Goal: Task Accomplishment & Management: Manage account settings

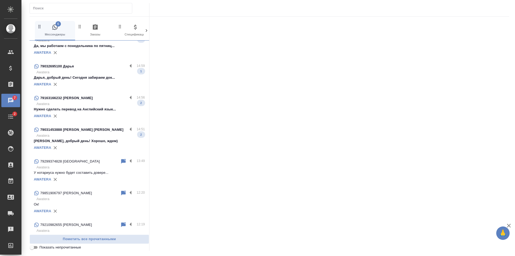
scroll to position [54, 0]
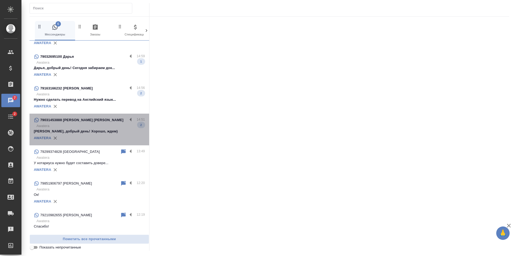
click at [90, 131] on p "Ольга, добрый день! Хорошо, ждем)" at bounding box center [89, 131] width 111 height 5
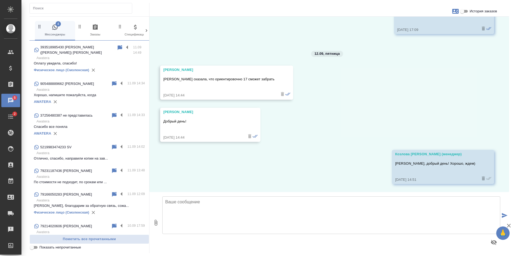
scroll to position [510, 0]
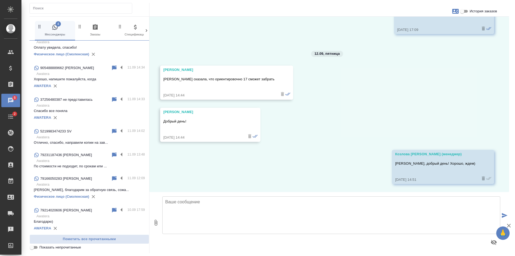
click at [83, 140] on p "Отлично, спасибо, направили копии на зав..." at bounding box center [89, 142] width 111 height 5
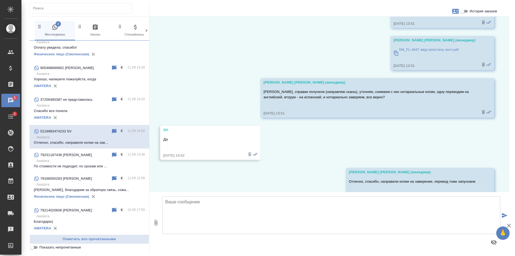
scroll to position [1369, 0]
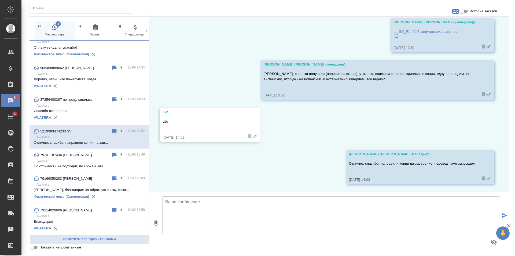
click at [186, 213] on textarea at bounding box center [331, 215] width 338 height 38
type textarea "C"
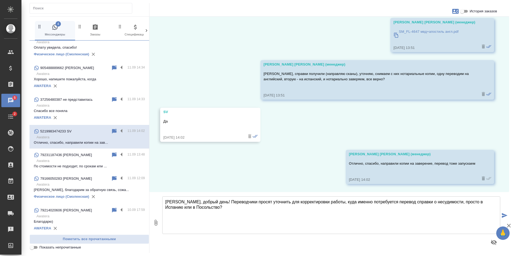
click at [333, 201] on textarea "Станислав, добрый день! Переводчики просят уточнить для корректировки работы, к…" at bounding box center [331, 215] width 338 height 38
click at [317, 215] on textarea "Станислав, добрый день! Переводчики просят уточнить для корректировки работы, п…" at bounding box center [331, 215] width 338 height 38
type textarea "Станислав, добрый день! Переводчики просят уточнить для корректировки работы, п…"
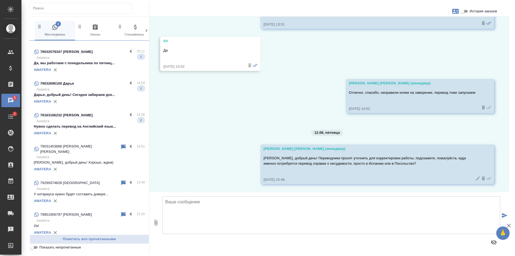
scroll to position [0, 0]
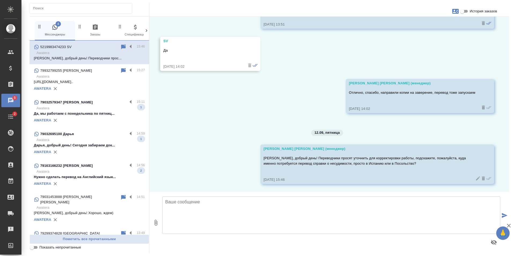
click at [79, 176] on p "Нужно сделать перевод на Английский язык..." at bounding box center [89, 176] width 111 height 5
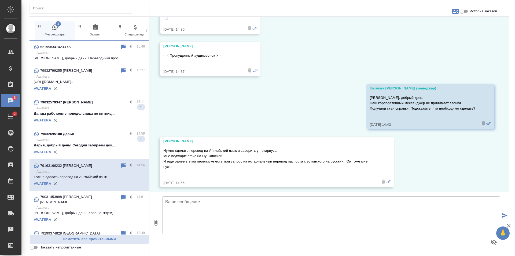
scroll to position [1406, 0]
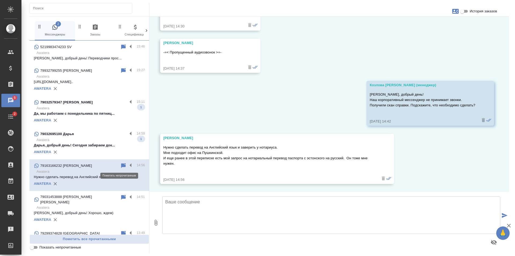
click at [120, 164] on icon at bounding box center [123, 165] width 6 height 6
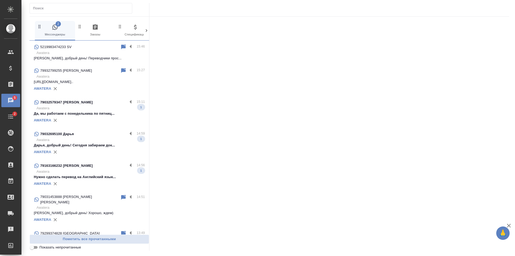
click at [102, 136] on div "79032695100 Дарья" at bounding box center [81, 134] width 94 height 6
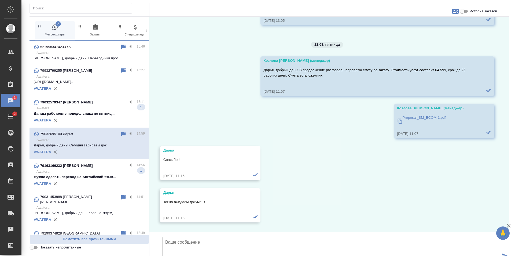
scroll to position [3717, 0]
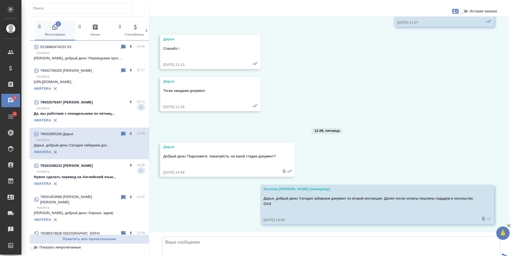
click at [104, 116] on div "AWATERA" at bounding box center [89, 120] width 111 height 8
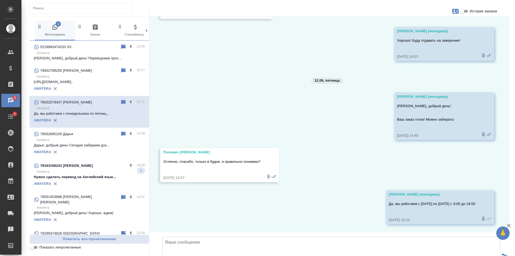
scroll to position [235, 0]
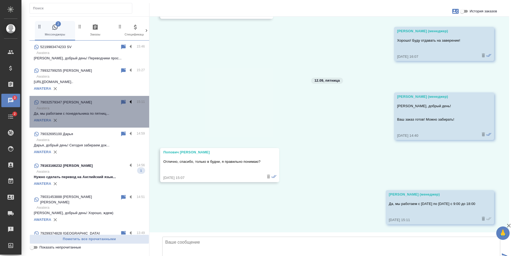
click at [127, 101] on label at bounding box center [131, 102] width 9 height 6
click at [0, 0] on input "checkbox" at bounding box center [0, 0] width 0 height 0
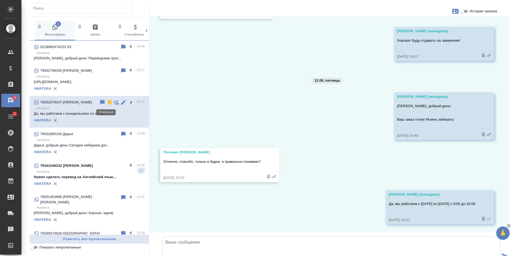
click at [107, 102] on icon at bounding box center [110, 102] width 6 height 6
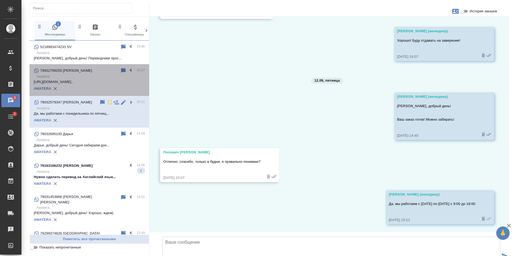
click at [93, 79] on p "https://yoomoney.ru/checkout/payments/v2..." at bounding box center [89, 81] width 111 height 5
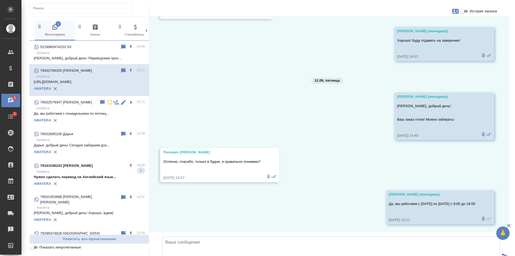
scroll to position [0, 0]
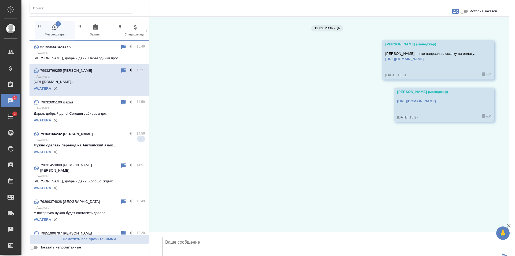
click at [127, 69] on label at bounding box center [131, 70] width 9 height 6
click at [0, 0] on input "checkbox" at bounding box center [0, 0] width 0 height 0
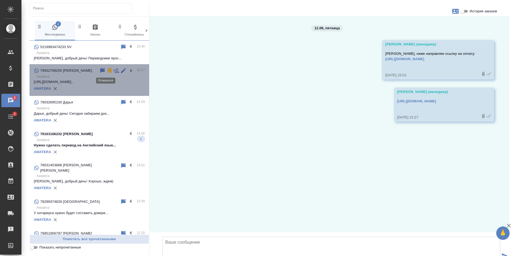
click at [108, 69] on icon at bounding box center [110, 70] width 4 height 5
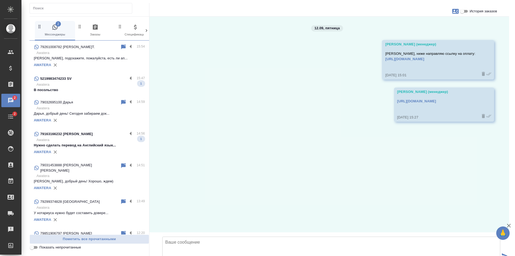
click at [106, 85] on p "Awatera" at bounding box center [90, 84] width 108 height 5
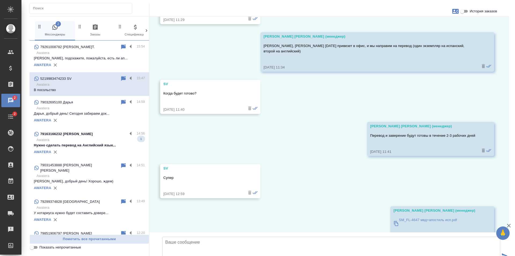
scroll to position [1482, 0]
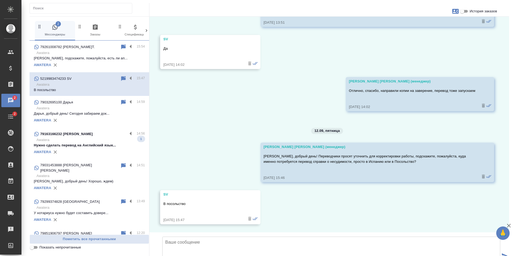
click at [200, 236] on textarea at bounding box center [331, 255] width 338 height 38
type textarea "Станислав, спасибо, передам информацию переводчикам"
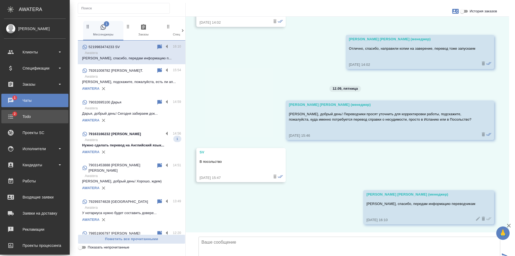
scroll to position [1530, 0]
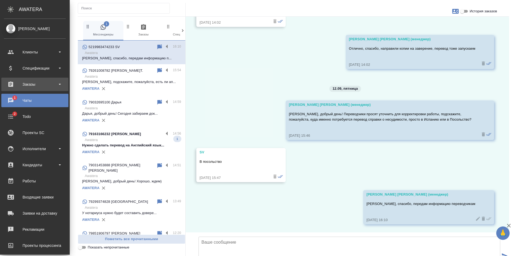
click at [26, 83] on div "Заказы" at bounding box center [35, 84] width 62 height 8
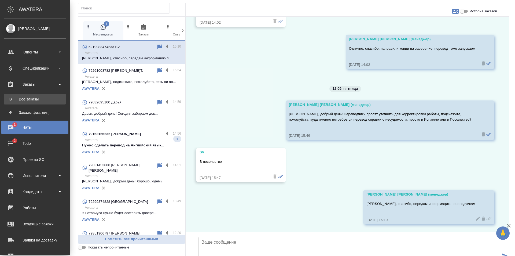
click at [29, 99] on div "Все заказы" at bounding box center [35, 98] width 56 height 5
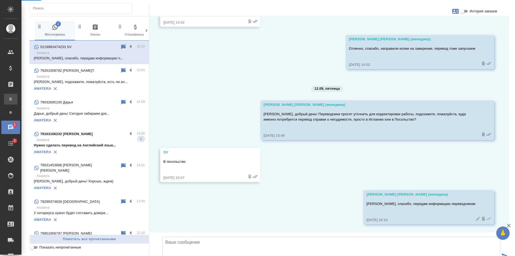
scroll to position [1524, 0]
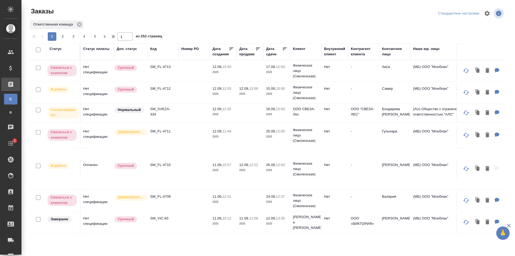
click at [152, 49] on div "Код" at bounding box center [153, 48] width 6 height 5
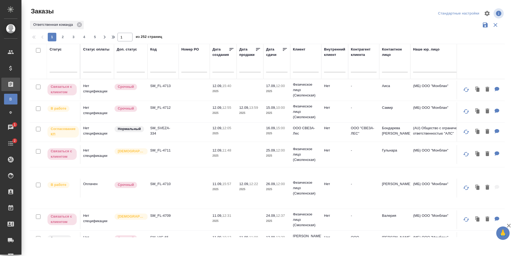
click at [161, 71] on input "text" at bounding box center [163, 68] width 26 height 7
click at [76, 24] on icon at bounding box center [79, 25] width 6 height 6
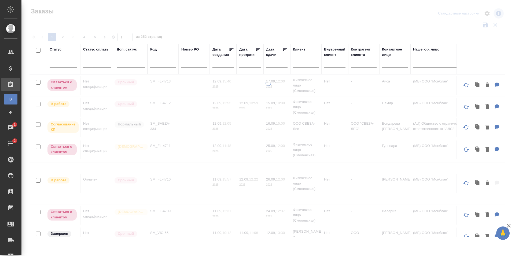
click at [155, 65] on input "text" at bounding box center [163, 64] width 26 height 7
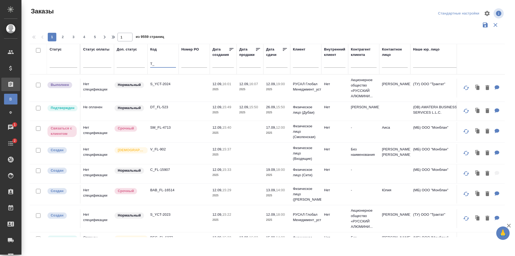
type input "T"
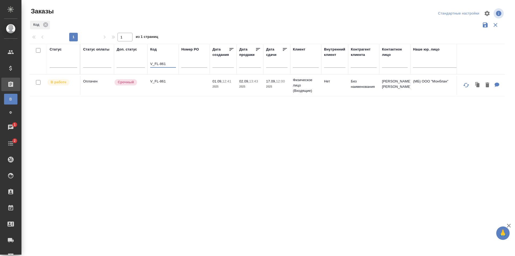
type input "V_FL-861"
click at [163, 87] on td "V_FL-861" at bounding box center [163, 85] width 31 height 19
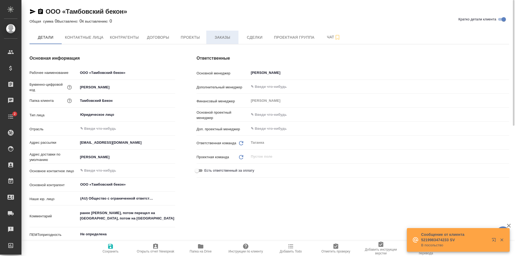
click at [222, 31] on button "Заказы" at bounding box center [222, 37] width 32 height 13
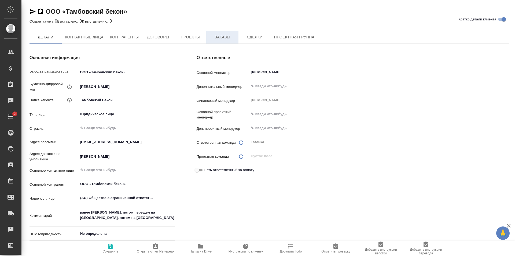
click at [223, 38] on span "Заказы" at bounding box center [223, 37] width 26 height 7
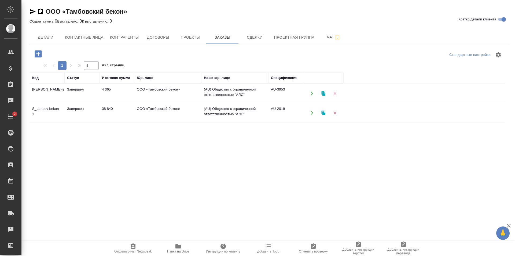
click at [165, 93] on td "ООО «Тамбовский бекон»" at bounding box center [167, 93] width 67 height 19
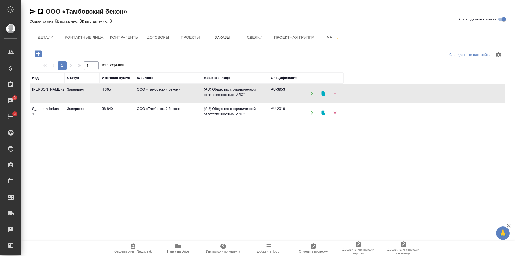
click at [135, 109] on td "ООО «Тамбовский бекон»" at bounding box center [167, 112] width 67 height 19
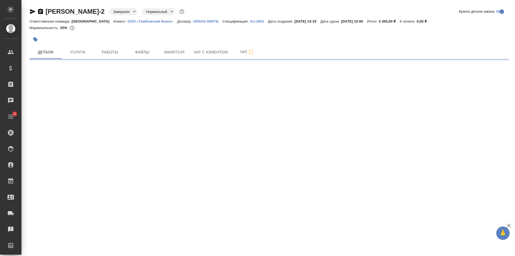
select select "RU"
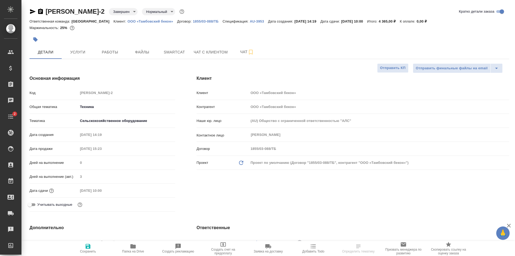
type textarea "x"
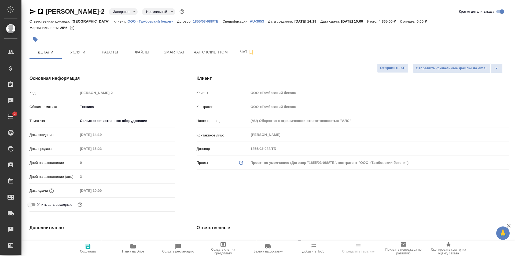
type textarea "x"
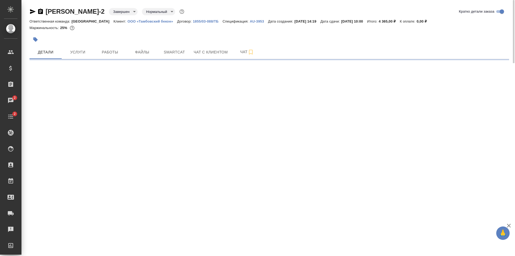
select select "RU"
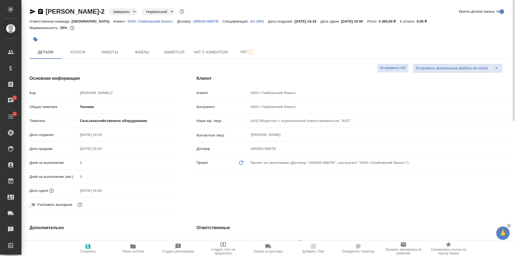
type textarea "x"
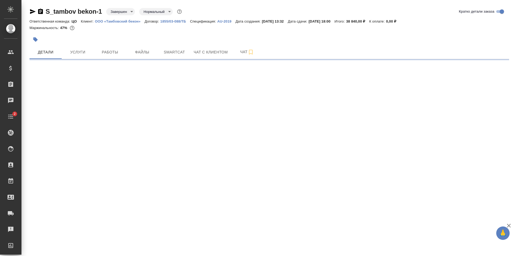
select select "RU"
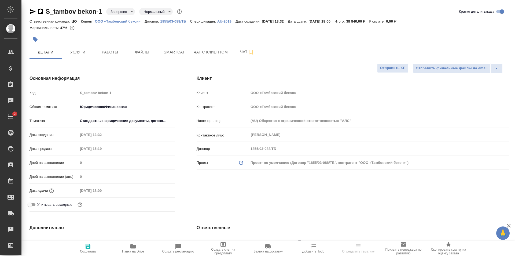
type textarea "x"
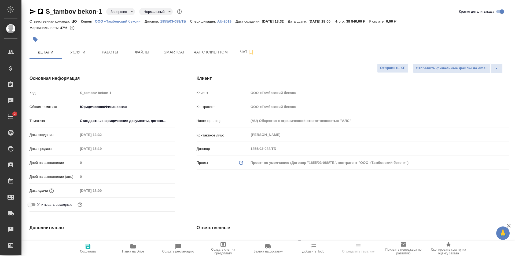
type textarea "x"
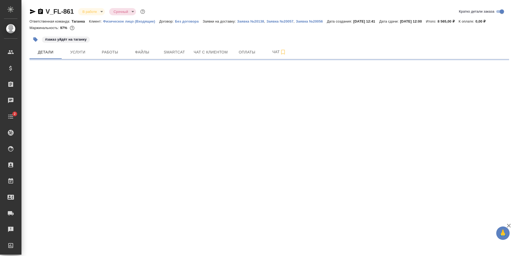
select select "RU"
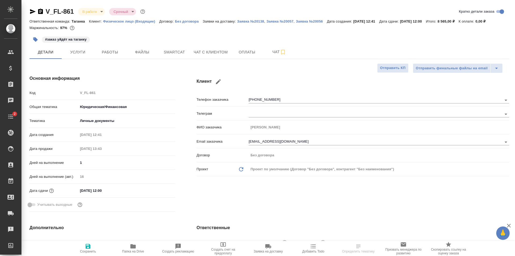
type textarea "x"
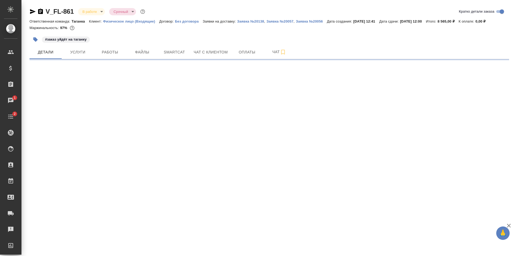
select select "RU"
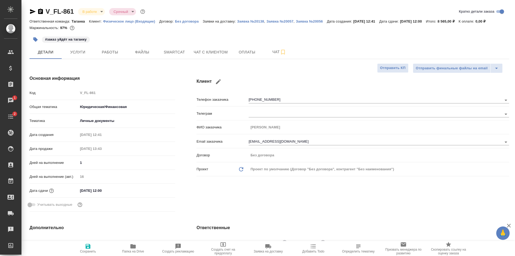
type textarea "x"
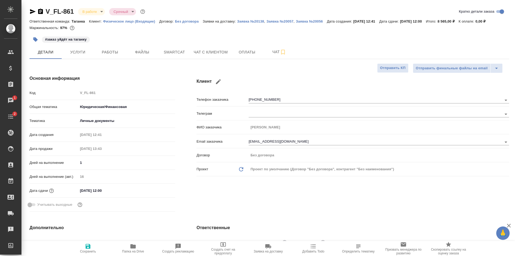
type textarea "x"
click at [269, 140] on input "[EMAIL_ADDRESS][DOMAIN_NAME]" at bounding box center [366, 141] width 235 height 6
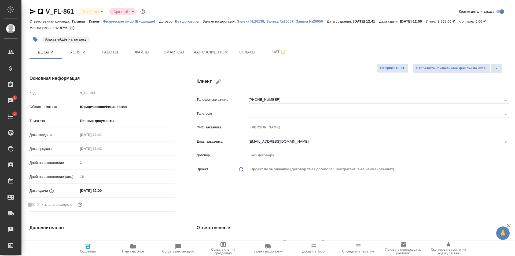
type textarea "x"
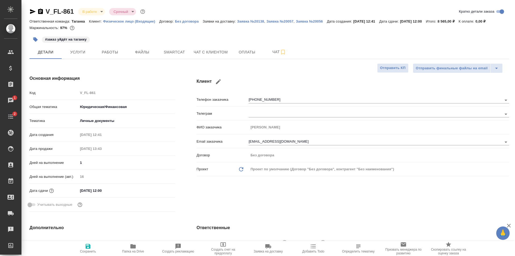
type textarea "x"
click at [214, 45] on div "#заказ уйдёт на таганку" at bounding box center [190, 40] width 320 height 12
click at [214, 50] on span "Чат с клиентом" at bounding box center [211, 52] width 34 height 7
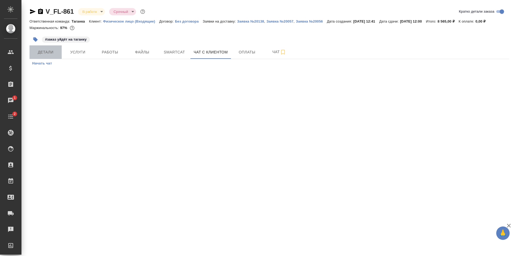
click at [50, 52] on span "Детали" at bounding box center [46, 52] width 26 height 7
select select "RU"
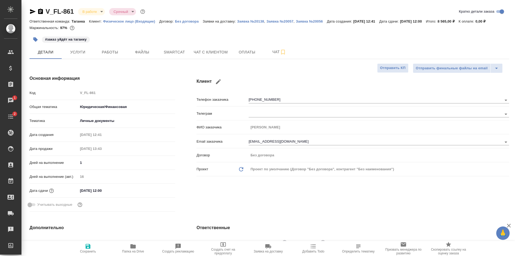
type textarea "x"
click at [85, 55] on span "Услуги" at bounding box center [78, 52] width 26 height 7
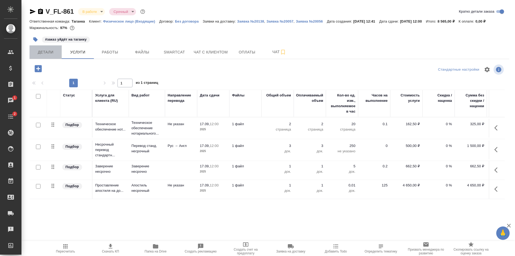
click at [50, 52] on span "Детали" at bounding box center [46, 52] width 26 height 7
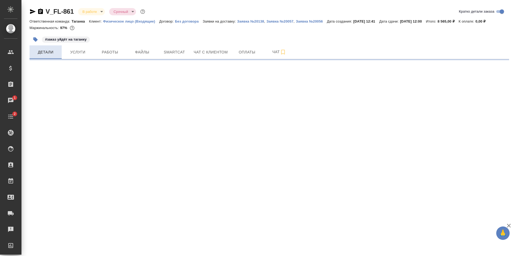
select select "RU"
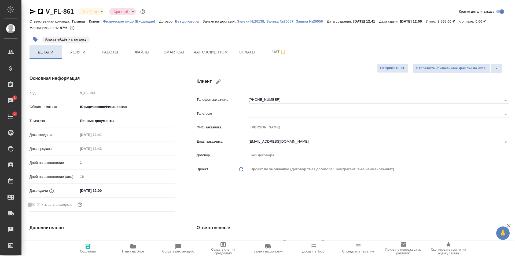
type textarea "x"
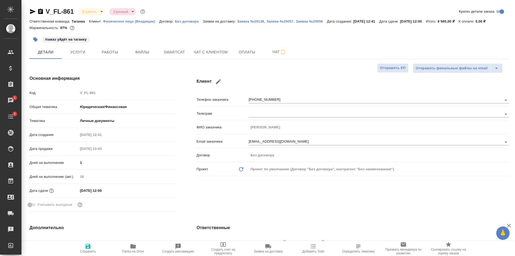
type textarea "x"
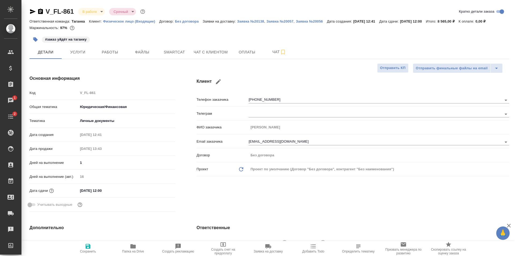
type textarea "x"
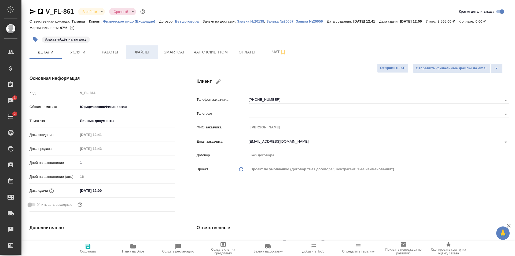
click at [149, 54] on span "Файлы" at bounding box center [142, 52] width 26 height 7
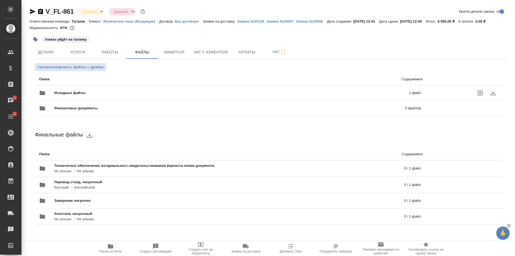
click at [148, 90] on span "Исходные файлы" at bounding box center [150, 92] width 193 height 5
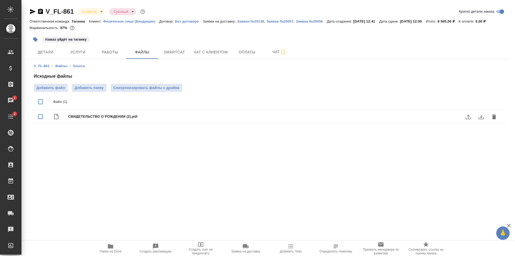
click at [476, 117] on button "download" at bounding box center [481, 116] width 13 height 13
click at [52, 88] on span "Добавить файл" at bounding box center [50, 87] width 28 height 5
click at [0, 0] on input "Добавить файл" at bounding box center [0, 0] width 0 height 0
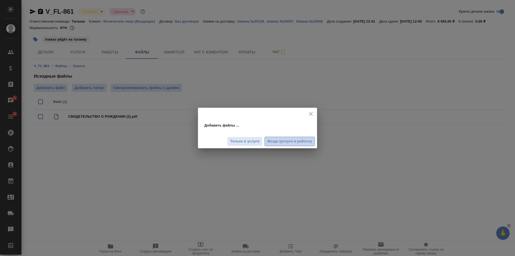
click at [289, 145] on button "Везде (услуги и работы)" at bounding box center [290, 141] width 50 height 9
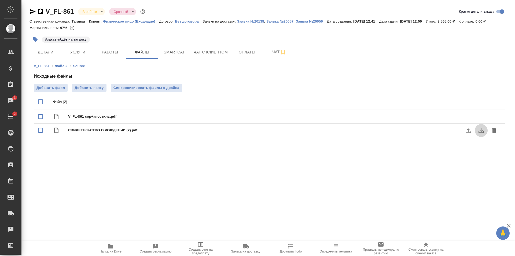
click at [483, 131] on icon "download" at bounding box center [481, 130] width 6 height 6
click at [477, 128] on button "download" at bounding box center [481, 130] width 13 height 13
click at [494, 132] on icon "delete" at bounding box center [494, 130] width 4 height 5
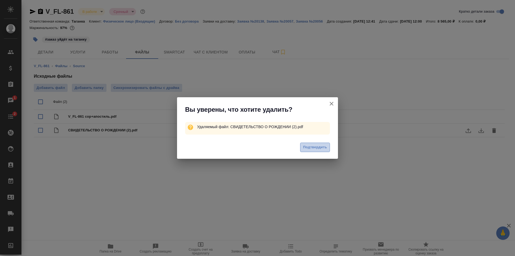
click at [308, 149] on span "Подтвердить" at bounding box center [315, 147] width 24 height 6
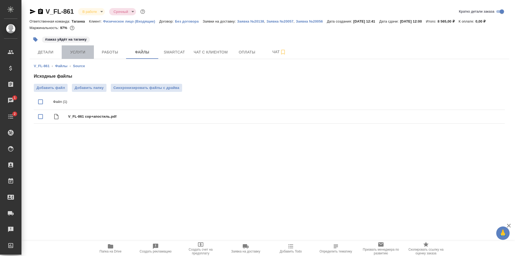
click at [83, 52] on span "Услуги" at bounding box center [78, 52] width 26 height 7
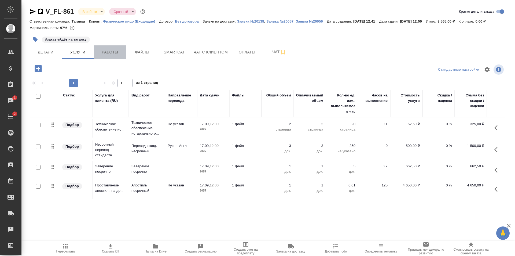
click at [104, 48] on button "Работы" at bounding box center [110, 51] width 32 height 13
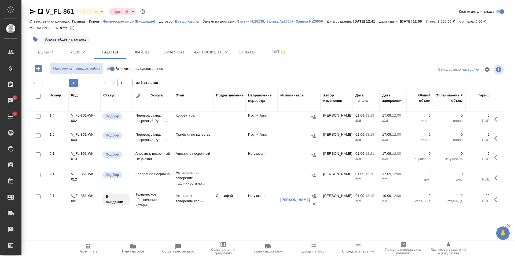
scroll to position [71, 0]
click at [138, 67] on span "Включить последовательность" at bounding box center [141, 68] width 51 height 5
click at [122, 67] on input "Включить последовательность" at bounding box center [112, 68] width 19 height 6
checkbox input "true"
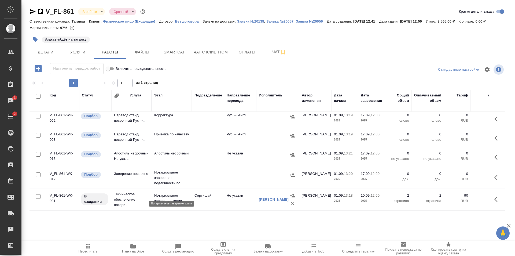
click at [167, 193] on p "Нотариальное заверение копии" at bounding box center [171, 198] width 35 height 11
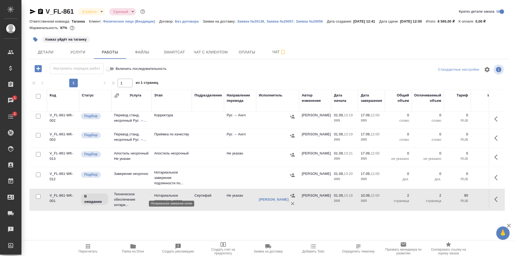
click at [167, 193] on p "Нотариальное заверение копии" at bounding box center [171, 198] width 35 height 11
click at [170, 149] on td "Апостиль несрочный" at bounding box center [172, 157] width 40 height 19
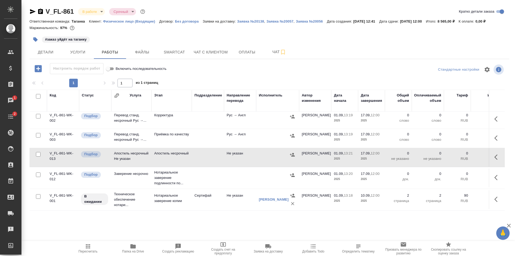
click at [170, 149] on td "Апостиль несрочный" at bounding box center [172, 157] width 40 height 19
click at [75, 53] on span "Услуги" at bounding box center [78, 52] width 26 height 7
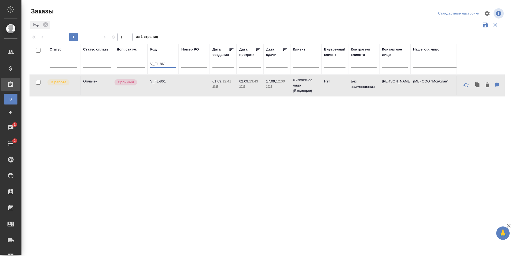
drag, startPoint x: 174, startPoint y: 65, endPoint x: 133, endPoint y: 68, distance: 40.9
click at [133, 68] on tr "Статус Статус оплаты Доп. статус Код V_FL-861 Номер PO Дата создания Дата прода…" at bounding box center [479, 59] width 898 height 31
paste input "SM_FL-4704"
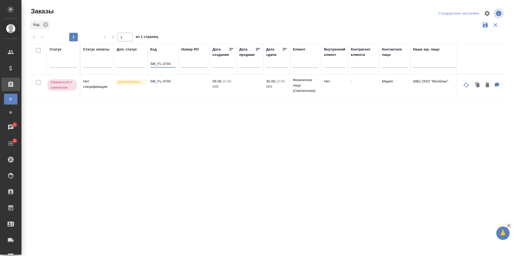
click at [171, 86] on td "SM_FL-4704" at bounding box center [163, 85] width 31 height 19
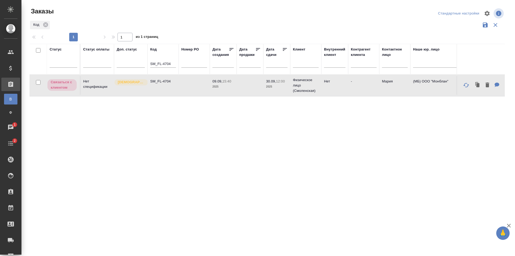
click at [171, 86] on td "SM_FL-4704" at bounding box center [163, 85] width 31 height 19
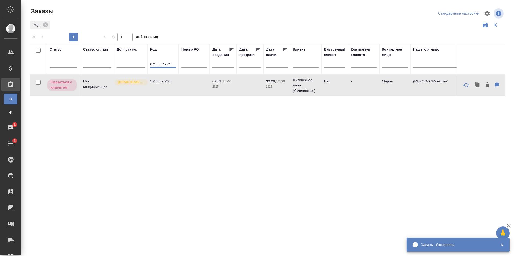
drag, startPoint x: 171, startPoint y: 62, endPoint x: 146, endPoint y: 65, distance: 25.3
click at [146, 65] on tr "Статус Статус оплаты Доп. статус Код SM_FL-4704 Номер PO Дата создания Дата про…" at bounding box center [479, 59] width 898 height 31
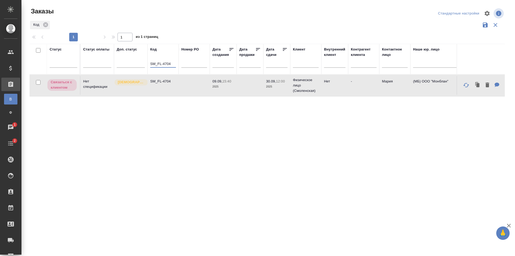
paste input "699"
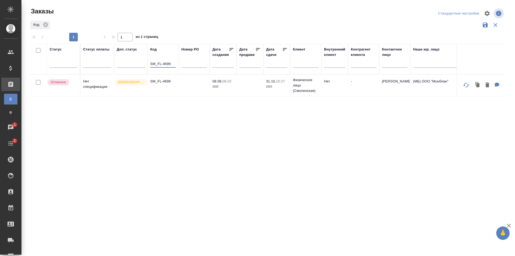
type input "SM_FL-4699"
click at [154, 84] on td "SM_FL-4699" at bounding box center [163, 85] width 31 height 19
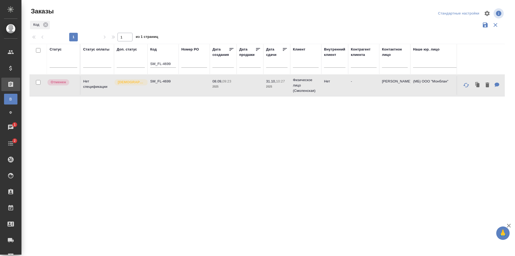
click at [154, 84] on td "SM_FL-4699" at bounding box center [163, 85] width 31 height 19
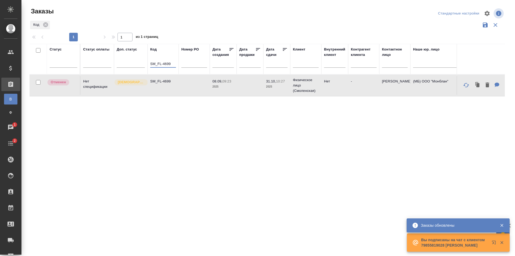
drag, startPoint x: 173, startPoint y: 61, endPoint x: 154, endPoint y: 63, distance: 19.7
click at [154, 63] on input "SM_FL-4699" at bounding box center [163, 64] width 26 height 7
click at [153, 63] on input "SM_FL-4699" at bounding box center [163, 64] width 26 height 7
drag, startPoint x: 171, startPoint y: 64, endPoint x: 146, endPoint y: 62, distance: 25.3
click at [146, 62] on tr "Статус Статус оплаты Доп. статус Код SM_FL-4699 Номер PO Дата создания Дата про…" at bounding box center [479, 59] width 898 height 31
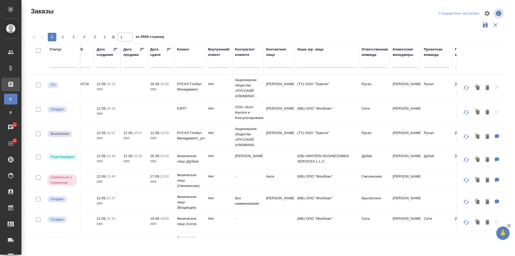
scroll to position [0, 114]
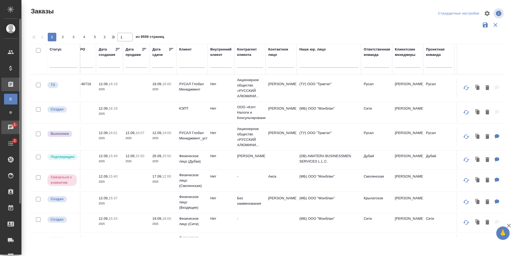
click at [12, 124] on span "1" at bounding box center [14, 124] width 8 height 5
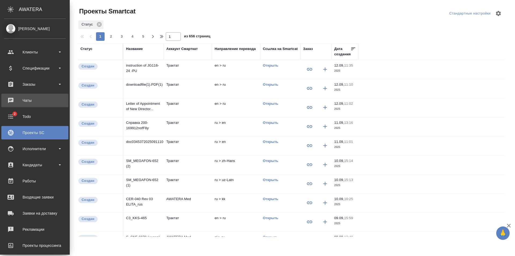
click at [26, 98] on div "Чаты" at bounding box center [35, 100] width 62 height 8
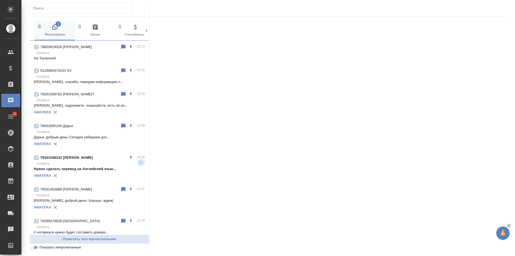
click at [58, 5] on input "text" at bounding box center [82, 9] width 99 height 8
paste input "+79855819028"
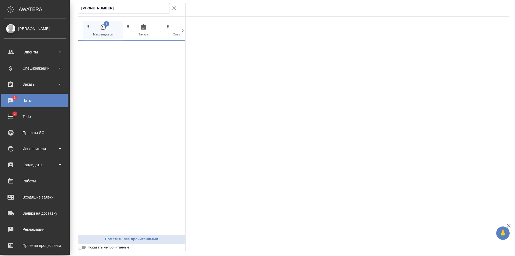
drag, startPoint x: 81, startPoint y: 8, endPoint x: 18, endPoint y: 8, distance: 63.1
click at [18, 8] on div ".cls-1 fill:#fff; AWATERA Shulgina Anna Клиенты Спецификации Заказы 1 Чаты 2 To…" at bounding box center [257, 128] width 515 height 256
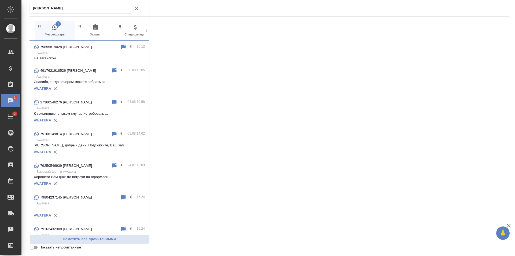
type input "[PERSON_NAME]"
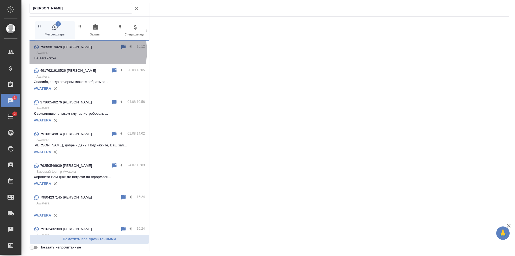
click at [87, 51] on p "Awatera" at bounding box center [90, 52] width 108 height 5
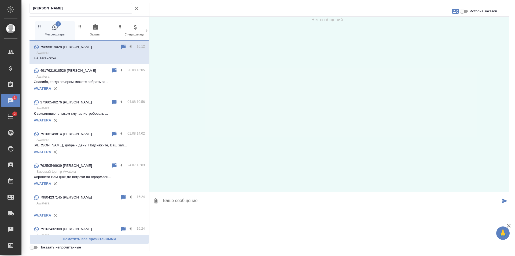
scroll to position [14, 0]
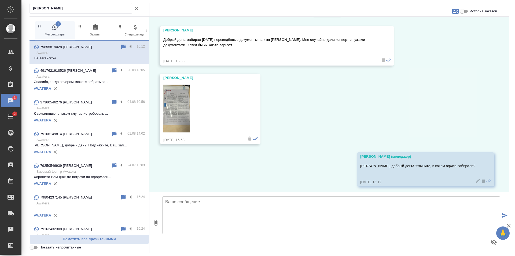
click at [477, 12] on span "История заказов" at bounding box center [483, 11] width 27 height 5
click at [472, 12] on input "История заказов" at bounding box center [462, 11] width 19 height 6
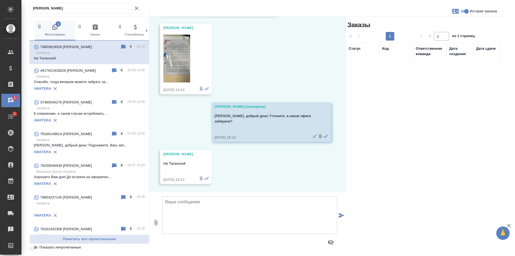
scroll to position [0, 0]
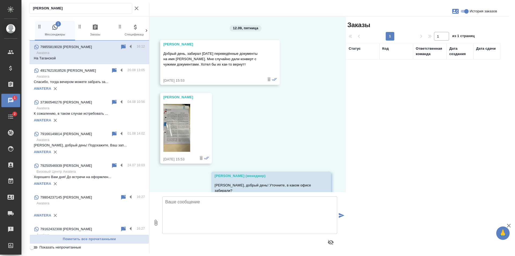
click at [478, 9] on span "История заказов" at bounding box center [483, 11] width 27 height 5
click at [476, 9] on input "История заказов" at bounding box center [466, 11] width 19 height 6
checkbox input "false"
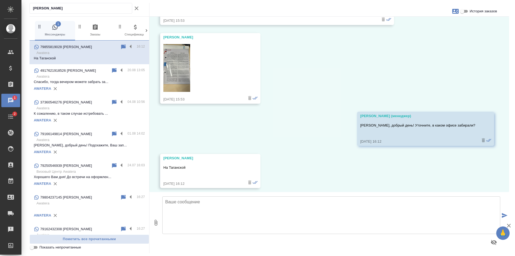
scroll to position [58, 0]
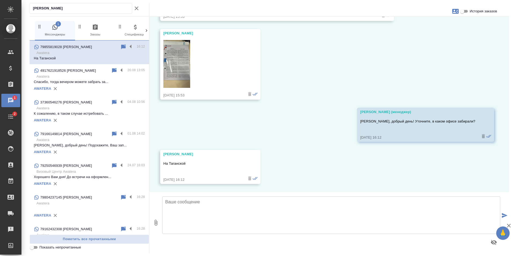
click at [207, 214] on textarea at bounding box center [331, 215] width 338 height 38
type textarea "Подскажите, пожалуйста, а какие документы Вам нужно было забрать?"
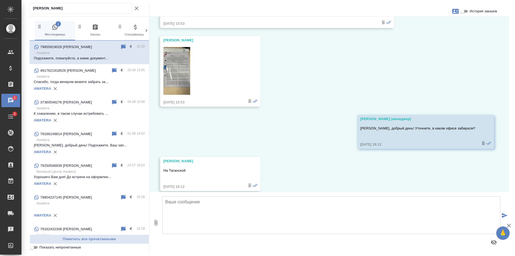
scroll to position [0, 0]
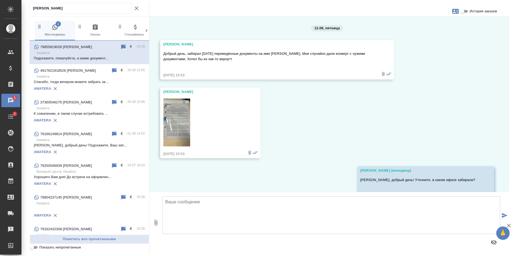
click at [181, 128] on img at bounding box center [176, 122] width 27 height 48
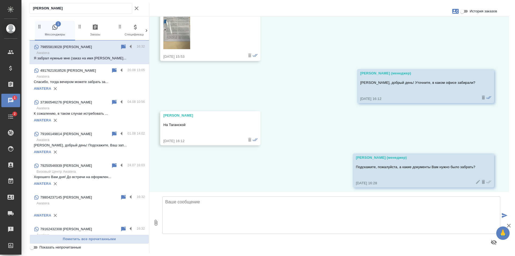
scroll to position [143, 0]
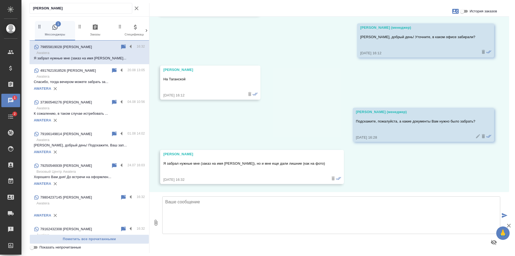
click at [271, 206] on textarea at bounding box center [331, 215] width 338 height 38
click at [222, 202] on textarea "Принято, просим прощения, подскажите, пожалуйста, можете ли вернуть лишние доку…" at bounding box center [331, 215] width 338 height 38
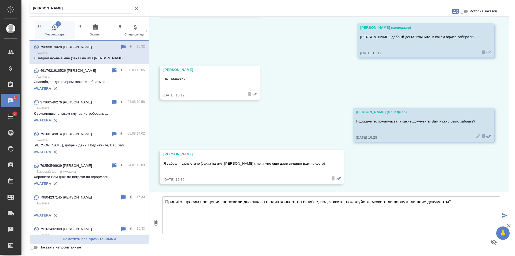
click at [465, 202] on textarea "Принято, просим прощения, положили два заказа в один конверт по ошибке, подскаж…" at bounding box center [331, 215] width 338 height 38
type textarea "Принято, просим прощения, положили два заказа в один конверт по ошибке, подскаж…"
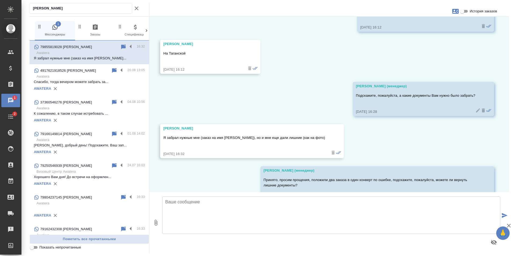
scroll to position [190, 0]
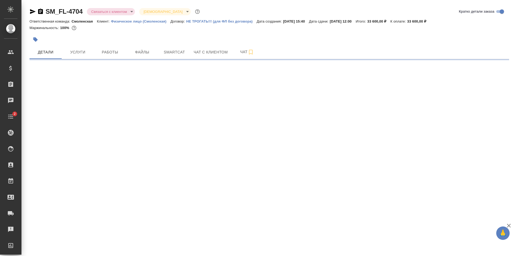
select select "RU"
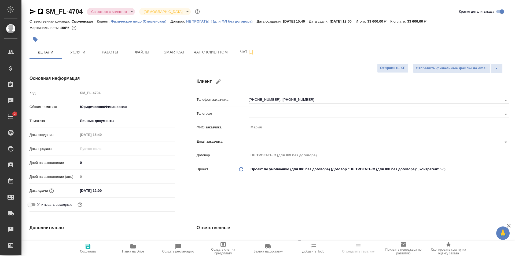
type textarea "x"
click at [208, 52] on span "Чат с клиентом" at bounding box center [211, 52] width 34 height 7
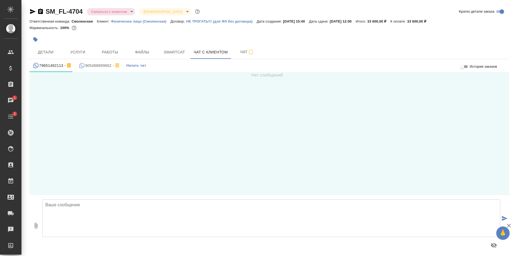
click at [98, 65] on div "905488889662 -" at bounding box center [100, 65] width 42 height 7
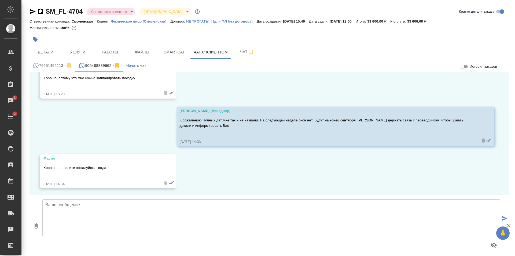
scroll to position [360, 0]
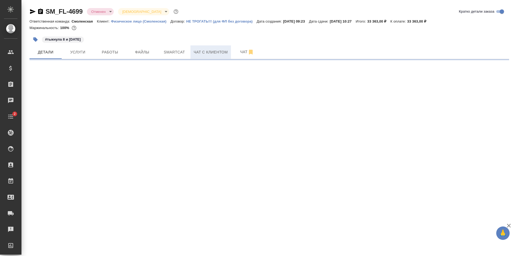
select select "RU"
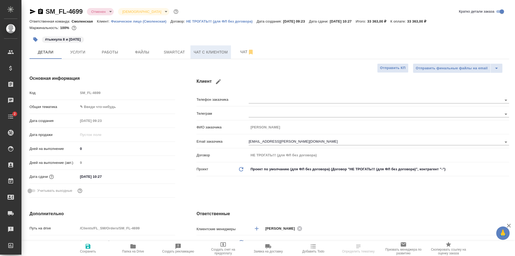
type textarea "x"
click at [220, 52] on span "Чат с клиентом" at bounding box center [211, 52] width 34 height 7
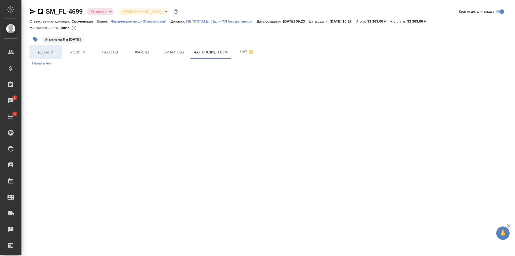
click at [48, 51] on span "Детали" at bounding box center [46, 52] width 26 height 7
select select "RU"
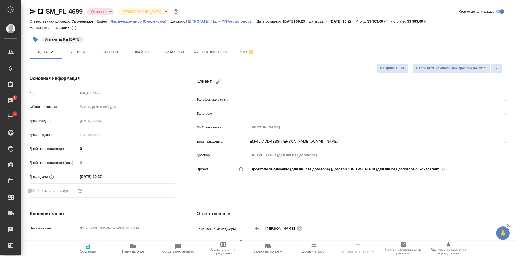
type textarea "x"
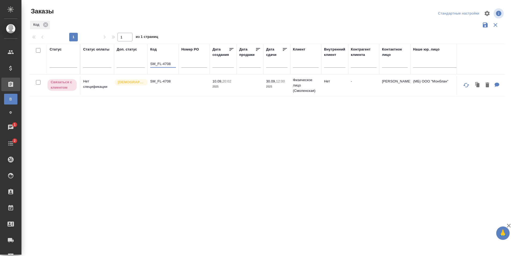
drag, startPoint x: 170, startPoint y: 62, endPoint x: 145, endPoint y: 63, distance: 24.4
click at [145, 63] on tr "Статус Статус оплаты Доп. статус Код SM_FL-4708 Номер PO Дата создания Дата про…" at bounding box center [479, 59] width 898 height 31
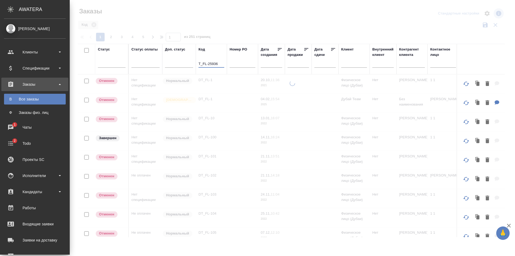
type input "T_FL-25936"
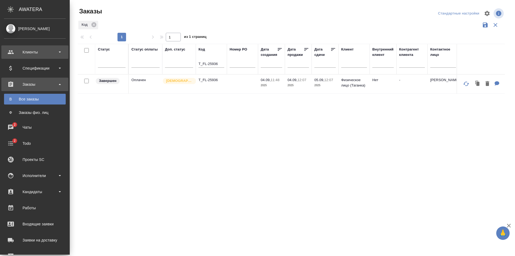
click at [39, 56] on div "Клиенты" at bounding box center [34, 51] width 67 height 13
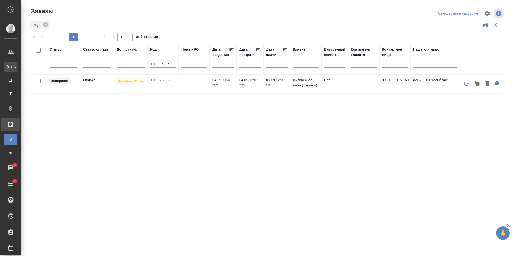
click at [8, 67] on div "Клиенты" at bounding box center [4, 66] width 8 height 5
select select "RU"
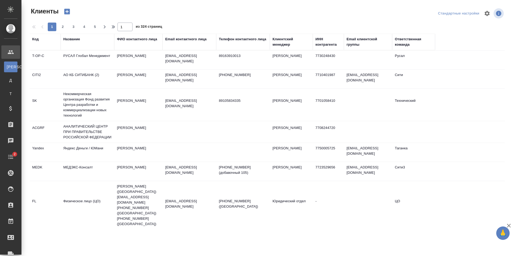
click at [70, 39] on div "Название" at bounding box center [71, 38] width 17 height 5
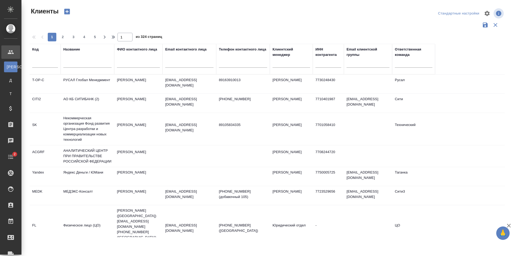
click at [71, 63] on input "text" at bounding box center [87, 64] width 48 height 7
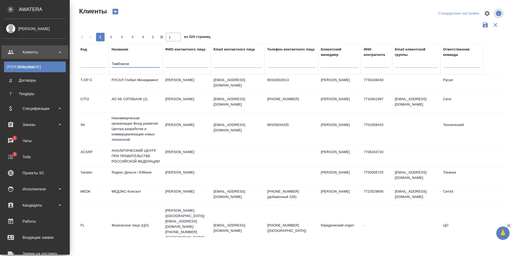
type input "Тамбовски"
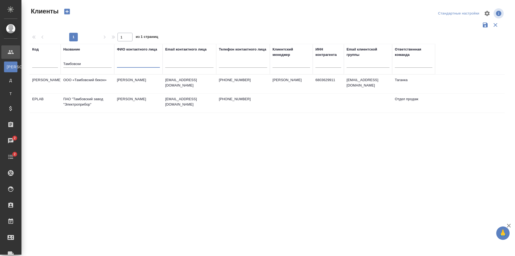
click at [83, 61] on input "Тамбовски" at bounding box center [87, 64] width 48 height 7
click at [93, 80] on td "ООО «Тамбовский бекон»" at bounding box center [88, 84] width 54 height 19
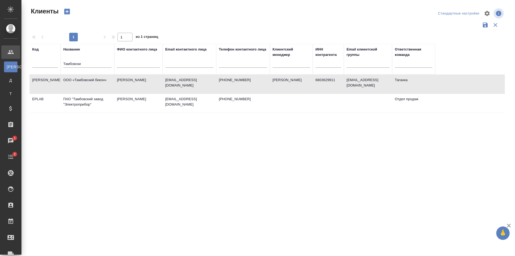
click at [93, 80] on td "ООО «Тамбовский бекон»" at bounding box center [88, 84] width 54 height 19
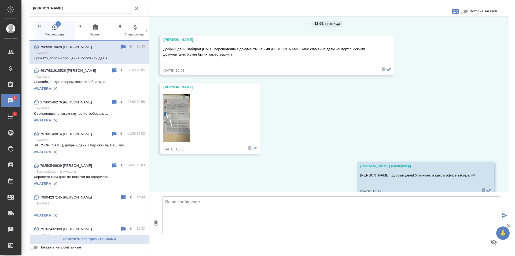
scroll to position [2, 0]
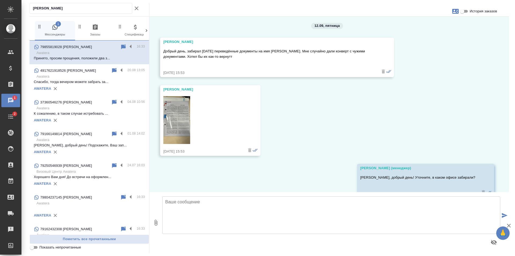
click at [177, 109] on img at bounding box center [176, 120] width 27 height 48
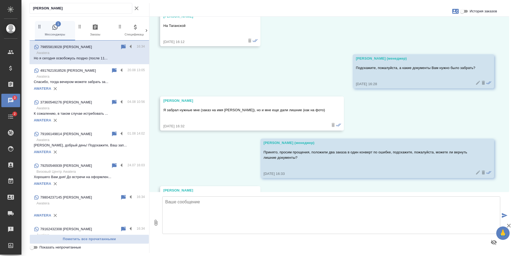
scroll to position [275, 0]
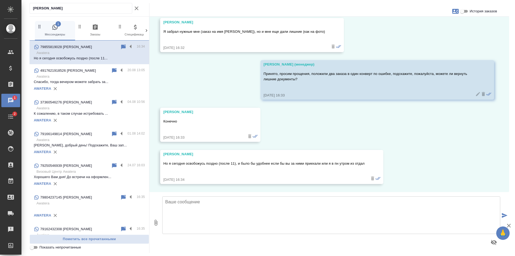
click at [260, 206] on textarea at bounding box center [331, 215] width 338 height 38
click at [184, 204] on textarea "Хорошо, подскажите, пожалуйста, по какому адресу можно будет их забрать?" at bounding box center [331, 215] width 338 height 38
click at [359, 200] on textarea "[PERSON_NAME], спасибо, подскажите, пожалуйста, по какому адресу можно будет их…" at bounding box center [331, 215] width 338 height 38
type textarea "[PERSON_NAME], спасибо, подскажите, пожалуйста, по какому адресу можно будет их…"
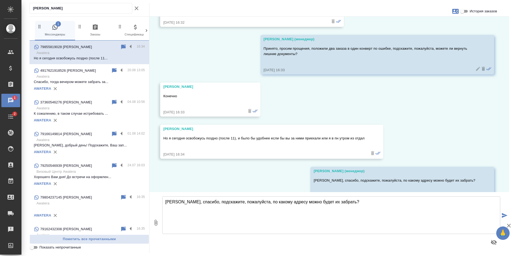
scroll to position [317, 0]
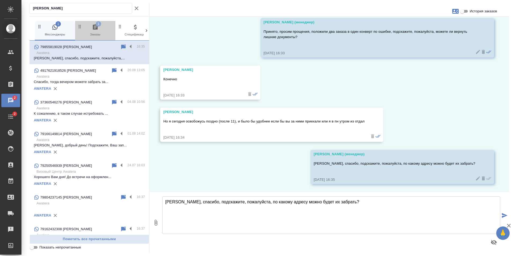
click at [96, 30] on icon "button" at bounding box center [95, 26] width 5 height 5
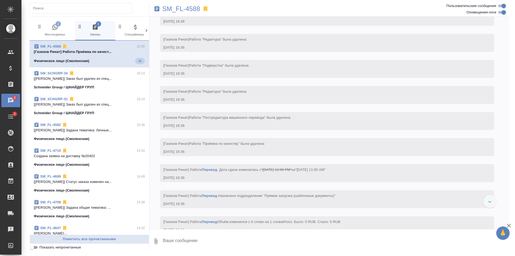
scroll to position [1423, 0]
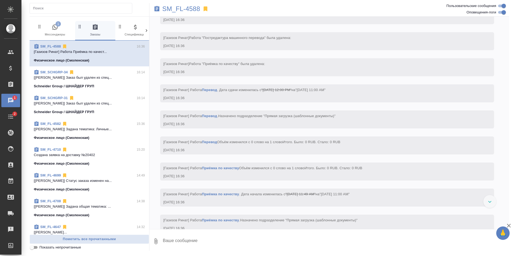
click at [54, 29] on icon "button" at bounding box center [55, 27] width 6 height 6
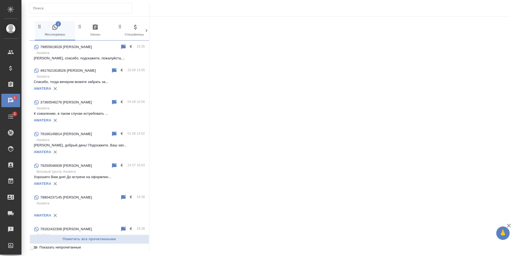
click at [66, 26] on span "1 Мессенджеры" at bounding box center [55, 30] width 36 height 13
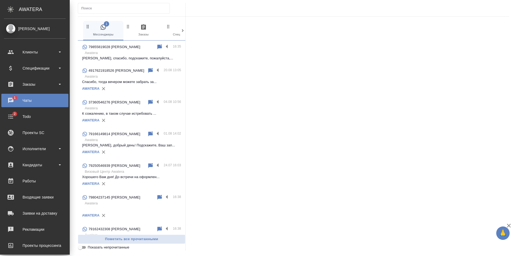
click at [22, 99] on div "Чаты" at bounding box center [35, 100] width 62 height 8
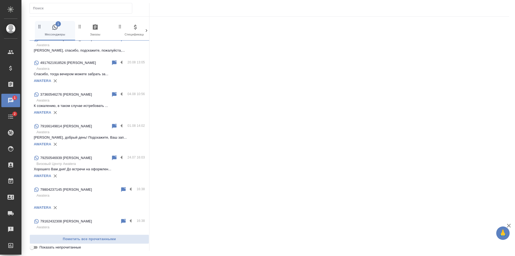
scroll to position [0, 0]
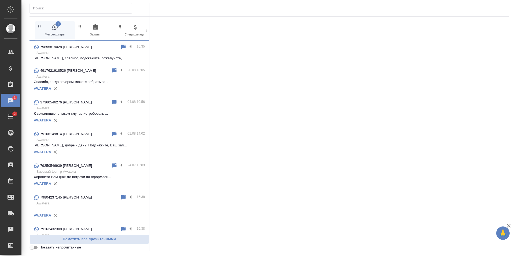
click at [40, 12] on input "text" at bounding box center [82, 9] width 99 height 8
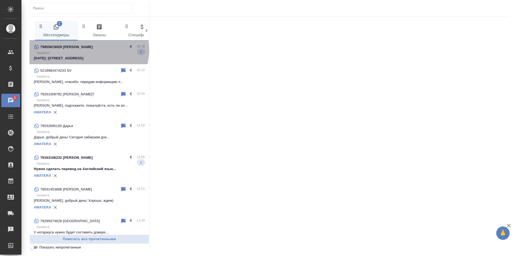
click at [88, 50] on div "79855819028 [PERSON_NAME]" at bounding box center [81, 47] width 94 height 6
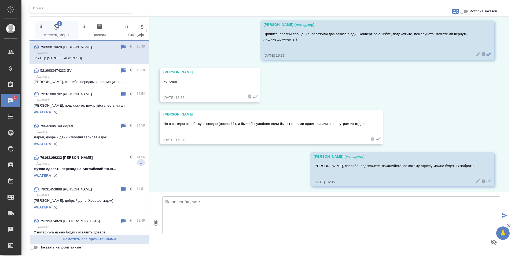
scroll to position [359, 0]
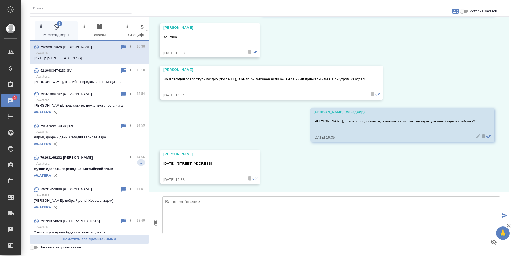
click at [250, 206] on textarea at bounding box center [331, 215] width 338 height 38
type textarea "Подскажите еще, пожалуйста, по этому адресу находится квартира или офис?"
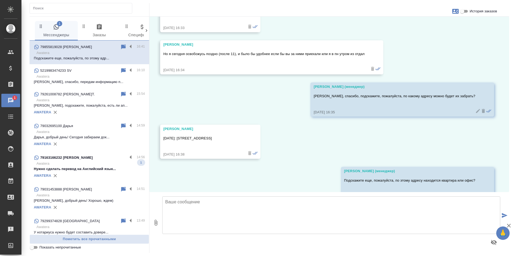
scroll to position [401, 0]
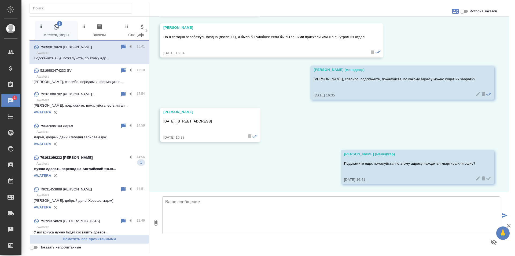
click at [472, 13] on span "История заказов" at bounding box center [483, 11] width 27 height 5
click at [472, 13] on input "История заказов" at bounding box center [462, 11] width 19 height 6
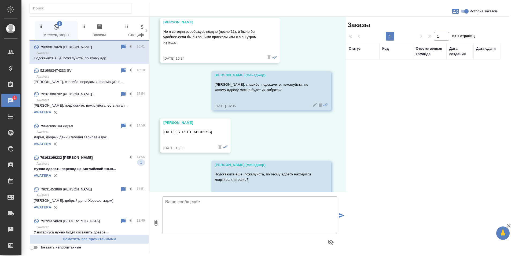
click at [479, 13] on span "История заказов" at bounding box center [483, 11] width 27 height 5
click at [476, 13] on input "История заказов" at bounding box center [466, 11] width 19 height 6
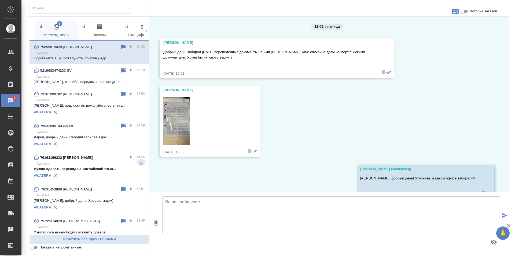
scroll to position [0, 0]
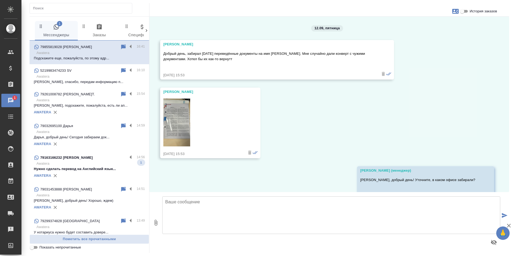
click at [177, 42] on div "[PERSON_NAME]" at bounding box center [269, 44] width 212 height 5
click at [177, 46] on div "[PERSON_NAME]" at bounding box center [269, 44] width 212 height 5
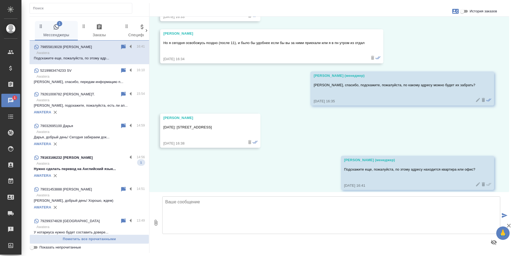
scroll to position [401, 0]
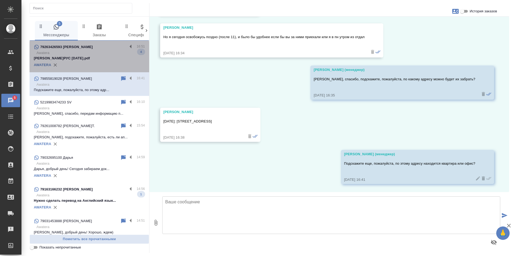
click at [104, 61] on p "[PERSON_NAME]РУС [DATE].pdf" at bounding box center [89, 58] width 111 height 5
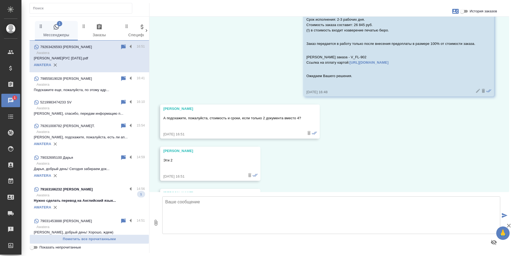
scroll to position [500, 0]
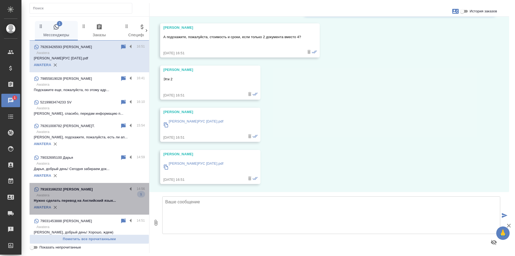
click at [89, 194] on p "Awatera" at bounding box center [90, 194] width 108 height 5
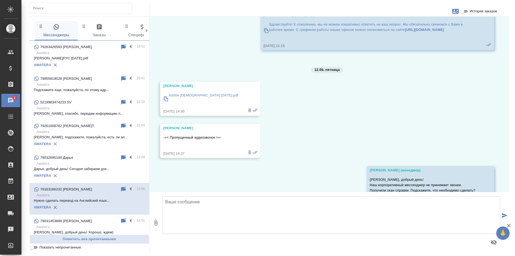
scroll to position [1406, 0]
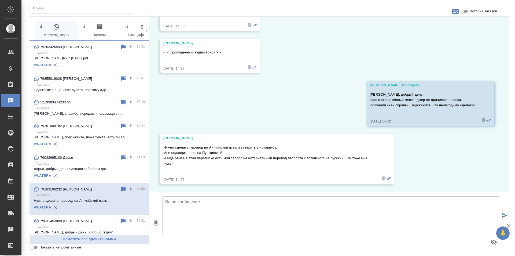
click at [474, 10] on span "История заказов" at bounding box center [483, 11] width 27 height 5
click at [472, 10] on input "История заказов" at bounding box center [462, 11] width 19 height 6
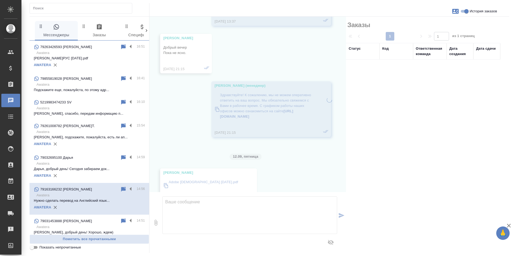
scroll to position [1577, 0]
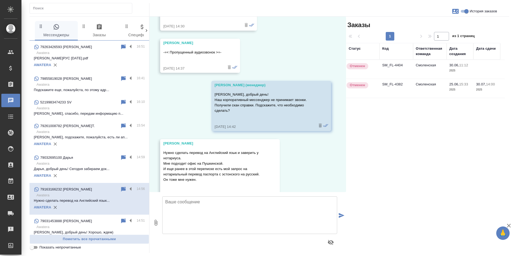
click at [487, 12] on span "История заказов" at bounding box center [483, 11] width 27 height 5
click at [476, 12] on input "История заказов" at bounding box center [466, 11] width 19 height 6
checkbox input "false"
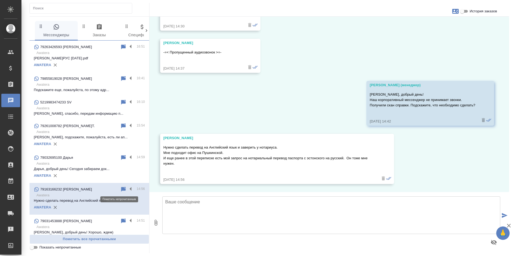
click at [120, 188] on icon at bounding box center [123, 189] width 6 height 6
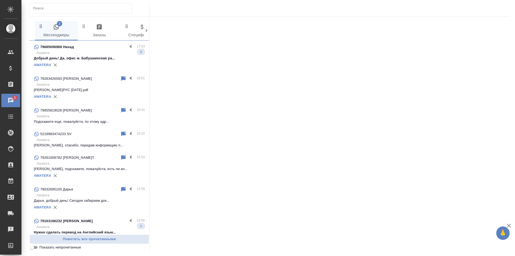
scroll to position [0, 0]
click at [84, 118] on p "Awatera" at bounding box center [90, 116] width 108 height 5
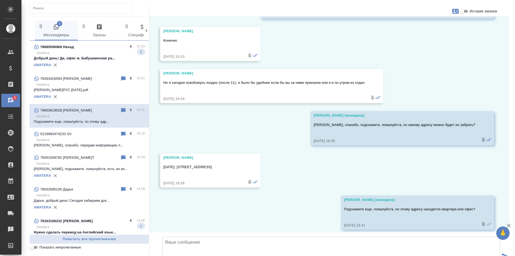
scroll to position [356, 0]
click at [229, 236] on textarea at bounding box center [331, 255] width 338 height 38
type textarea "Андрей, подскажите, пожалуйста, наш курьер подъехал, у Вас есть возможность пер…"
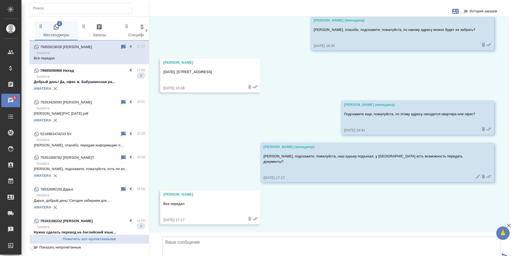
scroll to position [485, 0]
click at [80, 87] on div "AWATERA" at bounding box center [89, 89] width 111 height 8
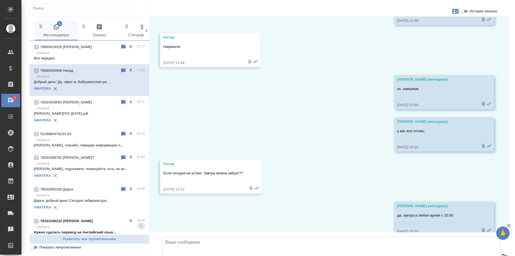
scroll to position [1742, 0]
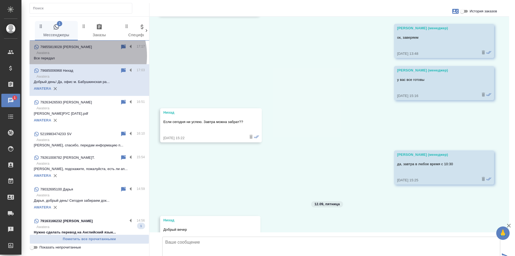
click at [75, 56] on p "Все передал" at bounding box center [89, 58] width 111 height 5
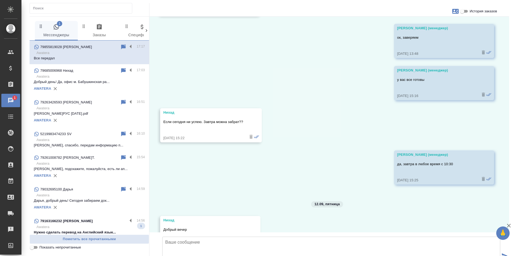
scroll to position [485, 0]
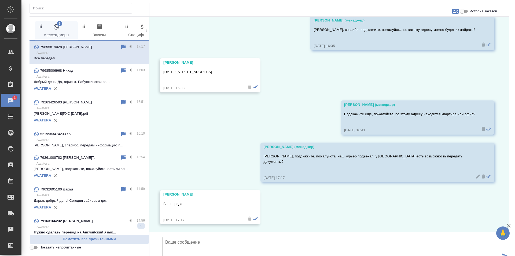
click at [191, 236] on textarea at bounding box center [331, 255] width 338 height 38
type textarea "Андрей, спасибо большое!"
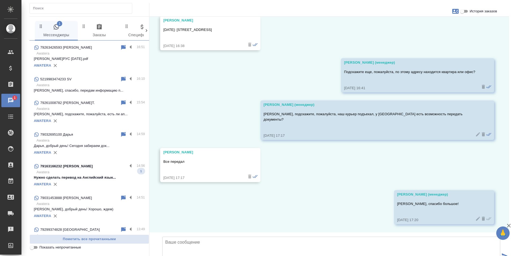
scroll to position [81, 0]
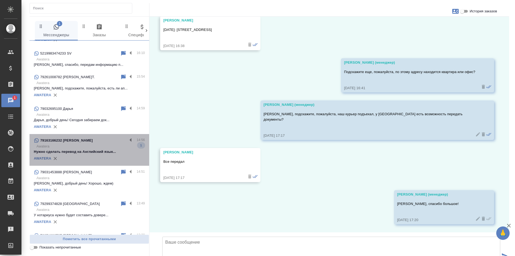
click at [94, 151] on p "Нужно сделать перевод на Английский язык..." at bounding box center [89, 151] width 111 height 5
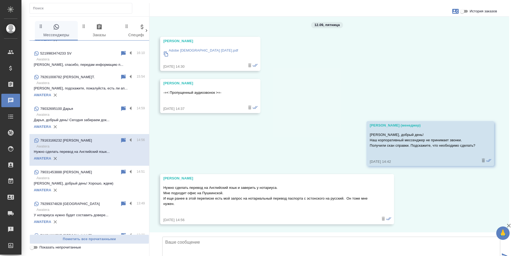
scroll to position [1406, 0]
click at [476, 12] on span "История заказов" at bounding box center [483, 11] width 27 height 5
click at [472, 12] on input "История заказов" at bounding box center [462, 11] width 19 height 6
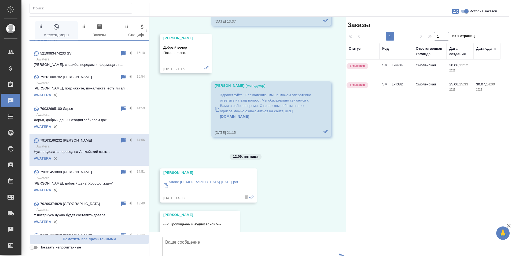
scroll to position [1577, 0]
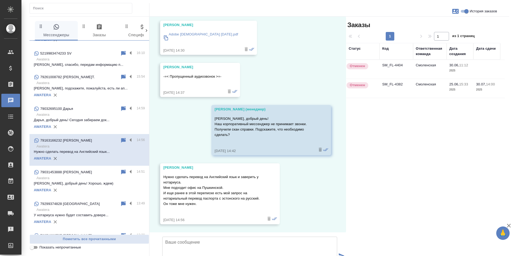
click at [476, 12] on span "История заказов" at bounding box center [483, 11] width 27 height 5
click at [476, 12] on input "История заказов" at bounding box center [466, 11] width 19 height 6
checkbox input "false"
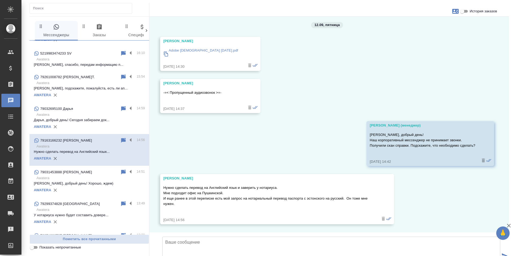
scroll to position [1406, 0]
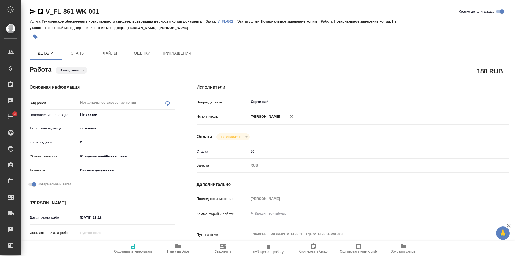
type textarea "x"
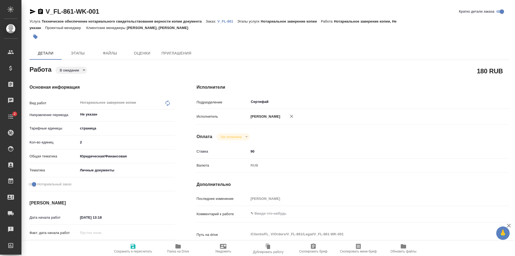
type textarea "x"
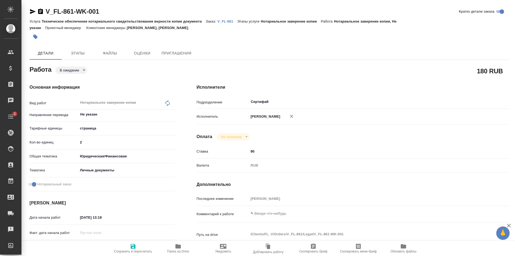
type textarea "x"
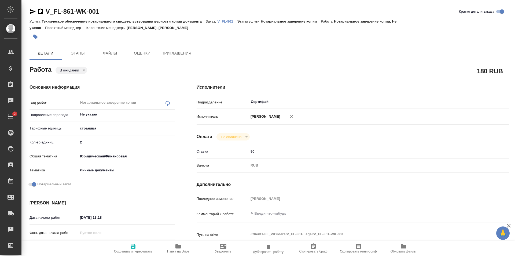
type textarea "x"
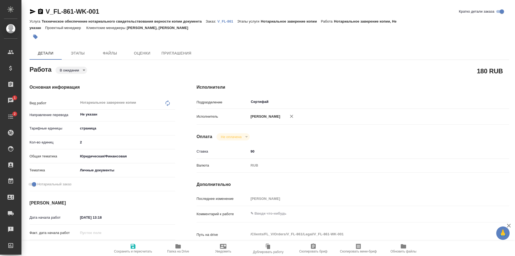
click at [78, 71] on body "🙏 .cls-1 fill:#fff; AWATERA [PERSON_NAME] Спецификации Заказы 1 Чаты 2 Todo Про…" at bounding box center [257, 128] width 515 height 256
click at [158, 158] on div at bounding box center [257, 128] width 515 height 256
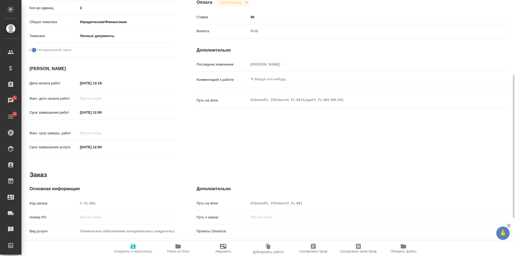
type textarea "x"
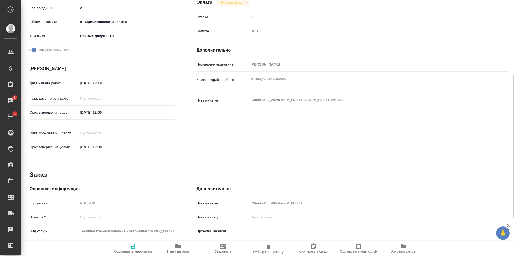
type textarea "x"
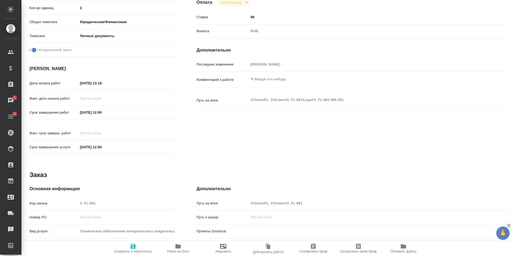
click at [118, 143] on input "[DATE] 12:00" at bounding box center [101, 147] width 47 height 8
click at [157, 144] on icon "button" at bounding box center [159, 147] width 6 height 6
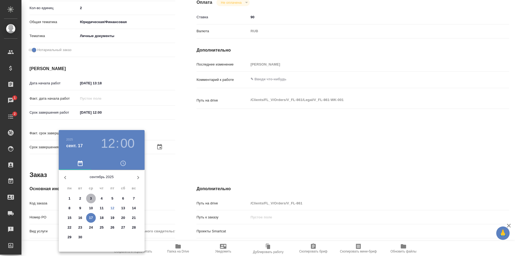
click at [89, 197] on span "3" at bounding box center [91, 198] width 10 height 5
type textarea "x"
type input "[DATE] 12:00"
type textarea "x"
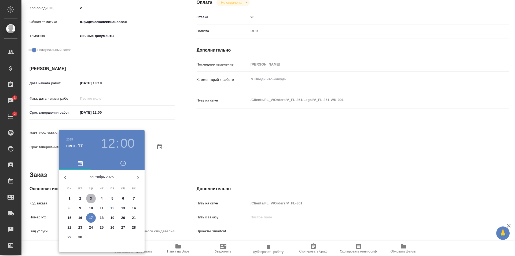
type textarea "x"
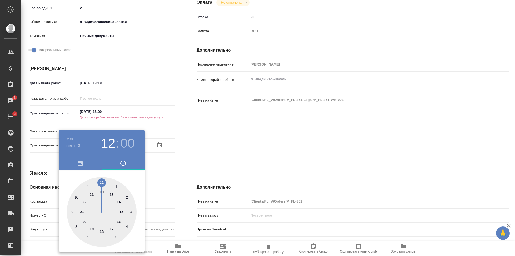
click at [179, 178] on div at bounding box center [257, 128] width 515 height 256
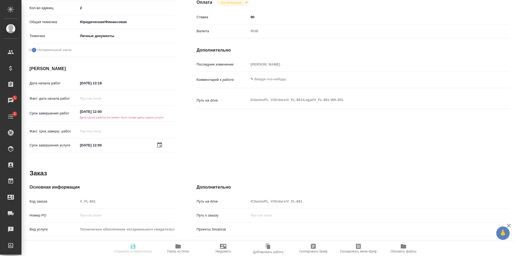
click at [128, 115] on div "[DATE] 12:00" at bounding box center [126, 112] width 97 height 8
click at [104, 115] on input "[DATE] 12:00" at bounding box center [101, 112] width 47 height 8
click at [158, 109] on icon "button" at bounding box center [159, 110] width 5 height 5
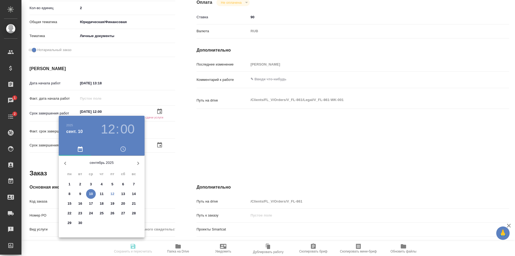
click at [90, 183] on p "3" at bounding box center [91, 183] width 2 height 5
type textarea "x"
type input "[DATE] 12:00"
type textarea "x"
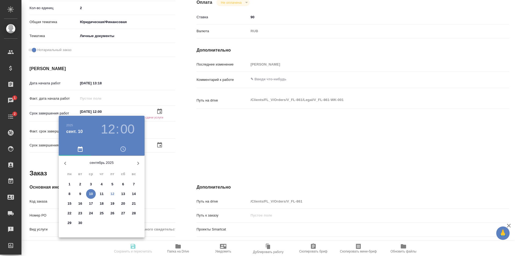
type textarea "x"
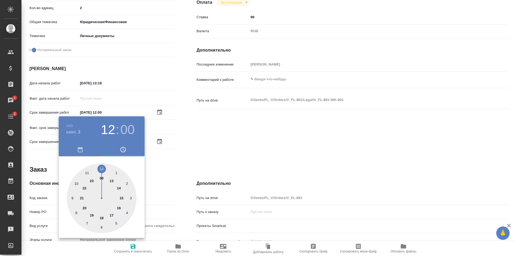
click at [175, 157] on div at bounding box center [257, 128] width 515 height 256
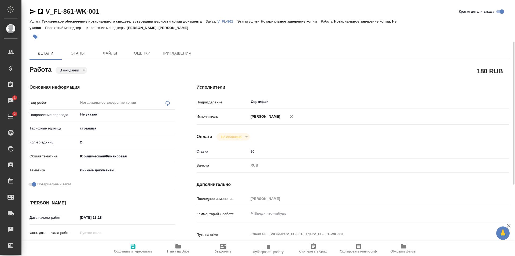
scroll to position [107, 0]
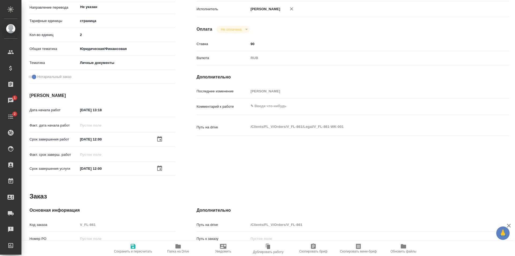
type textarea "x"
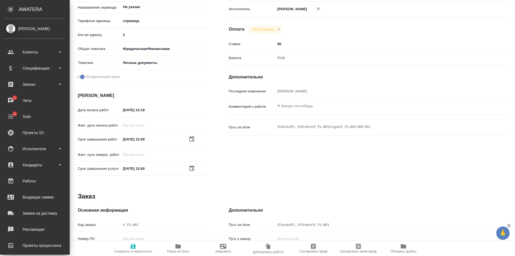
type textarea "x"
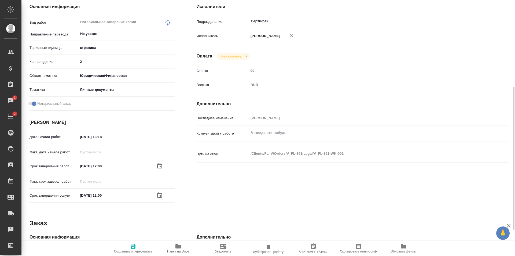
scroll to position [134, 0]
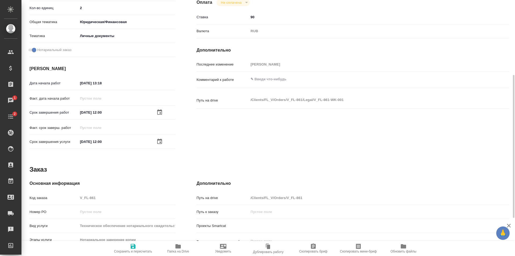
click at [135, 250] on span "Сохранить и пересчитать" at bounding box center [133, 251] width 38 height 4
type textarea "x"
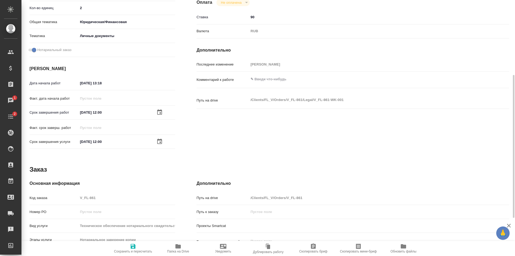
type textarea "x"
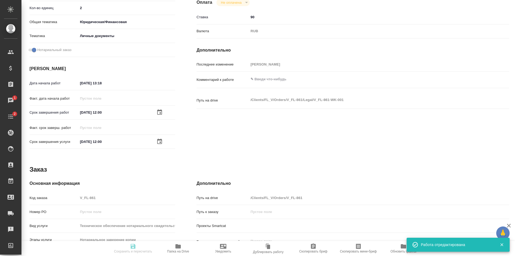
type textarea "x"
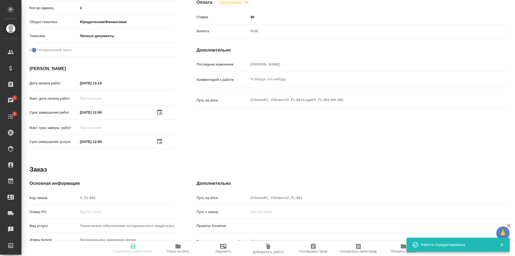
type input "pending"
type textarea "Нотариальное заверение копии"
type textarea "x"
type input "Не указан"
type input "5a8b1489cc6b4906c91bfdb2"
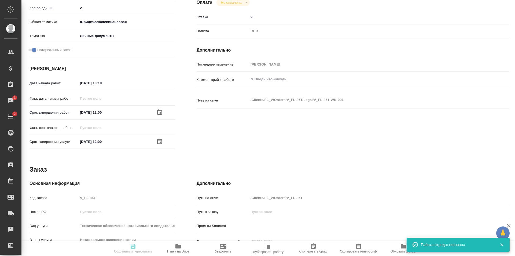
type input "2"
type input "yr-fn"
type input "5a8b8b956a9677013d343cfe"
checkbox input "true"
type input "[DATE] 13:18"
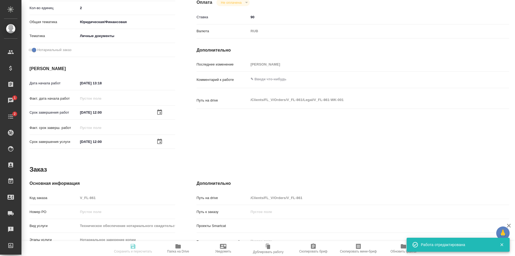
type input "[DATE] 12:00"
type input "03.09.2025 12:00"
type input "Сертифай"
type input "notPayed"
type input "90"
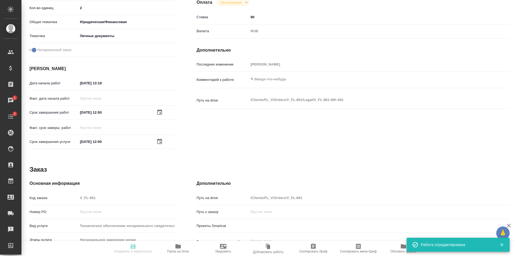
type input "RUB"
type input "[PERSON_NAME]"
type textarea "x"
type textarea "/Clients/FL_V/Orders/V_FL-861/Legal/V_FL-861-WK-001"
type textarea "x"
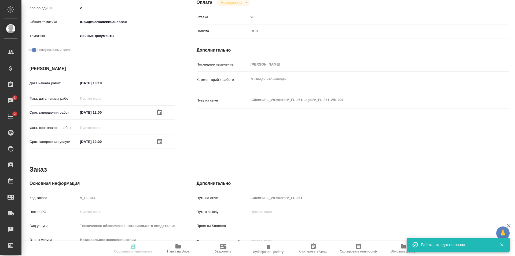
type input "V_FL-861"
type input "Техническое обеспечение нотариального свидетельствования верности копии докумен…"
type input "Нотариальное заверение копии"
type input "Прохорова Анастасия, Касымов Тимур"
type input "/Clients/FL_V/Orders/V_FL-861"
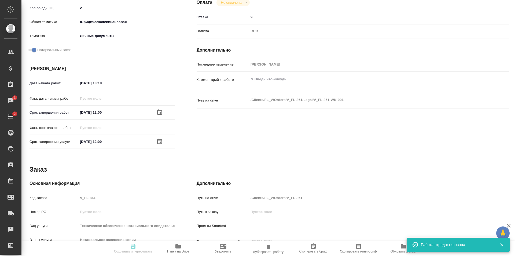
type textarea "x"
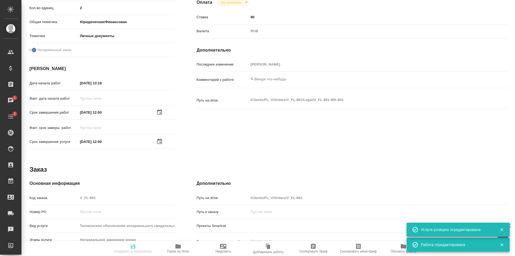
type textarea "x"
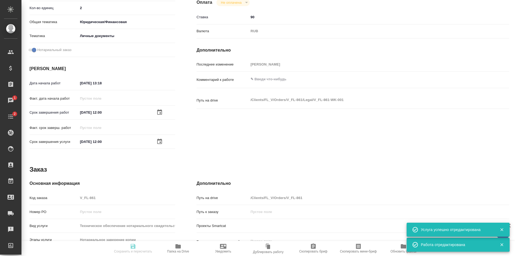
type textarea "x"
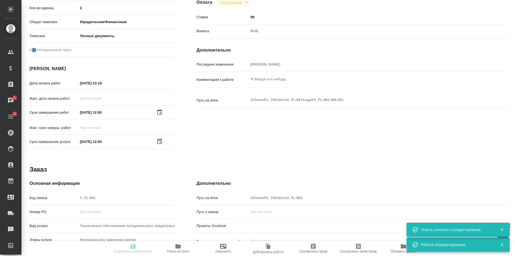
type textarea "x"
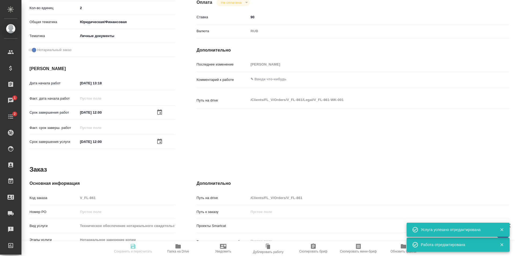
type textarea "x"
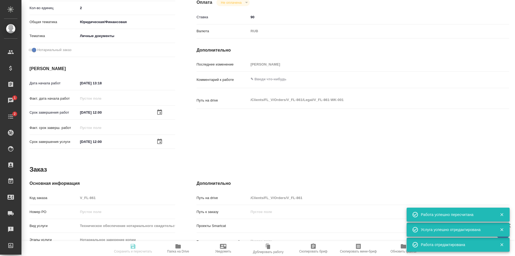
type input "pending"
type textarea "Нотариальное заверение копии"
type textarea "x"
type input "Не указан"
type input "5a8b1489cc6b4906c91bfdb2"
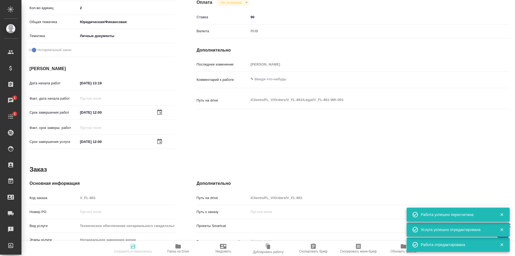
type input "2"
type input "yr-fn"
type input "5a8b8b956a9677013d343cfe"
checkbox input "true"
type input "01.09.2025 13:18"
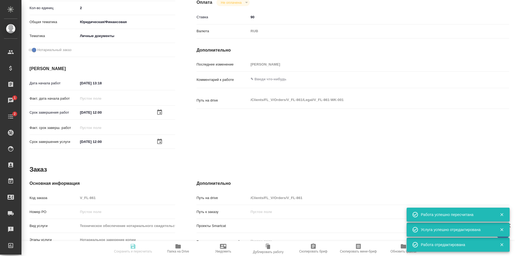
type input "03.09.2025 12:00"
type input "Сертифай"
type input "notPayed"
type input "90"
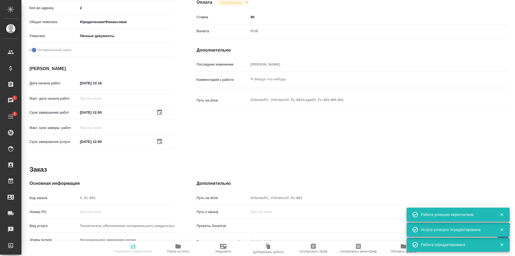
type input "RUB"
type input "[PERSON_NAME]"
type textarea "x"
type textarea "/Clients/FL_V/Orders/V_FL-861/Legal/V_FL-861-WK-001"
type textarea "x"
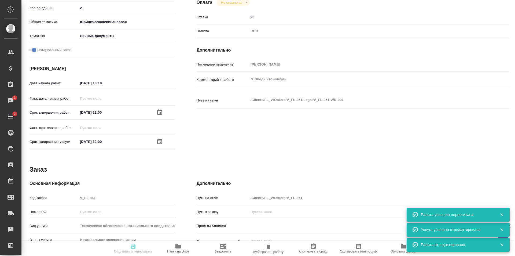
type input "V_FL-861"
type input "Техническое обеспечение нотариального свидетельствования верности копии докумен…"
type input "Нотариальное заверение копии"
type input "Прохорова Анастасия, Касымов Тимур"
type input "/Clients/FL_V/Orders/V_FL-861"
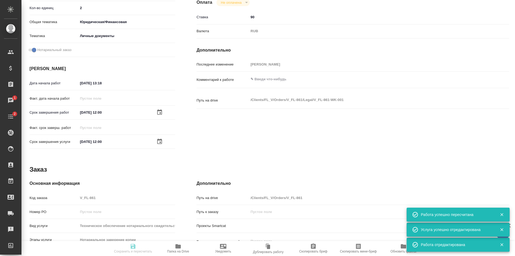
type textarea "x"
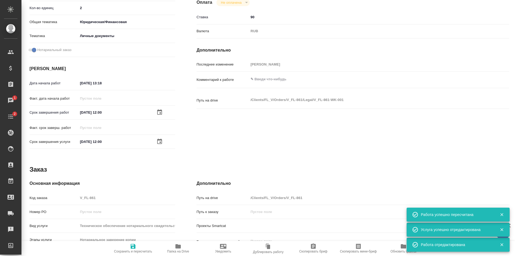
type textarea "x"
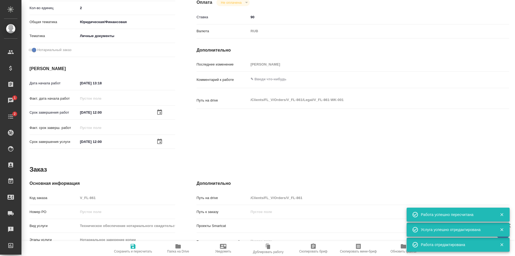
type textarea "x"
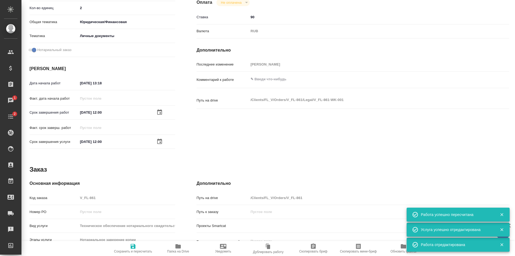
type textarea "x"
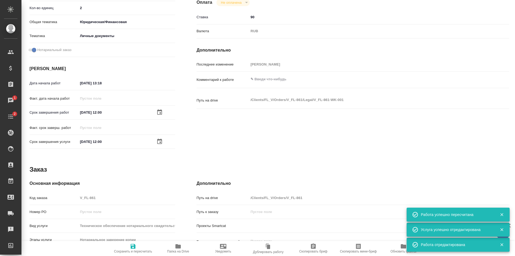
type textarea "x"
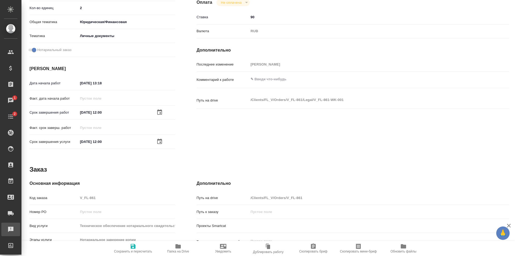
type textarea "x"
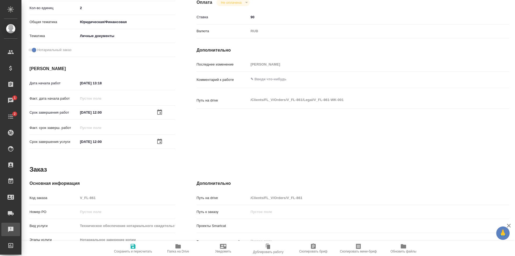
type textarea "x"
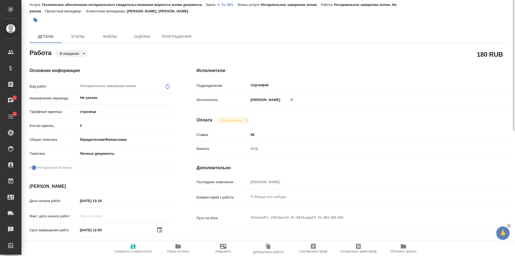
scroll to position [0, 0]
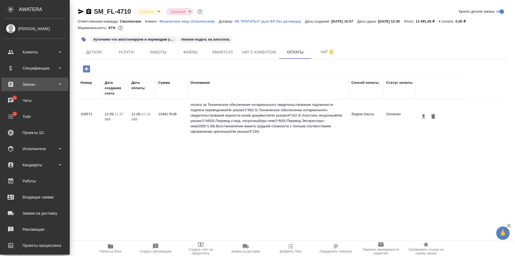
click at [35, 83] on div "Заказы" at bounding box center [35, 84] width 62 height 8
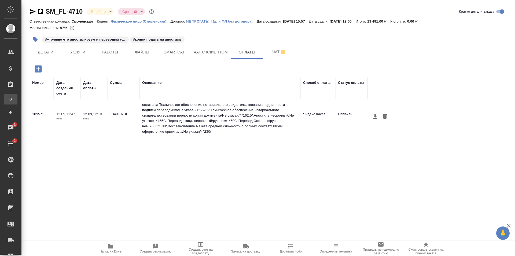
click at [8, 98] on div "Все заказы" at bounding box center [4, 98] width 8 height 5
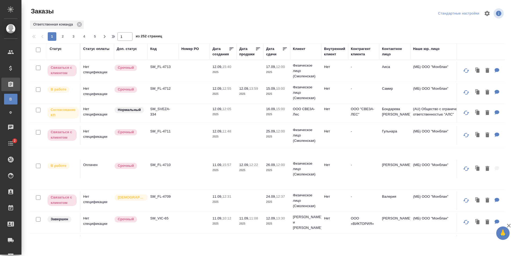
click at [154, 50] on div "Код" at bounding box center [153, 48] width 6 height 5
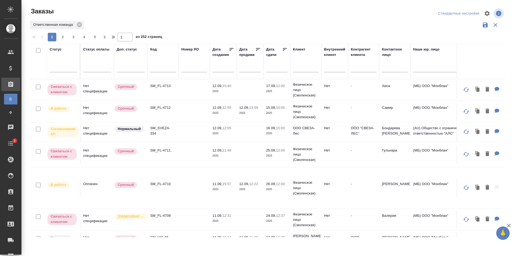
click at [157, 68] on input "text" at bounding box center [163, 68] width 26 height 7
type input "Е"
click at [157, 68] on input "text" at bounding box center [163, 68] width 26 height 7
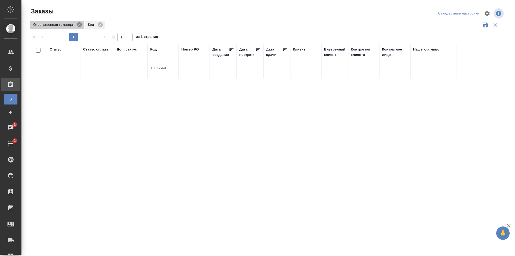
click at [76, 24] on icon at bounding box center [79, 25] width 6 height 6
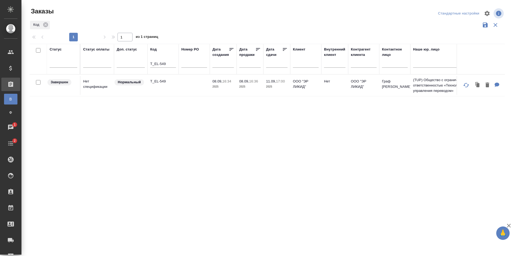
click at [159, 90] on td "T_EL-549" at bounding box center [163, 85] width 31 height 19
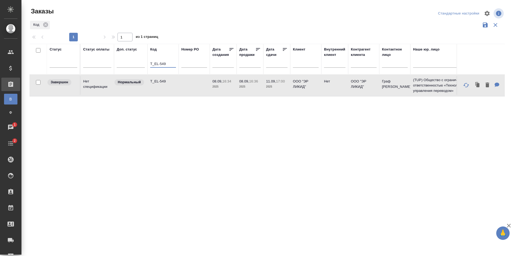
drag, startPoint x: 169, startPoint y: 64, endPoint x: 135, endPoint y: 68, distance: 34.6
click at [135, 68] on tr "Статус Статус оплаты Доп. статус Код T_EL-549 Номер PO Дата создания Дата прода…" at bounding box center [479, 59] width 898 height 31
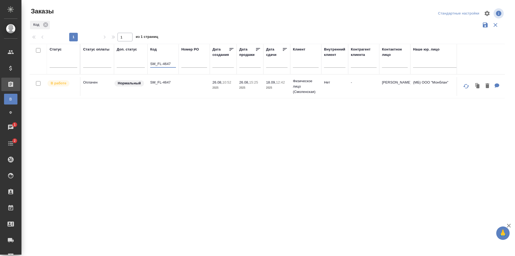
type input "SM_FL-4647"
click at [164, 87] on td "SM_FL-4647" at bounding box center [163, 86] width 31 height 19
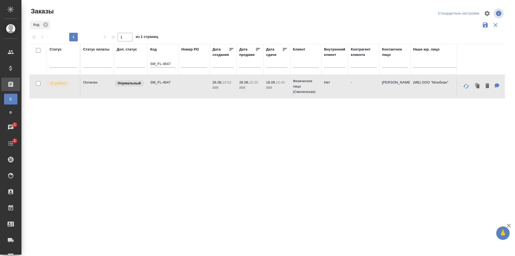
click at [164, 87] on td "SM_FL-4647" at bounding box center [163, 86] width 31 height 19
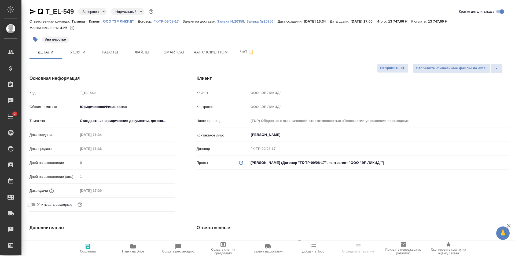
select select "RU"
click at [136, 52] on span "Файлы" at bounding box center [142, 52] width 26 height 7
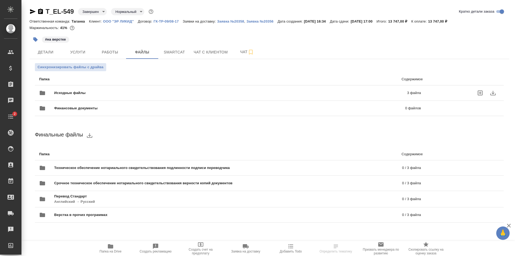
click at [154, 96] on div "Исходные файлы 3 файла" at bounding box center [230, 92] width 382 height 13
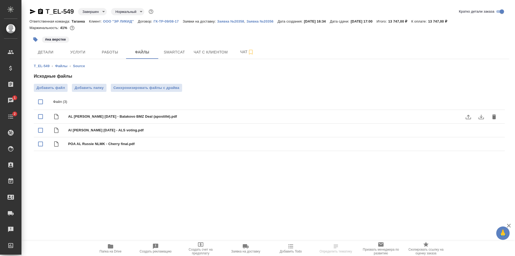
click at [481, 117] on icon "download" at bounding box center [481, 117] width 5 height 5
click at [479, 131] on icon "download" at bounding box center [481, 130] width 6 height 6
click at [479, 143] on icon "download" at bounding box center [481, 144] width 6 height 6
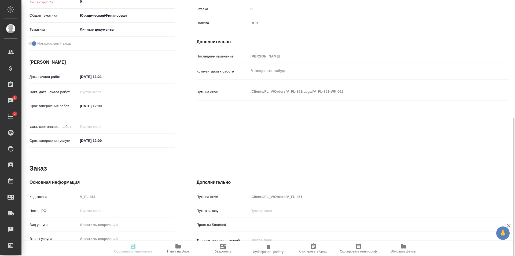
scroll to position [161, 0]
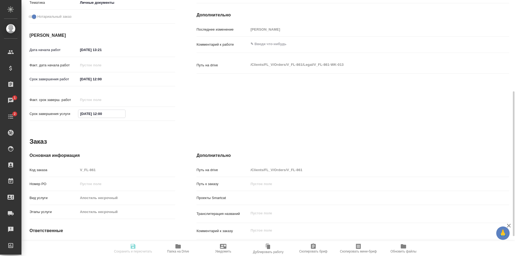
click at [109, 110] on input "[DATE] 12:00" at bounding box center [101, 114] width 47 height 8
click at [158, 110] on icon "button" at bounding box center [159, 112] width 5 height 5
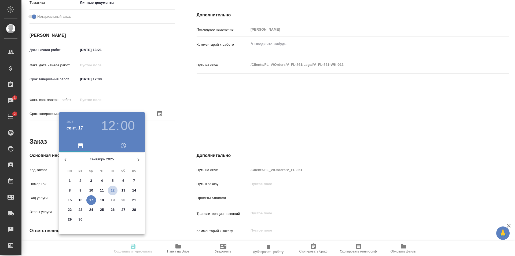
click at [110, 189] on span "12" at bounding box center [113, 190] width 10 height 5
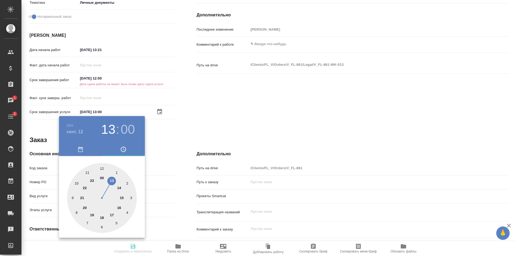
type input "[DATE] 14:00"
drag, startPoint x: 111, startPoint y: 180, endPoint x: 118, endPoint y: 187, distance: 9.7
click at [118, 187] on div at bounding box center [102, 198] width 70 height 70
click at [164, 154] on div at bounding box center [257, 128] width 515 height 256
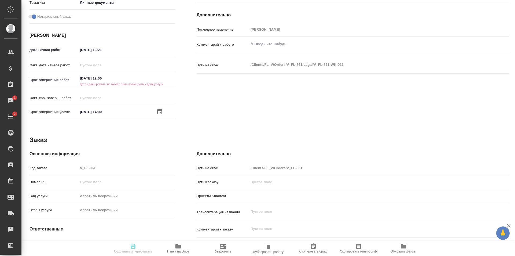
click at [124, 71] on div "Факт. дата начала работ" at bounding box center [103, 67] width 146 height 14
click at [118, 80] on input "[DATE] 12:00" at bounding box center [101, 78] width 47 height 8
click at [158, 76] on icon "button" at bounding box center [159, 77] width 5 height 5
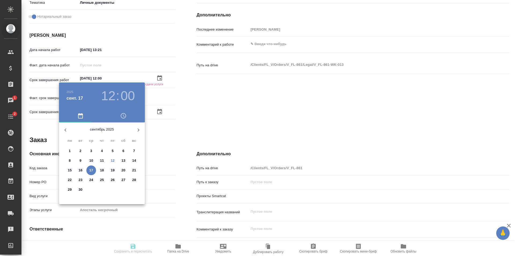
click at [114, 160] on p "12" at bounding box center [113, 160] width 4 height 5
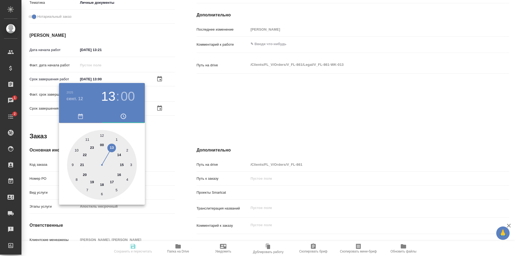
type input "12.09.2025 14:00"
drag, startPoint x: 113, startPoint y: 148, endPoint x: 116, endPoint y: 153, distance: 6.0
click at [116, 153] on div at bounding box center [102, 165] width 70 height 70
click at [164, 142] on div at bounding box center [257, 128] width 515 height 256
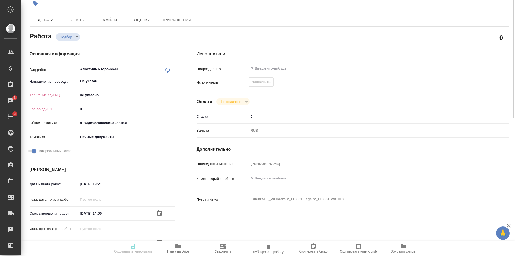
scroll to position [0, 0]
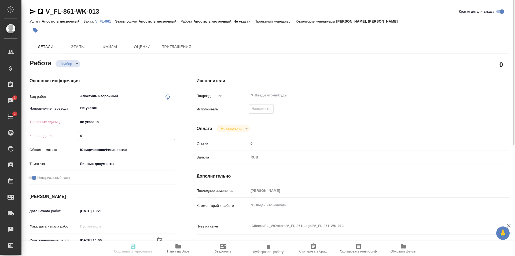
drag, startPoint x: 87, startPoint y: 133, endPoint x: 71, endPoint y: 134, distance: 16.4
click at [71, 134] on div "Кол-во единиц 0" at bounding box center [103, 135] width 146 height 9
type input "1"
click at [85, 121] on body "🙏 .cls-1 fill:#fff; AWATERA Shulgina Anna Клиенты Спецификации Заказы 1 Чаты 2 …" at bounding box center [257, 128] width 515 height 256
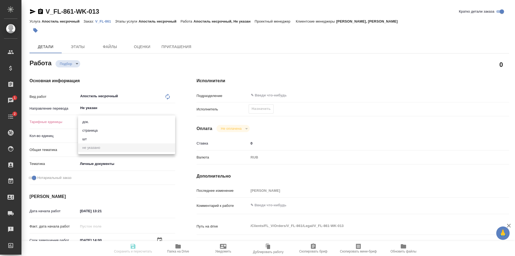
click at [86, 122] on li "док." at bounding box center [126, 122] width 97 height 9
type input "5a8b1489cc6b4906c91bfd8b"
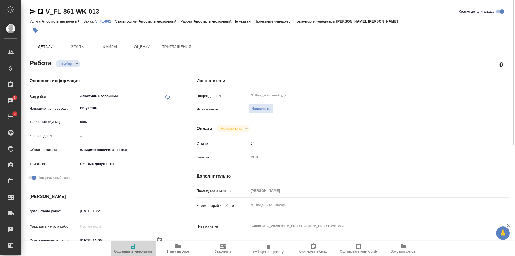
click at [130, 245] on icon "button" at bounding box center [133, 246] width 6 height 6
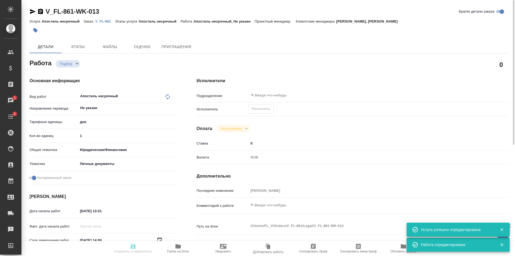
type input "recruiting"
type input "Не указан"
type input "5a8b1489cc6b4906c91bfd8b"
type input "1"
type input "yr-fn"
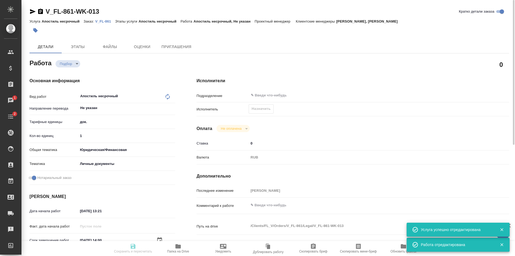
type input "5a8b8b956a9677013d343cfe"
checkbox input "true"
type input "01.09.2025 13:21"
type input "12.09.2025 14:00"
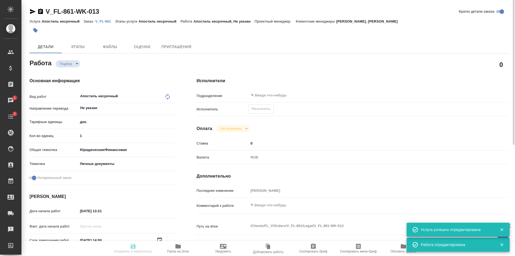
type input "notPayed"
type input "0"
type input "RUB"
type input "[PERSON_NAME] [PERSON_NAME]"
type input "V_FL-861"
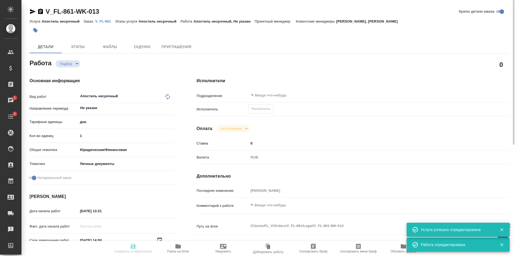
type input "Апостиль несрочный"
type input "Прохорова Анастасия, Касымов Тимур"
type input "/Clients/FL_V/Orders/V_FL-861"
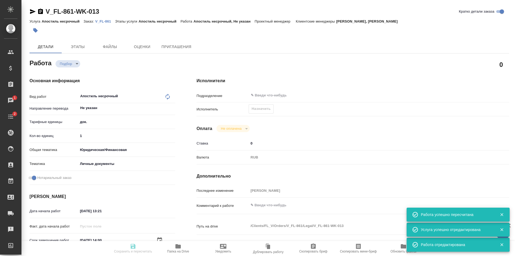
type input "recruiting"
type input "Не указан"
type input "5a8b1489cc6b4906c91bfd8b"
type input "1"
type input "yr-fn"
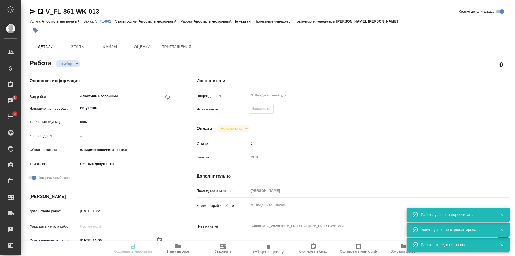
type input "5a8b8b956a9677013d343cfe"
checkbox input "true"
type input "01.09.2025 13:21"
type input "12.09.2025 14:00"
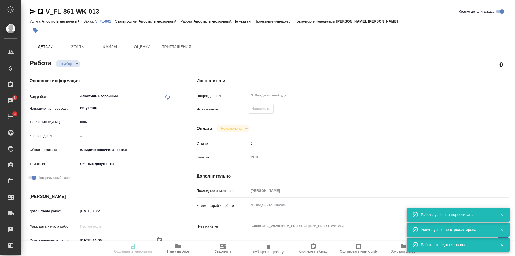
type input "notPayed"
type input "0"
type input "RUB"
type input "[PERSON_NAME]"
type input "V_FL-861"
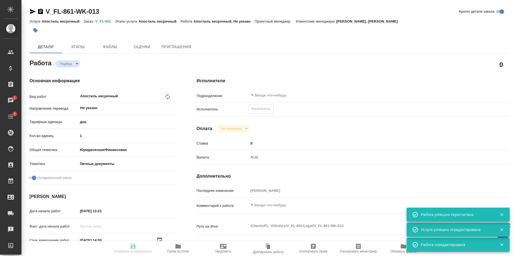
type input "Апостиль несрочный"
type input "Прохорова Анастасия, Касымов Тимур"
type input "/Clients/FL_V/Orders/V_FL-861"
click at [73, 61] on body "🙏 .cls-1 fill:#fff; AWATERA Shulgina Anna Клиенты Спецификации Заказы 1 Чаты 2 …" at bounding box center [257, 128] width 515 height 256
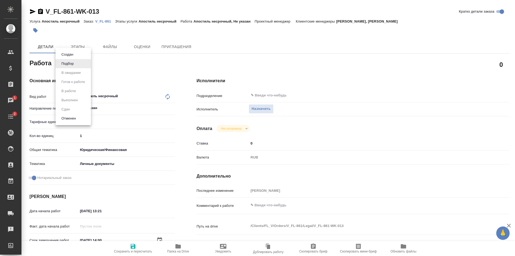
click at [122, 64] on div at bounding box center [257, 128] width 515 height 256
click at [257, 111] on span "Назначить" at bounding box center [261, 109] width 19 height 6
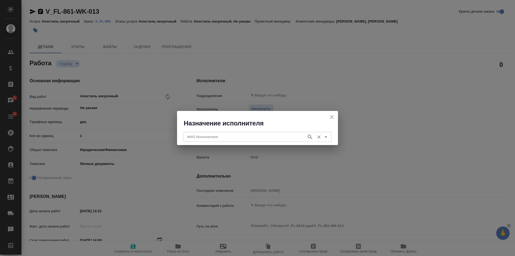
click at [233, 135] on input "ФИО Исполнителя" at bounding box center [244, 136] width 119 height 6
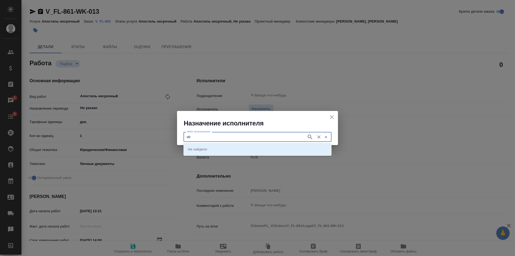
type input "v"
type input "министерство"
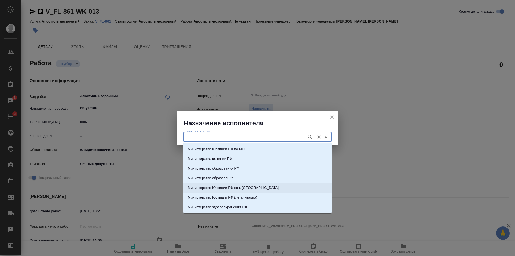
click at [247, 187] on p "Министерство Юстиции РФ по г. Москве" at bounding box center [233, 187] width 91 height 5
type input "Министерство Юстиции РФ по г. Москве"
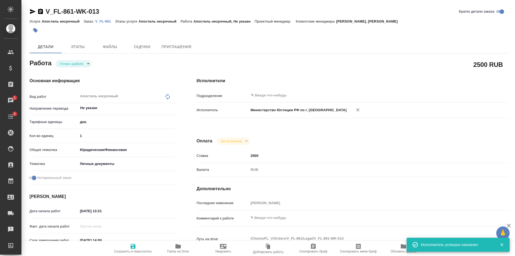
type textarea "x"
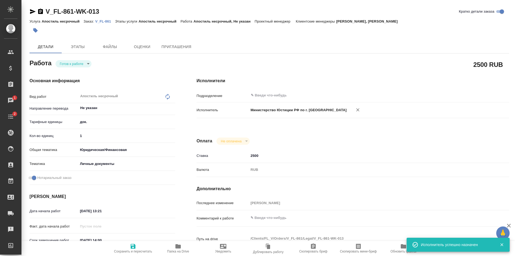
type textarea "x"
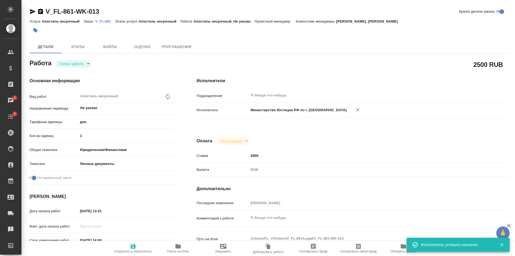
type textarea "x"
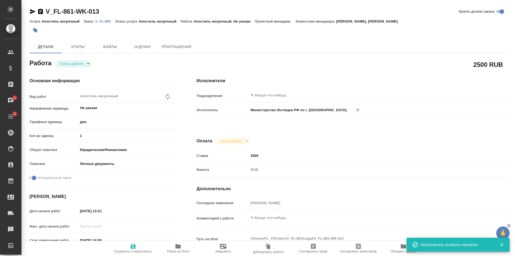
type textarea "x"
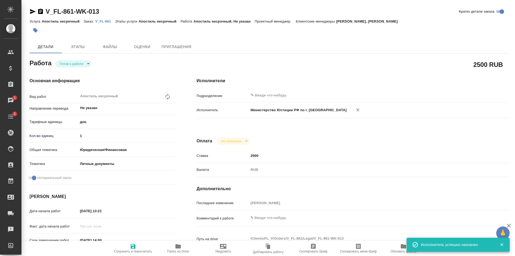
type textarea "x"
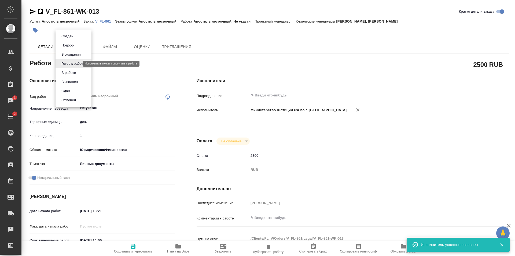
click at [66, 65] on body "🙏 .cls-1 fill:#fff; AWATERA Shulgina Anna Клиенты Спецификации Заказы 1 Чаты 2 …" at bounding box center [257, 128] width 515 height 256
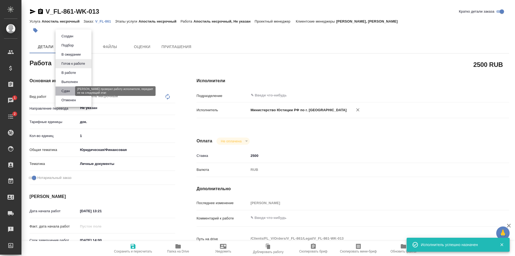
click at [69, 89] on button "Сдан" at bounding box center [66, 91] width 12 height 6
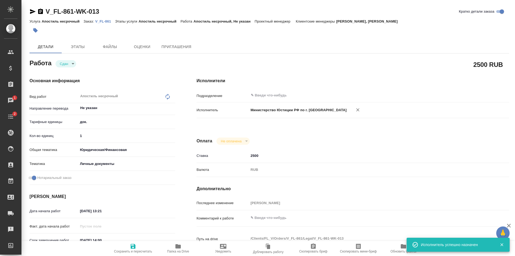
type textarea "x"
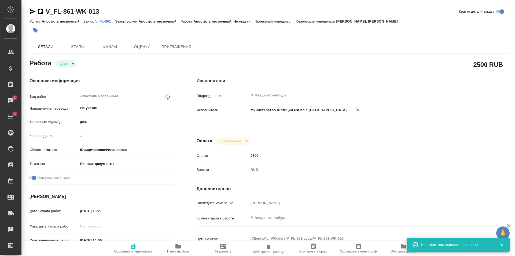
type textarea "x"
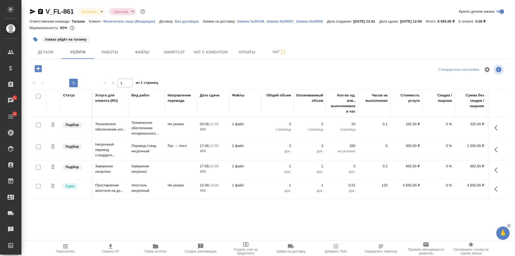
click at [176, 152] on td "Рус → Англ" at bounding box center [181, 149] width 32 height 19
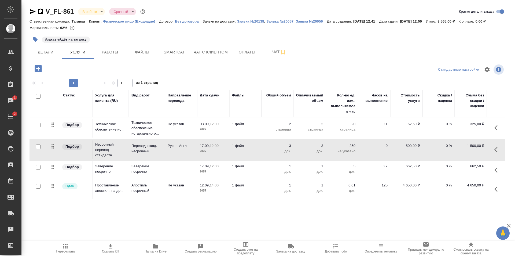
click at [176, 152] on td "Рус → Англ" at bounding box center [181, 149] width 32 height 19
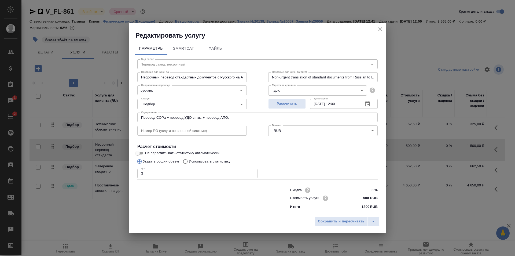
click at [366, 103] on icon "button" at bounding box center [367, 103] width 5 height 5
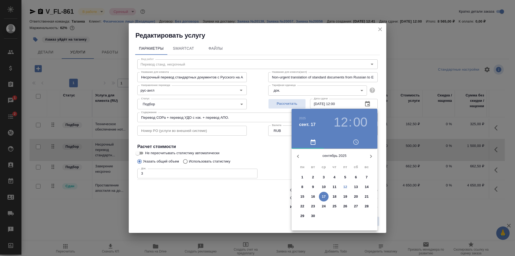
click at [299, 195] on span "15" at bounding box center [303, 196] width 10 height 5
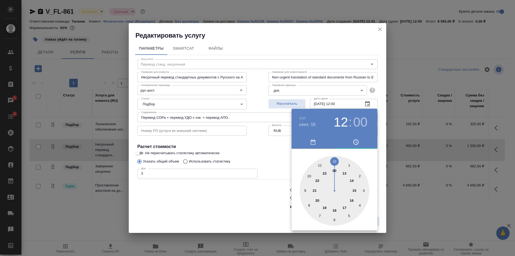
type input "15.09.2025 12:00"
click at [381, 160] on div at bounding box center [257, 128] width 515 height 256
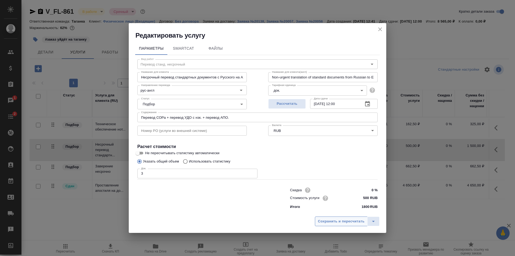
click at [337, 220] on span "Сохранить и пересчитать" at bounding box center [341, 221] width 47 height 6
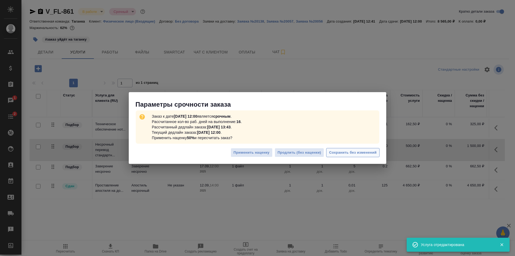
click at [332, 152] on span "Сохранить без изменений" at bounding box center [352, 152] width 47 height 6
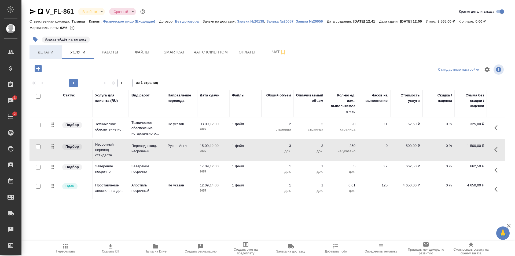
click at [46, 51] on span "Детали" at bounding box center [46, 52] width 26 height 7
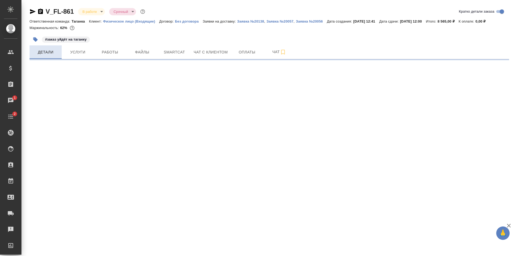
select select "RU"
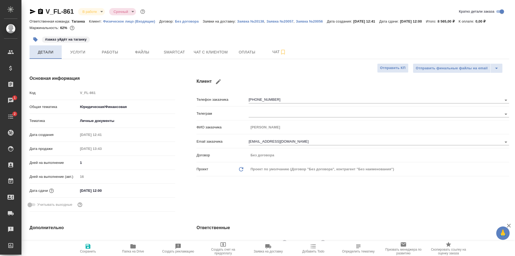
type textarea "x"
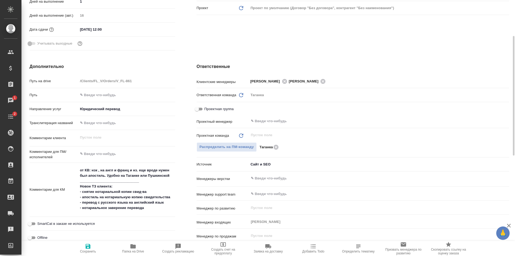
scroll to position [188, 0]
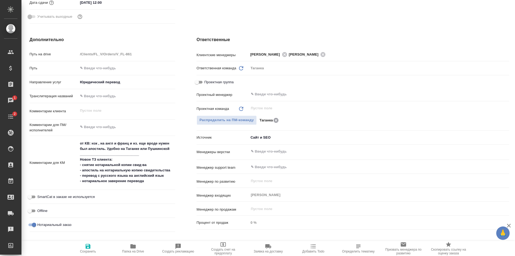
click at [274, 120] on icon at bounding box center [276, 120] width 5 height 5
type textarea "x"
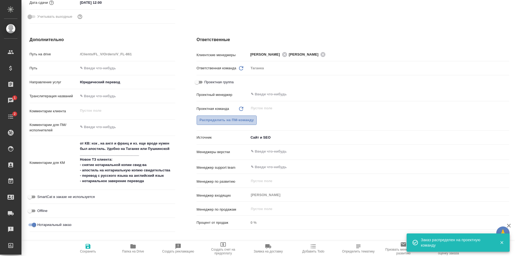
click at [232, 120] on span "Распределить на ПМ-команду" at bounding box center [227, 120] width 54 height 6
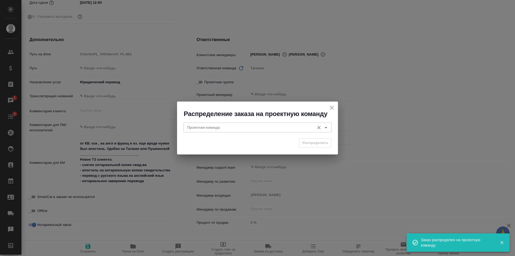
click at [233, 126] on input "Проектная команда" at bounding box center [248, 127] width 127 height 6
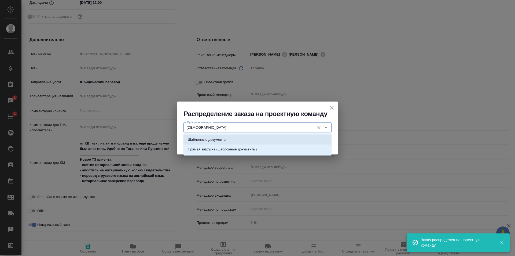
click at [236, 136] on li "Шаблонные документы" at bounding box center [258, 140] width 148 height 10
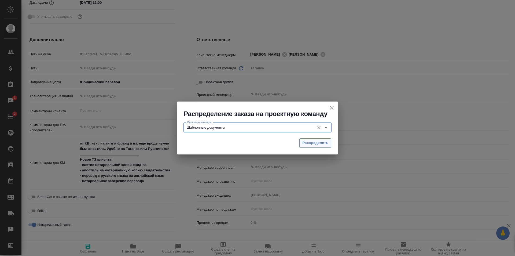
type input "Шаблонные документы"
click at [303, 143] on span "Распределить" at bounding box center [315, 143] width 26 height 6
type textarea "x"
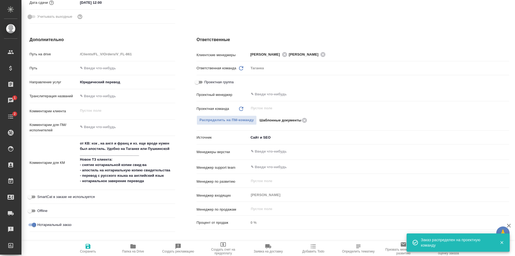
type textarea "x"
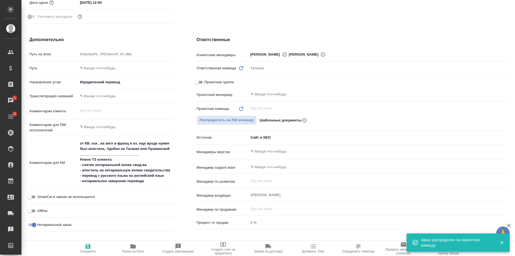
type textarea "x"
click at [88, 247] on icon "button" at bounding box center [88, 246] width 6 height 6
type textarea "x"
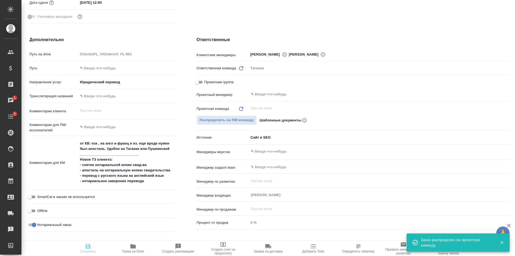
type textarea "x"
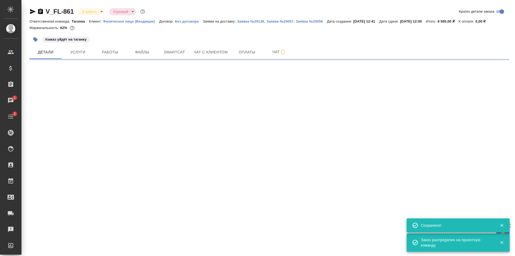
scroll to position [0, 0]
select select "RU"
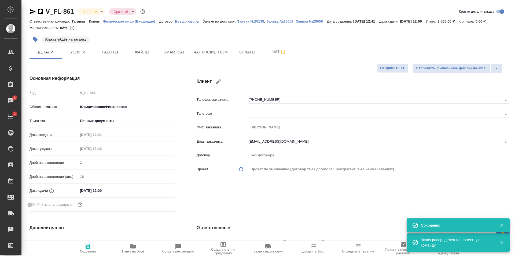
type textarea "x"
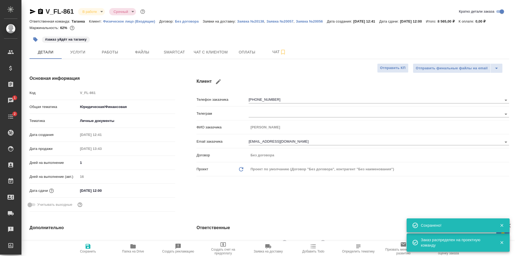
type textarea "x"
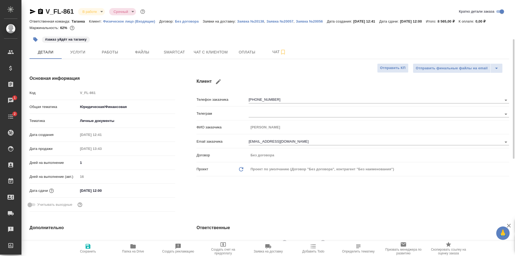
scroll to position [134, 0]
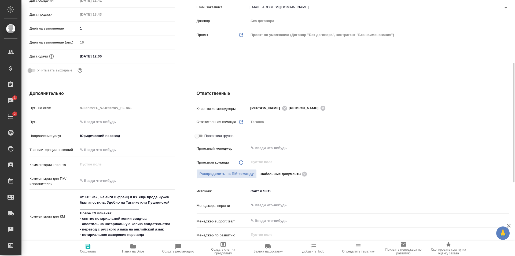
click at [85, 247] on icon "button" at bounding box center [88, 246] width 6 height 6
type textarea "x"
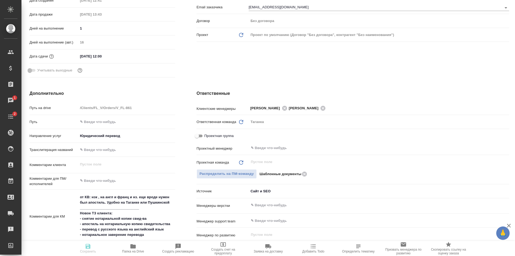
type textarea "x"
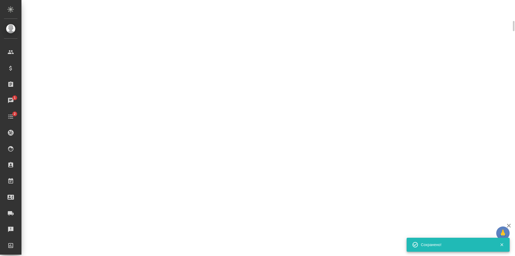
select select "RU"
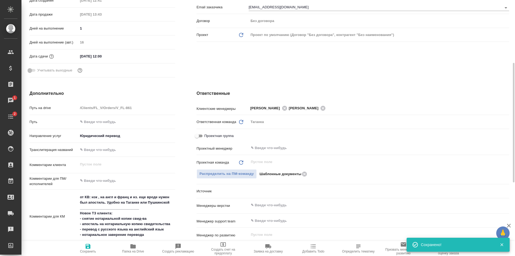
type textarea "x"
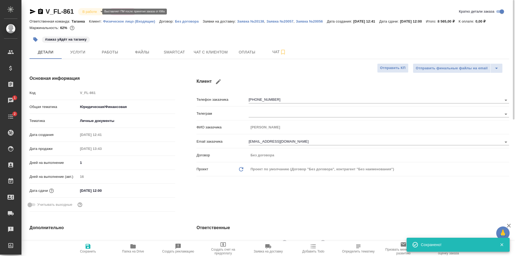
click at [88, 12] on body "🙏 .cls-1 fill:#fff; AWATERA Shulgina Anna Клиенты Спецификации Заказы 1 Чаты 2 …" at bounding box center [257, 128] width 515 height 256
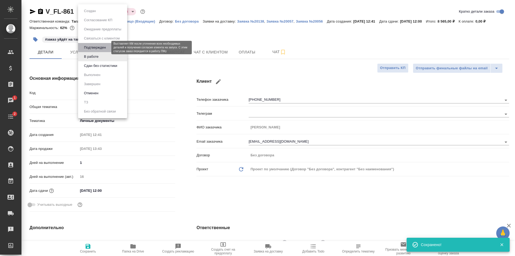
click at [99, 47] on button "Подтвержден" at bounding box center [94, 48] width 25 height 6
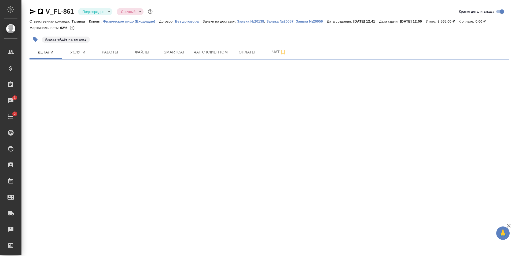
select select "RU"
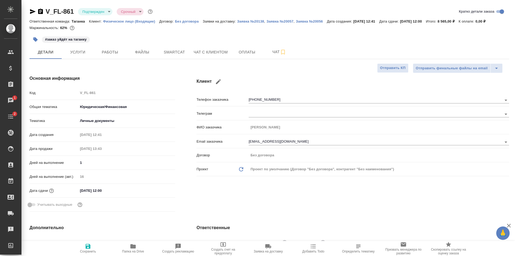
type textarea "x"
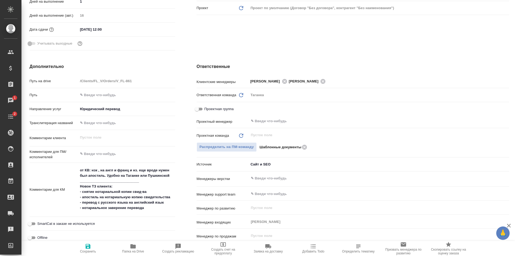
type textarea "x"
click at [110, 150] on textarea at bounding box center [126, 153] width 97 height 9
type textarea "р"
type textarea "x"
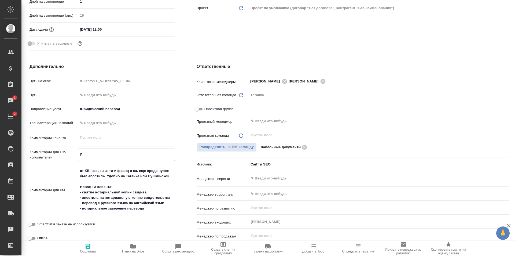
type textarea "x"
type textarea "ру"
type textarea "x"
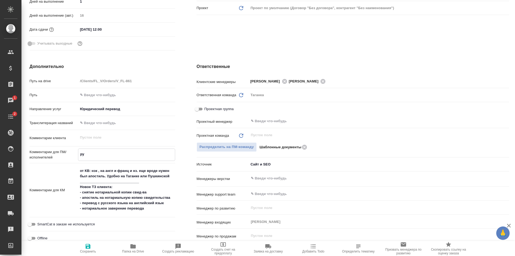
type textarea "x"
type textarea "ру-"
type textarea "x"
type textarea "ру-анг"
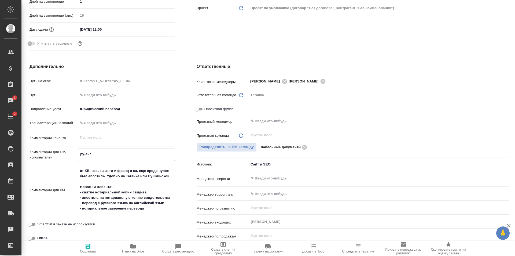
type textarea "x"
type textarea "ру-англ"
type textarea "x"
type textarea "ру-англ"
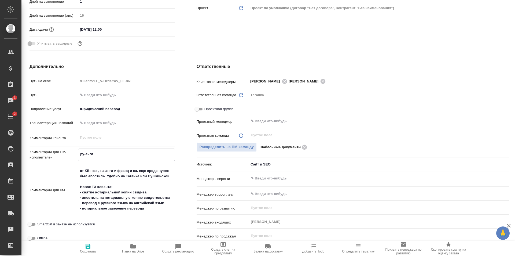
type textarea "x"
type textarea "ру-англ к"
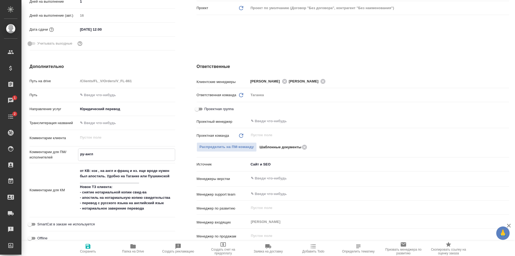
type textarea "x"
type textarea "ру-англ ко"
type textarea "x"
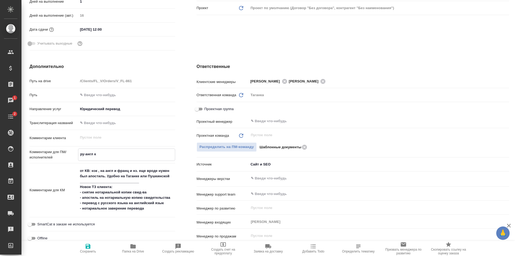
type textarea "x"
type textarea "ру-англ коп"
type textarea "x"
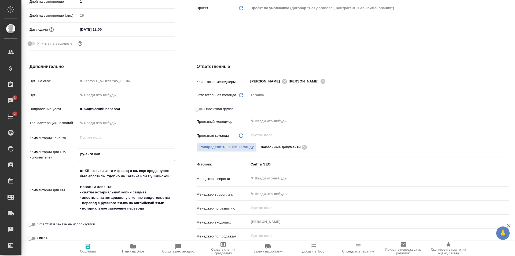
type textarea "x"
type textarea "ру-англ копи"
type textarea "x"
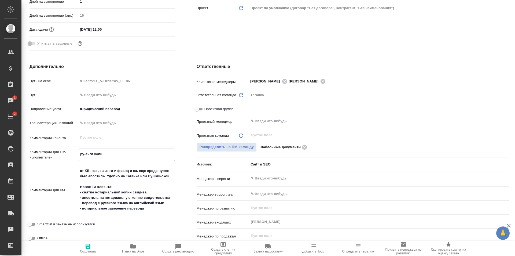
type textarea "ру-англ копия"
type textarea "x"
type textarea "ру-англ копия"
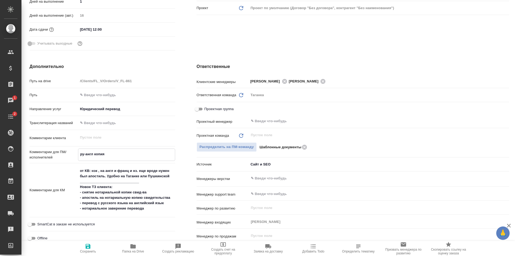
type textarea "x"
type textarea "ру-англ копия с"
type textarea "x"
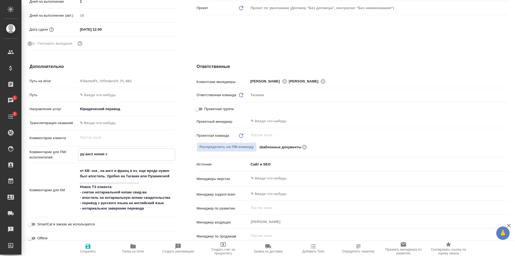
type textarea "x"
type textarea "ру-англ копия со"
type textarea "x"
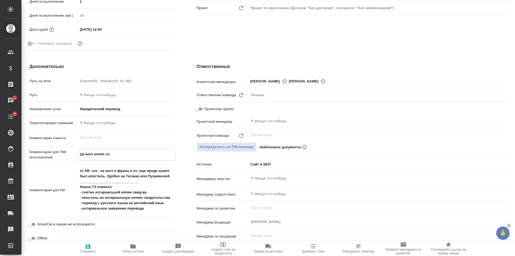
type textarea "ру-англ копия сор"
type textarea "x"
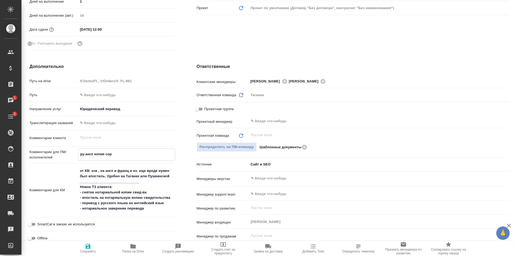
type textarea "ру-англ копия сор+"
type textarea "x"
type textarea "ру-англ копия сор+у"
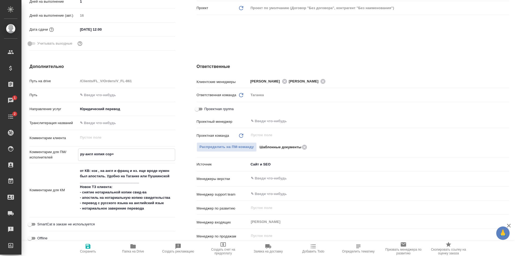
type textarea "x"
type textarea "ру-англ копия сор+уд"
type textarea "x"
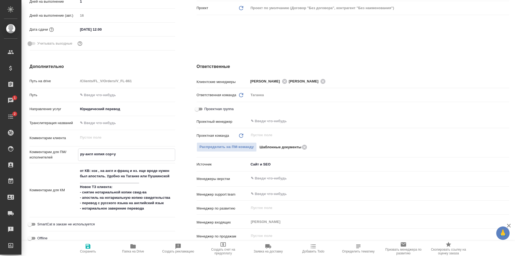
type textarea "x"
type textarea "ру-англ копия сор+удо"
type textarea "x"
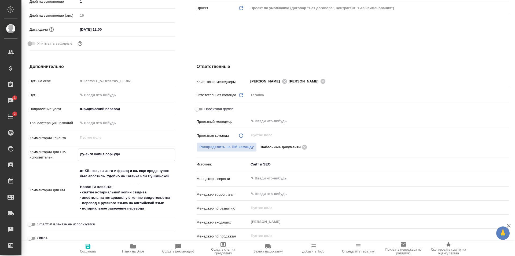
type textarea "ру-англ копия сор+удо+"
type textarea "x"
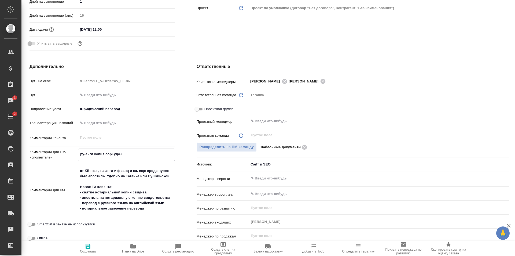
type textarea "ру-англ копия сор+удо+а"
type textarea "x"
type textarea "ру-англ копия сор+удо+ап"
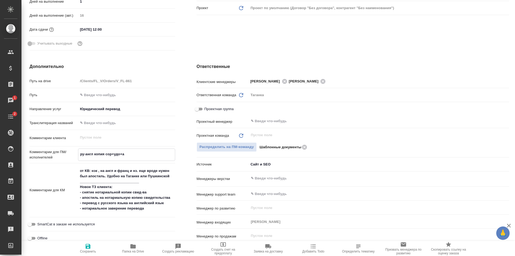
type textarea "x"
type textarea "ру-англ копия сор+удо+апо"
type textarea "x"
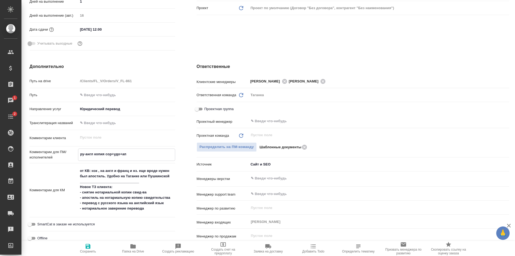
type textarea "x"
type textarea "ру-англ копия сор+удо+апос"
type textarea "x"
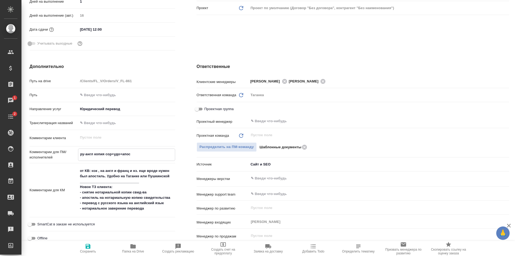
type textarea "x"
type textarea "ру-англ копия сор+удо+апост"
type textarea "x"
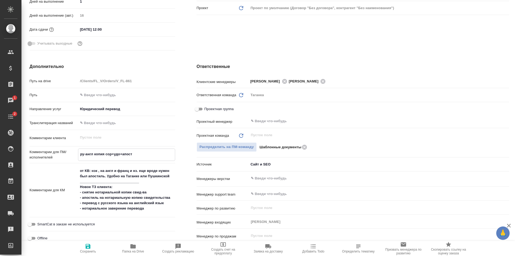
type textarea "ру-англ копия сор+удо+апости"
type textarea "x"
type textarea "ру-англ копия сор+удо+апостил"
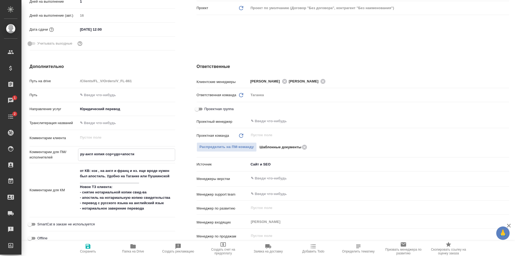
type textarea "x"
type textarea "ру-англ копия сор+удо+апостиль"
type textarea "x"
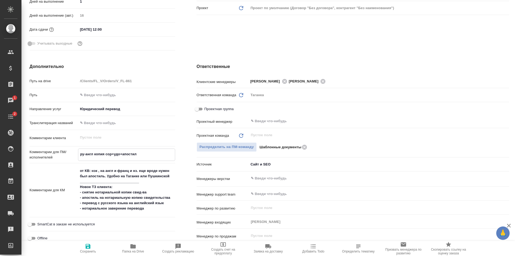
type textarea "x"
type textarea "ру-англ копия сор+удо+апостиль"
type textarea "x"
click at [85, 252] on span "Сохранить" at bounding box center [88, 251] width 16 height 4
type textarea "x"
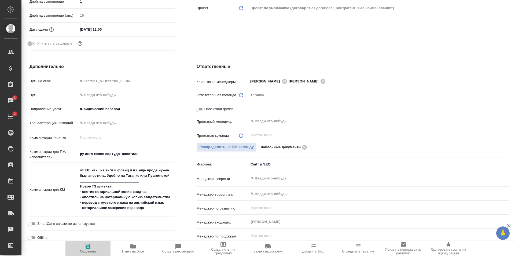
type textarea "x"
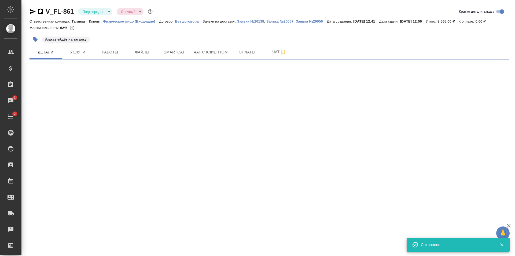
scroll to position [0, 0]
select select "RU"
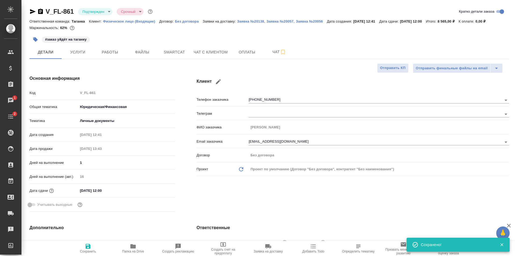
type textarea "x"
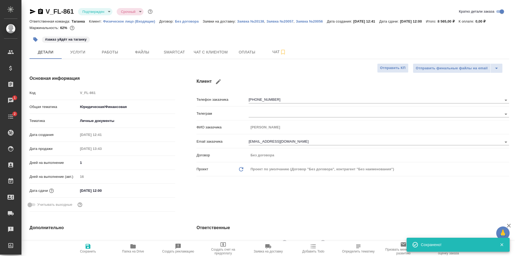
type textarea "x"
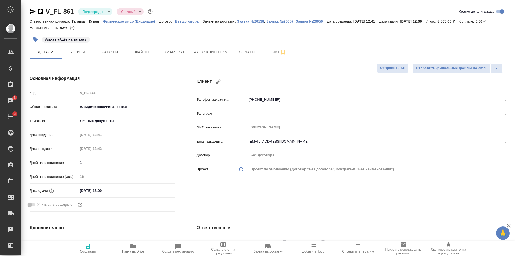
type textarea "x"
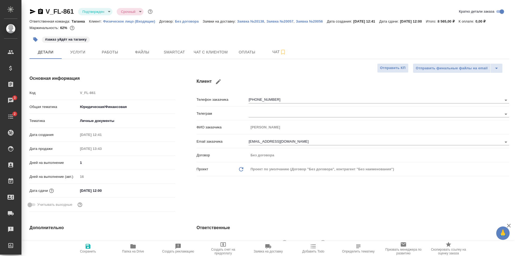
type textarea "x"
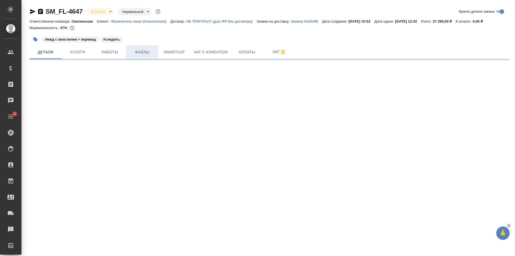
click at [148, 52] on span "Файлы" at bounding box center [142, 52] width 26 height 7
select select "RU"
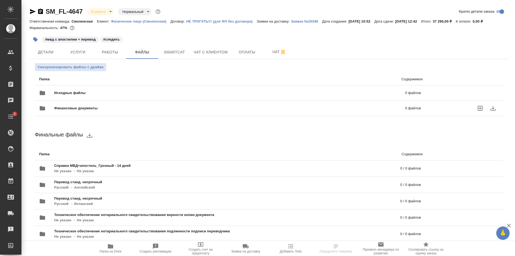
click at [187, 92] on span "Исходные файлы" at bounding box center [149, 92] width 191 height 5
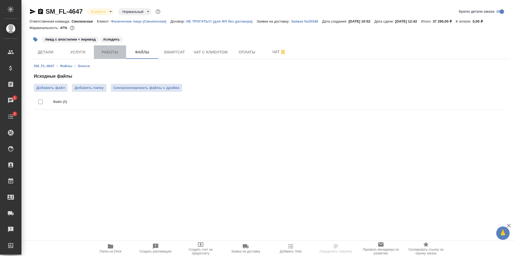
click at [110, 53] on span "Работы" at bounding box center [110, 52] width 26 height 7
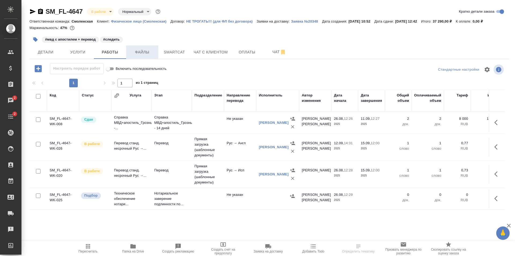
click at [138, 48] on button "Файлы" at bounding box center [142, 51] width 32 height 13
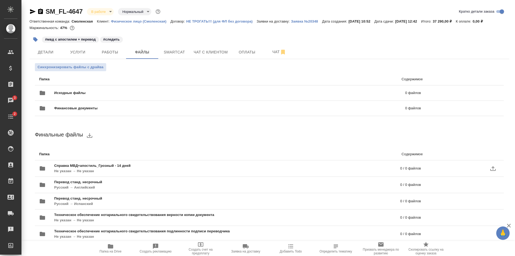
scroll to position [6, 0]
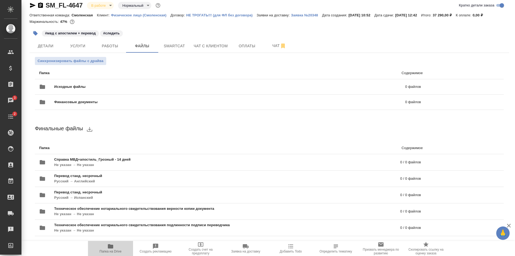
click at [109, 250] on span "Папка на Drive" at bounding box center [111, 251] width 22 height 4
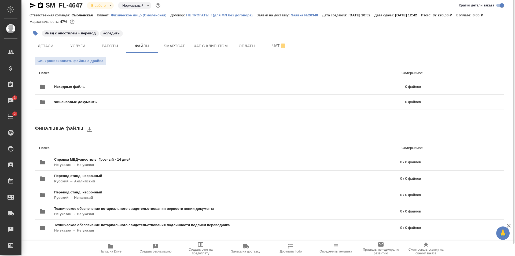
scroll to position [0, 0]
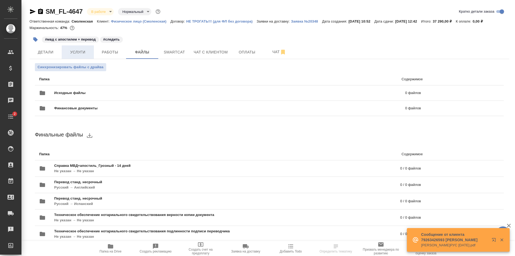
click at [77, 54] on span "Услуги" at bounding box center [78, 52] width 26 height 7
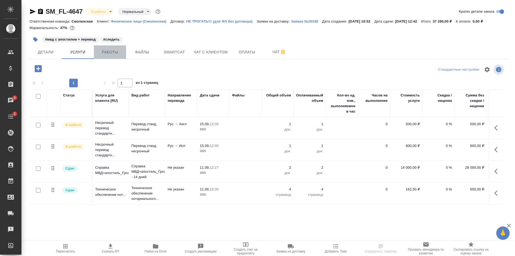
click at [118, 50] on span "Работы" at bounding box center [110, 52] width 26 height 7
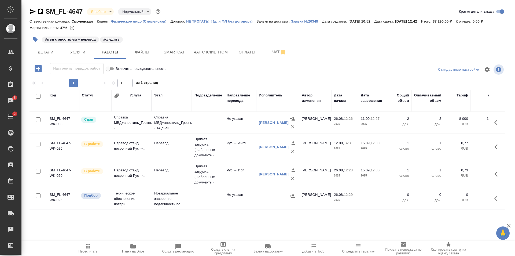
click at [137, 250] on span "Папка на Drive" at bounding box center [133, 251] width 22 height 4
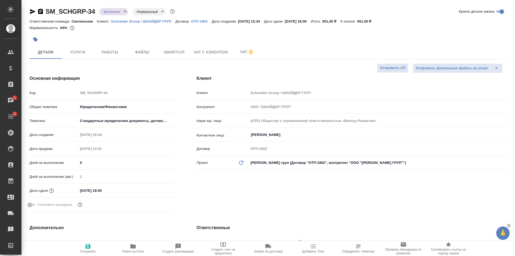
select select "RU"
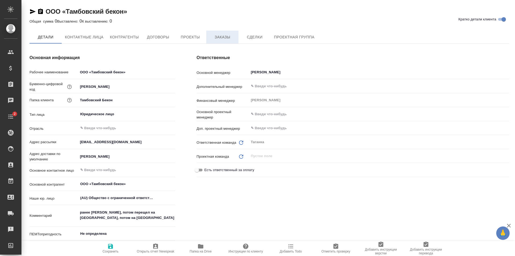
click at [219, 40] on span "Заказы" at bounding box center [223, 37] width 26 height 7
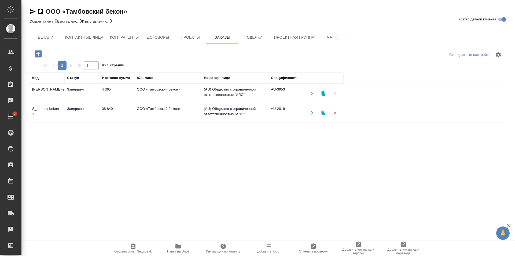
click at [38, 54] on icon "button" at bounding box center [38, 53] width 9 height 9
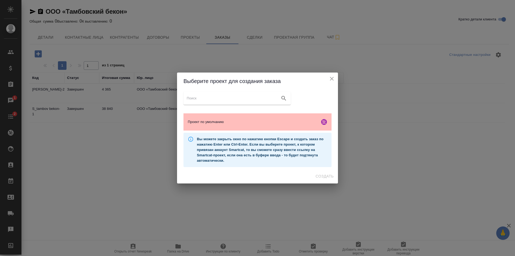
click at [270, 124] on span "Проект по умолчанию" at bounding box center [253, 121] width 130 height 5
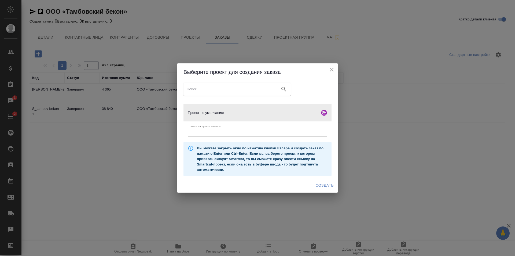
click at [319, 186] on span "Создать" at bounding box center [325, 185] width 18 height 7
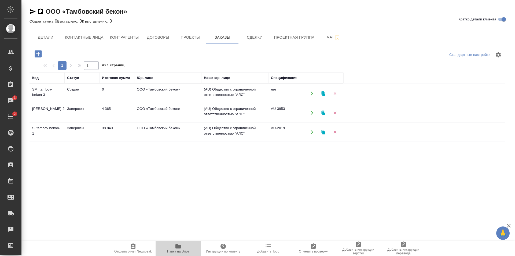
click at [179, 248] on icon "button" at bounding box center [177, 246] width 5 height 4
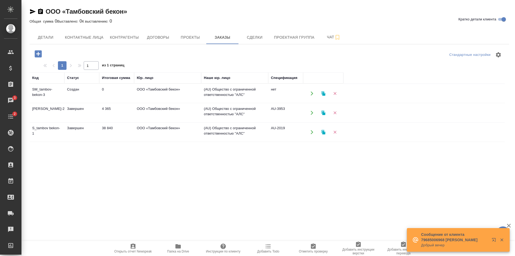
click at [174, 23] on div "Общая сумма 0 Выставлено: 0 К выставлению: 0" at bounding box center [270, 21] width 480 height 6
click at [31, 10] on icon "button" at bounding box center [33, 11] width 6 height 5
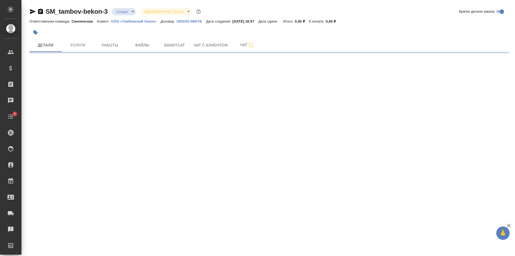
select select "RU"
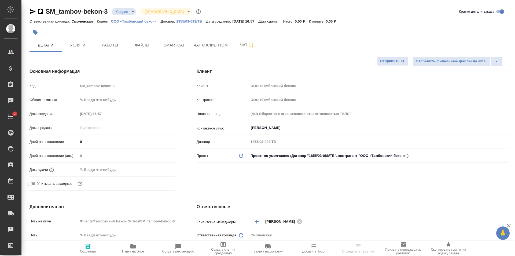
type textarea "x"
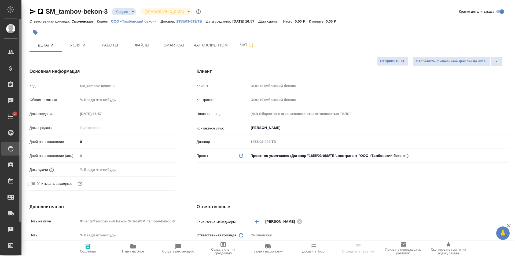
type textarea "x"
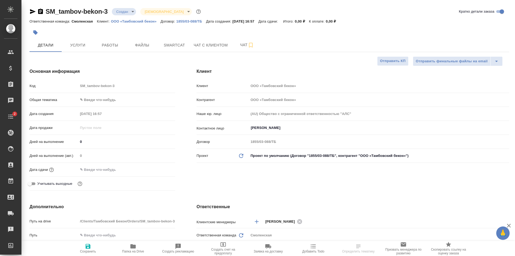
type textarea "x"
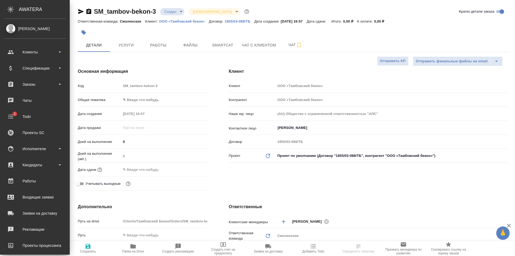
type textarea "x"
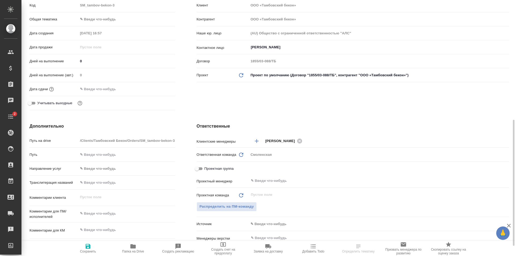
scroll to position [161, 0]
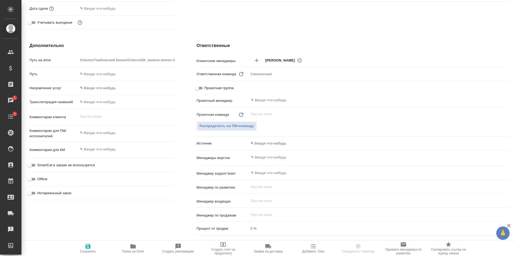
click at [239, 75] on icon "Обновить" at bounding box center [241, 74] width 6 height 6
type textarea "x"
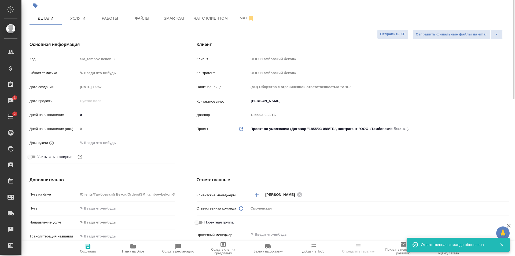
scroll to position [0, 0]
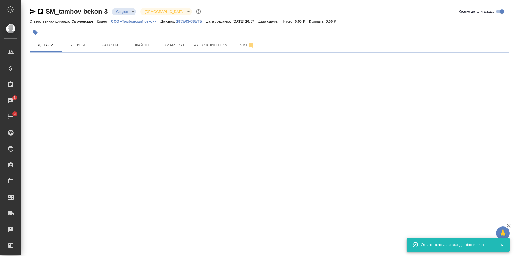
select select "RU"
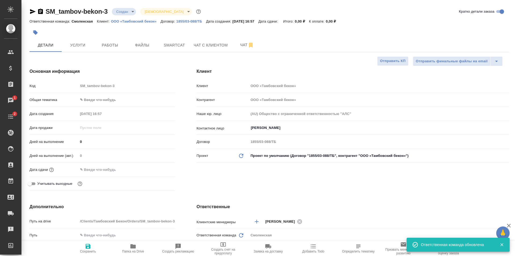
type textarea "x"
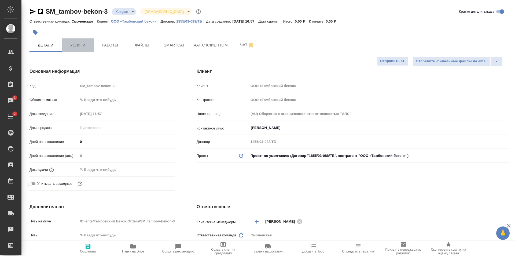
click at [83, 46] on span "Услуги" at bounding box center [78, 45] width 26 height 7
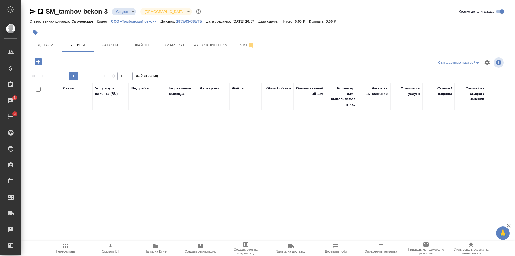
click at [36, 60] on icon "button" at bounding box center [38, 61] width 7 height 7
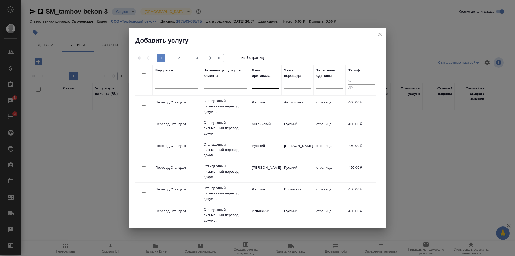
click at [253, 85] on div at bounding box center [265, 83] width 27 height 8
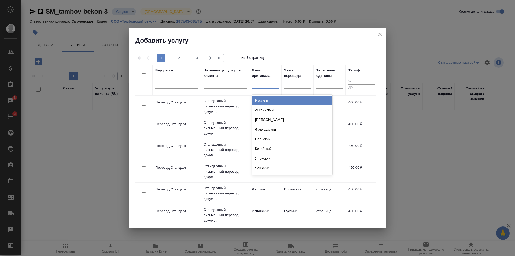
click at [259, 98] on div "Русский" at bounding box center [292, 101] width 81 height 10
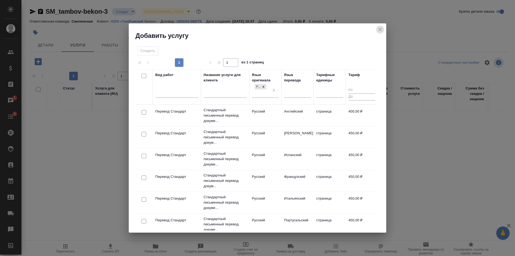
click at [377, 27] on icon "close" at bounding box center [380, 29] width 6 height 6
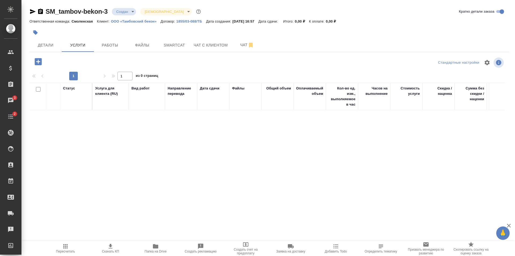
click at [37, 60] on icon "button" at bounding box center [38, 61] width 7 height 7
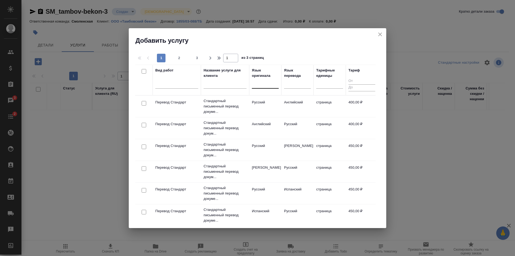
click at [265, 85] on div at bounding box center [265, 83] width 27 height 8
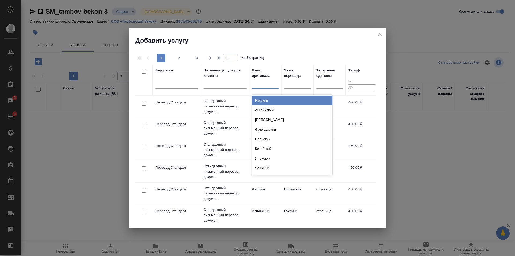
click at [264, 98] on div "Русский" at bounding box center [292, 101] width 81 height 10
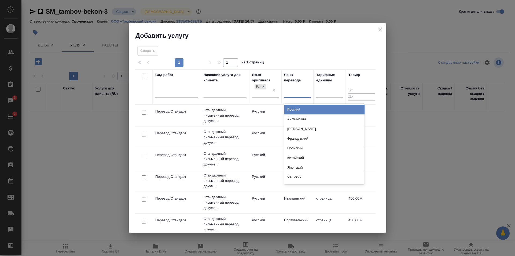
click at [288, 92] on div at bounding box center [297, 92] width 27 height 8
type input "кит"
click at [294, 109] on div "Китайский" at bounding box center [324, 110] width 81 height 10
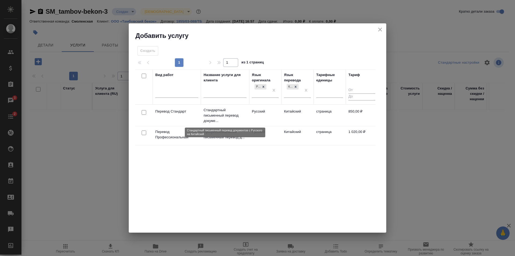
click at [232, 119] on p "Стандартный письменный перевод докуме..." at bounding box center [225, 115] width 43 height 16
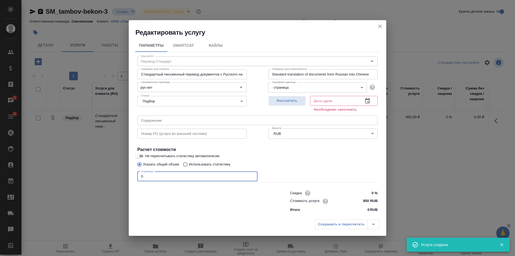
drag, startPoint x: 155, startPoint y: 175, endPoint x: 129, endPoint y: 175, distance: 26.3
click at [129, 175] on div "Параметры SmartCat Файлы Вид работ Перевод Стандарт Вид работ Название для клие…" at bounding box center [258, 127] width 258 height 180
type input "200"
click at [291, 103] on span "Рассчитать" at bounding box center [287, 101] width 32 height 6
type input "17.10.2025 17:05"
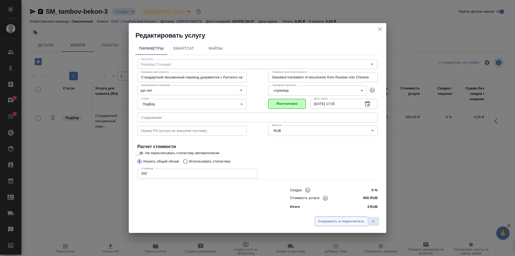
click at [331, 220] on span "Сохранить и пересчитать" at bounding box center [341, 221] width 47 height 6
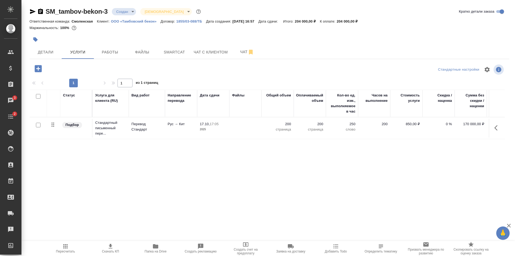
click at [36, 68] on icon "button" at bounding box center [38, 68] width 9 height 9
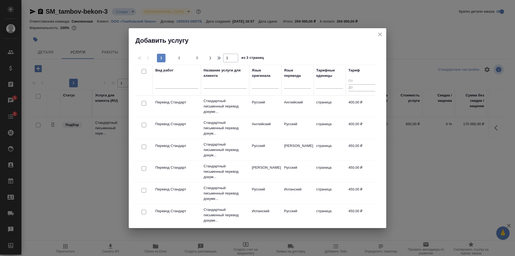
click at [252, 86] on th "Язык оригинала" at bounding box center [265, 80] width 32 height 31
click at [258, 85] on div at bounding box center [265, 83] width 27 height 8
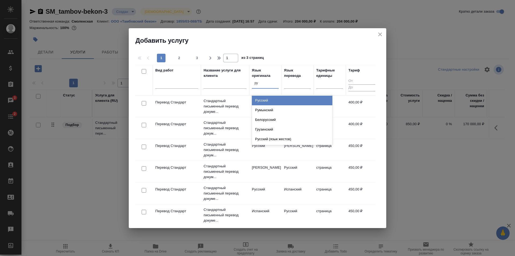
type input "рус"
click at [286, 99] on div "Русский" at bounding box center [292, 101] width 81 height 10
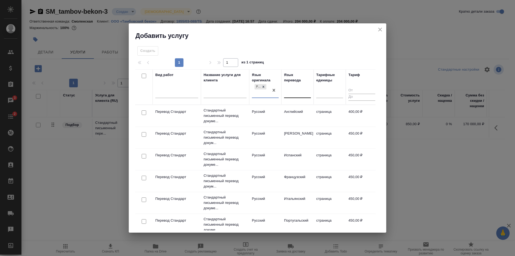
click at [289, 91] on div at bounding box center [297, 93] width 27 height 8
type input "кит"
click at [297, 109] on div "Китайский" at bounding box center [324, 110] width 81 height 10
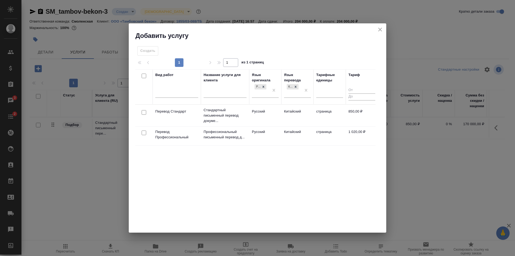
click at [173, 115] on td "Перевод Стандарт" at bounding box center [177, 115] width 48 height 19
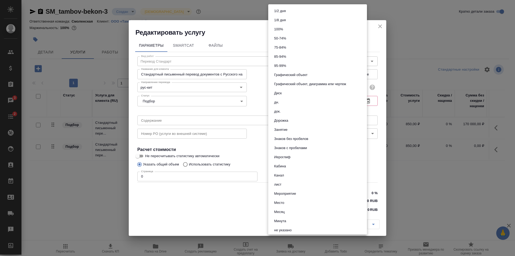
click at [359, 87] on body "🙏 .cls-1 fill:#fff; AWATERA Shulgina Anna Клиенты Спецификации Заказы 3 Чаты 2 …" at bounding box center [257, 128] width 515 height 256
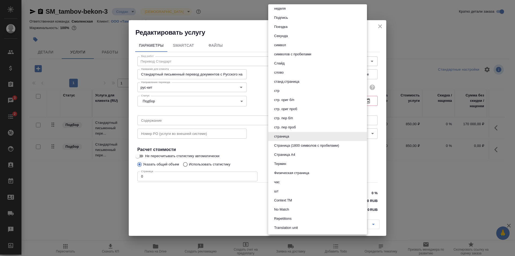
click at [371, 41] on div at bounding box center [257, 128] width 515 height 256
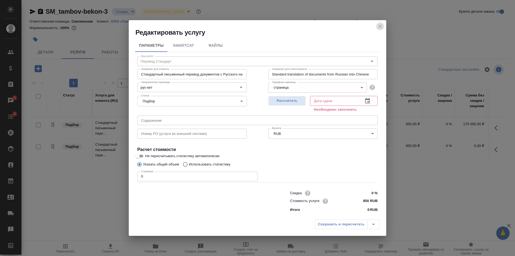
click at [377, 24] on icon "close" at bounding box center [380, 26] width 6 height 6
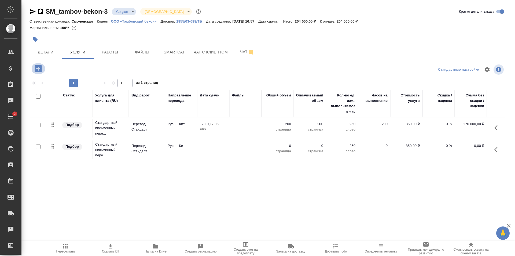
click at [37, 67] on icon "button" at bounding box center [38, 68] width 7 height 7
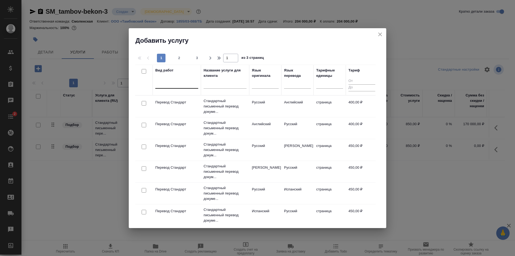
click at [175, 85] on div at bounding box center [176, 83] width 43 height 8
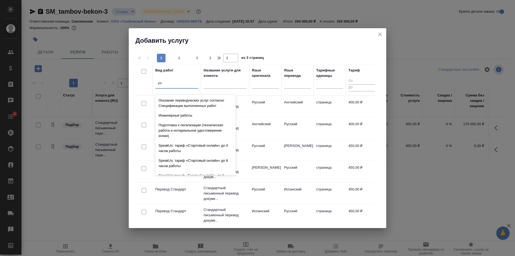
type input "р"
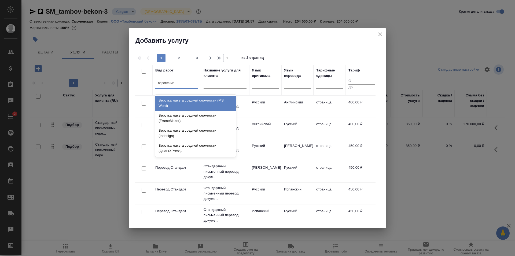
type input "верстка ма"
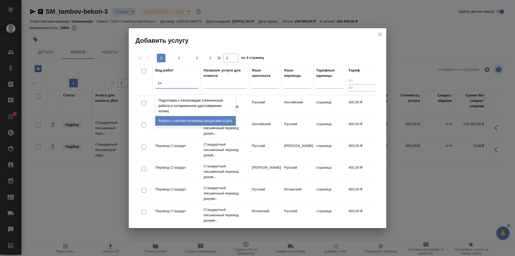
type input "р"
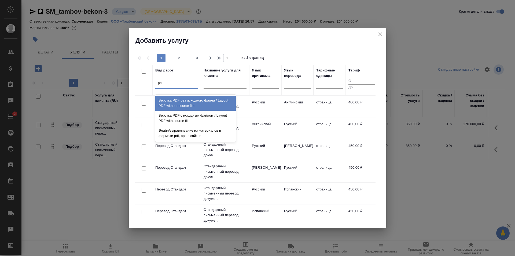
type input "pdf"
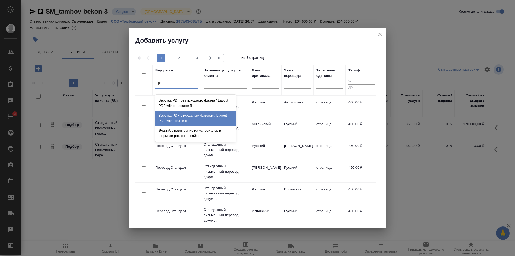
click at [198, 118] on div "Верстка PDF с исходным файлом / Layout PDF with source file" at bounding box center [195, 118] width 81 height 15
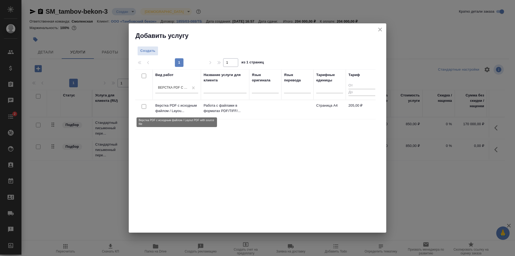
click at [189, 109] on p "Верстка PDF с исходным файлом / Layou..." at bounding box center [176, 108] width 43 height 11
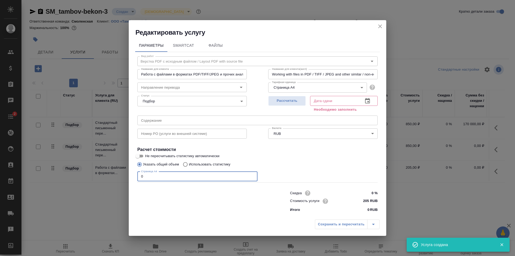
drag, startPoint x: 145, startPoint y: 176, endPoint x: 122, endPoint y: 181, distance: 23.4
click at [122, 181] on div "Редактировать услугу Параметры SmartCat Файлы Вид работ Верстка PDF с исходным …" at bounding box center [257, 128] width 515 height 256
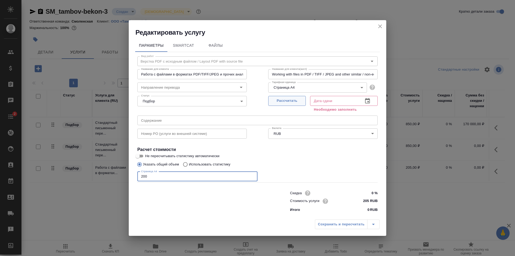
type input "200"
click at [288, 104] on span "Рассчитать" at bounding box center [287, 101] width 32 height 6
type input "12.09.2025 17:23"
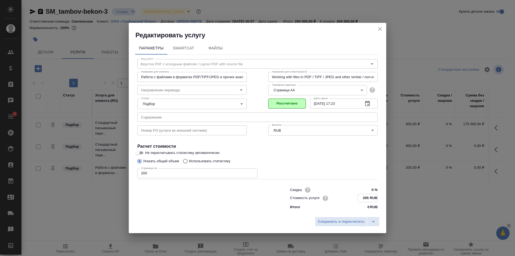
click at [368, 198] on input "205 RUB" at bounding box center [368, 198] width 20 height 8
click at [370, 196] on input "205 RUB" at bounding box center [368, 198] width 20 height 8
type input "2 RUB"
type input "95 RUB"
click at [347, 220] on span "Сохранить и пересчитать" at bounding box center [341, 221] width 47 height 6
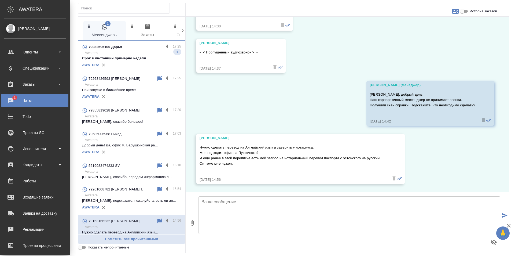
click at [127, 61] on div "AWATERA" at bounding box center [131, 65] width 99 height 8
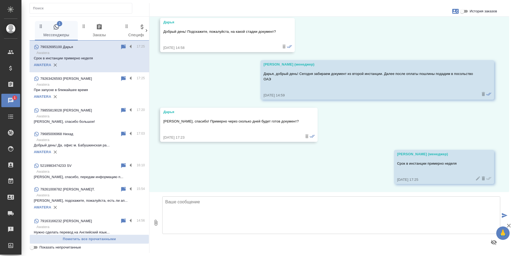
scroll to position [3802, 0]
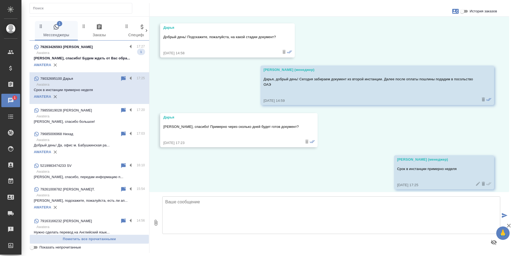
click at [87, 58] on p "Хорошо, спасибо! Будем ждать от Вас обра..." at bounding box center [89, 58] width 111 height 5
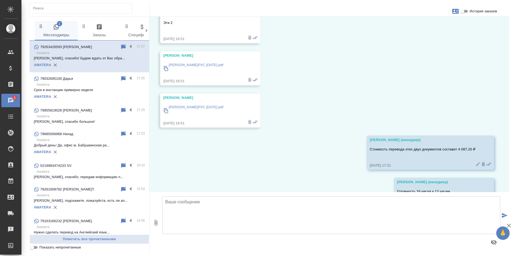
scroll to position [710, 0]
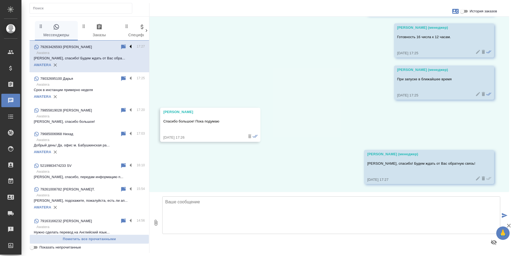
click at [127, 46] on label at bounding box center [131, 47] width 9 height 6
click at [0, 0] on input "checkbox" at bounding box center [0, 0] width 0 height 0
click at [107, 47] on icon at bounding box center [110, 47] width 6 height 6
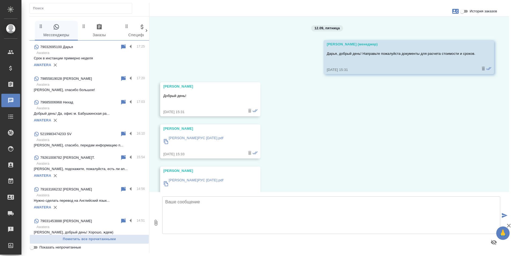
scroll to position [710, 0]
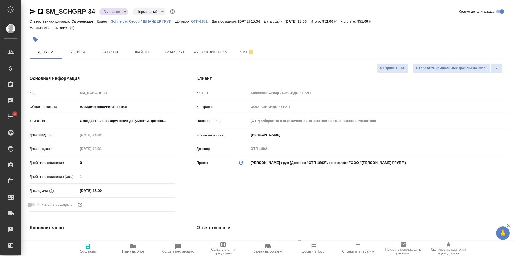
select select "RU"
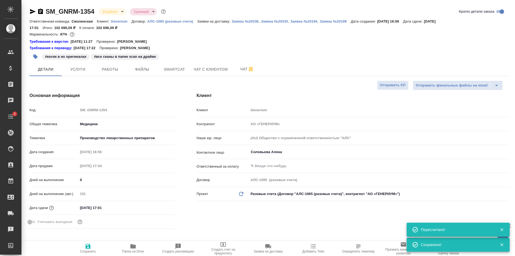
select select "RU"
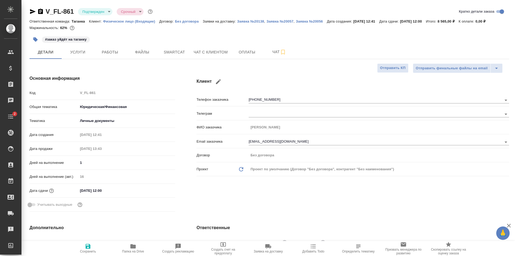
select select "RU"
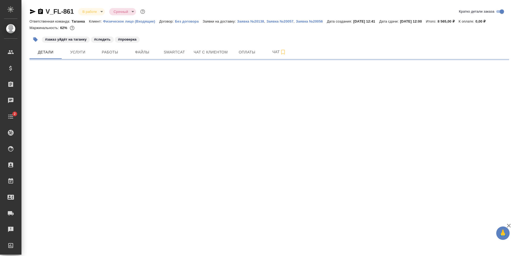
select select "RU"
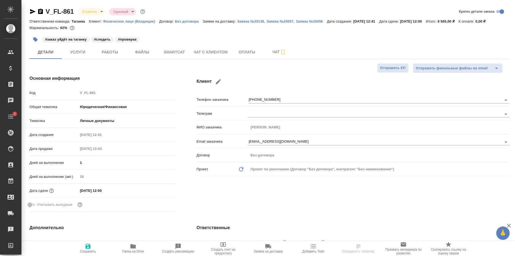
type textarea "x"
click at [75, 49] on span "Услуги" at bounding box center [78, 52] width 26 height 7
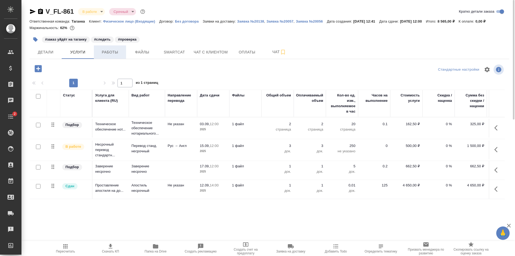
click at [113, 50] on span "Работы" at bounding box center [110, 52] width 26 height 7
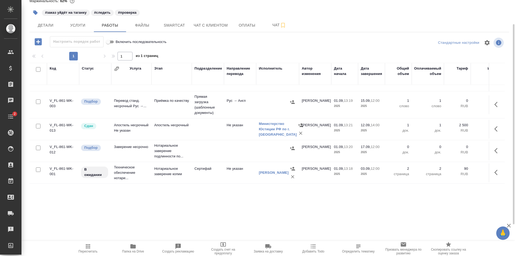
scroll to position [49, 0]
click at [146, 166] on td "Техническое обеспечение нотари..." at bounding box center [131, 172] width 40 height 21
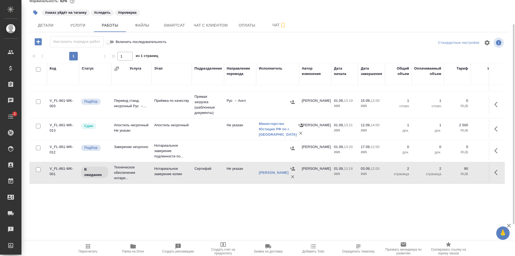
click at [146, 166] on td "Техническое обеспечение нотари..." at bounding box center [131, 172] width 40 height 21
click at [141, 170] on td "Техническое обеспечение нотари..." at bounding box center [131, 172] width 40 height 21
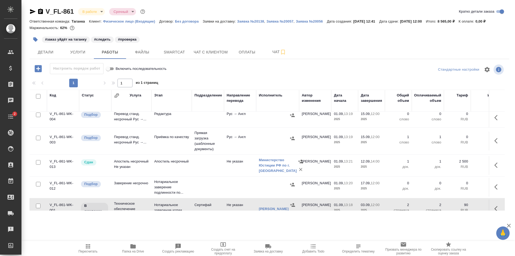
scroll to position [0, 0]
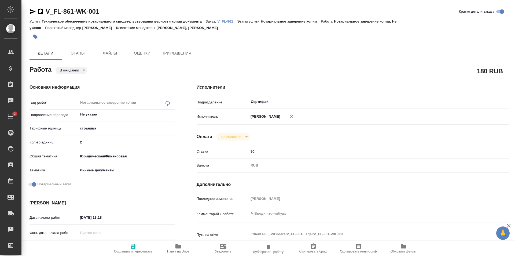
type textarea "x"
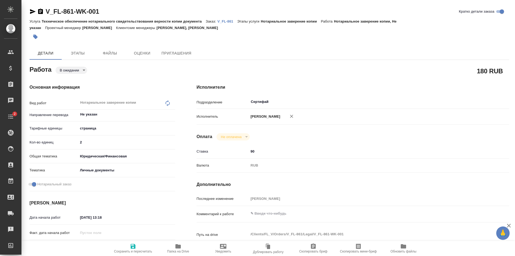
type textarea "x"
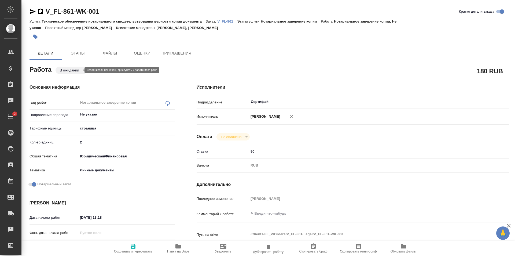
type textarea "x"
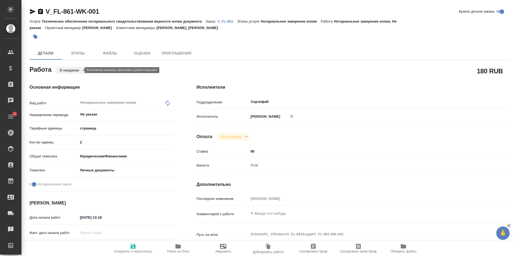
click at [79, 68] on body "🙏 .cls-1 fill:#fff; AWATERA [PERSON_NAME] Спецификации Заказы Чаты 2 Todo Проек…" at bounding box center [257, 128] width 515 height 256
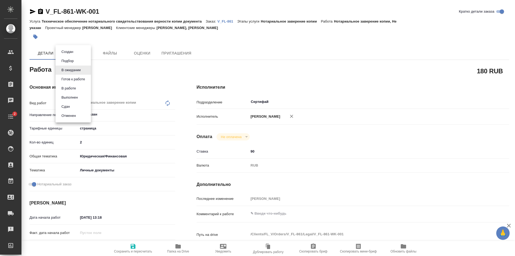
type textarea "x"
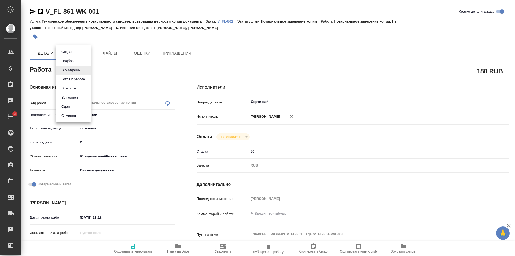
click at [76, 104] on li "Сдан" at bounding box center [73, 106] width 35 height 9
type textarea "x"
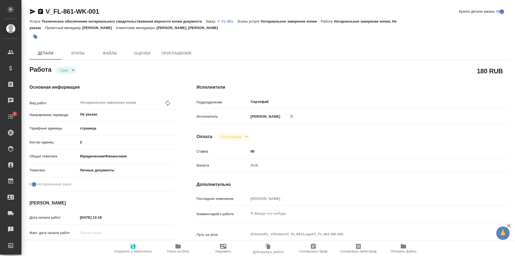
type textarea "x"
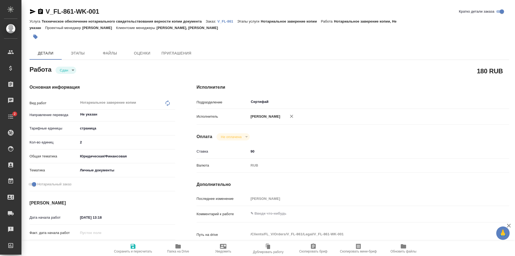
type textarea "x"
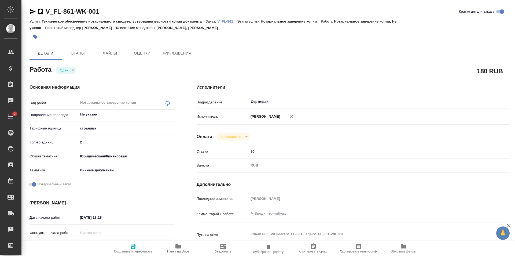
type textarea "x"
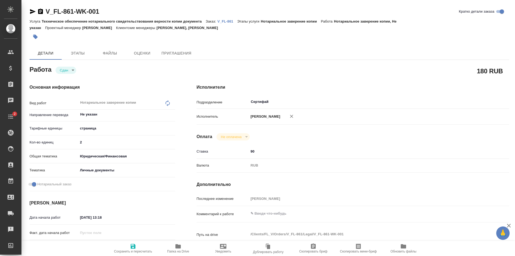
type textarea "x"
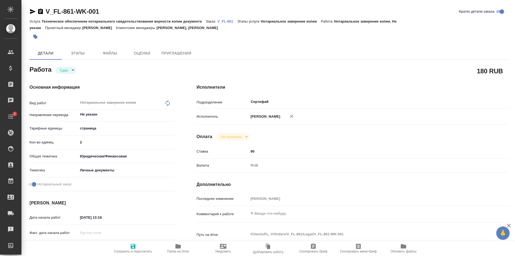
type textarea "x"
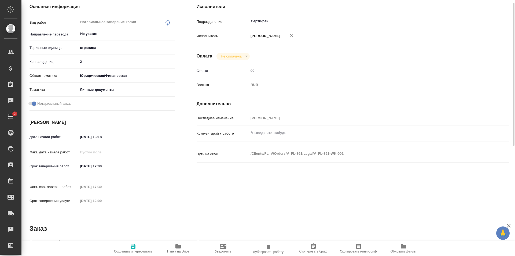
type textarea "x"
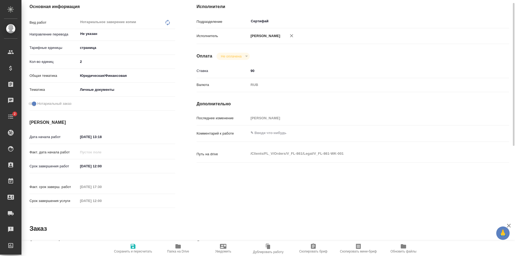
scroll to position [134, 0]
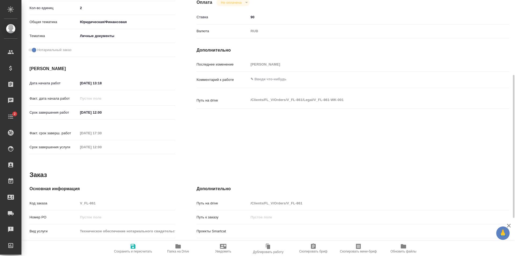
type textarea "x"
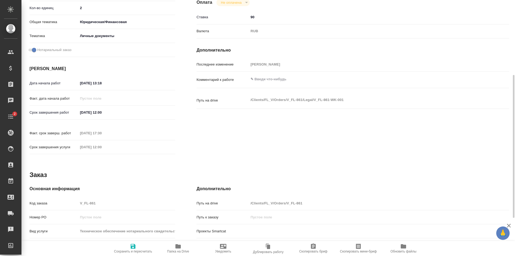
type textarea "x"
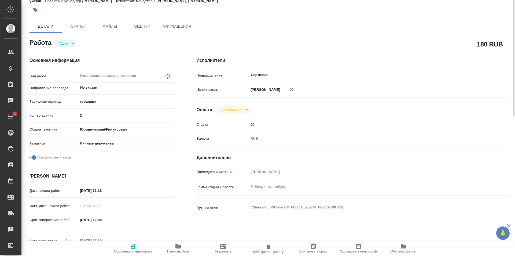
scroll to position [0, 0]
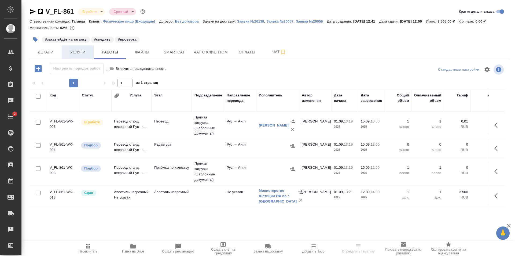
click at [70, 50] on span "Услуги" at bounding box center [78, 52] width 26 height 7
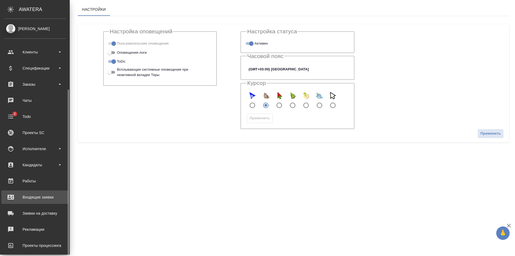
scroll to position [38, 0]
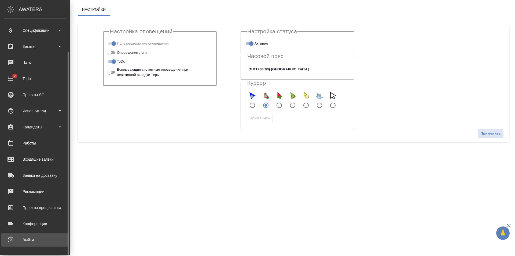
click at [29, 240] on div "Выйти" at bounding box center [35, 240] width 62 height 8
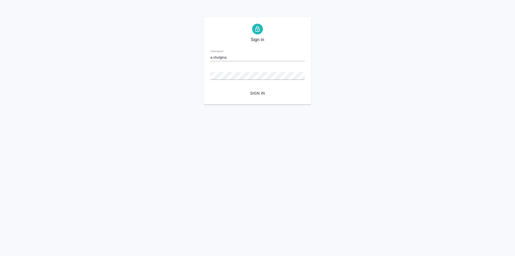
type input "[EMAIL_ADDRESS][DOMAIN_NAME]"
click at [263, 99] on div "Sign in Username   * [EMAIL_ADDRESS][DOMAIN_NAME] Password   * urlPath   * / Si…" at bounding box center [257, 60] width 107 height 87
click at [260, 95] on span "Sign in" at bounding box center [258, 93] width 86 height 7
type input "r"
type input "[EMAIL_ADDRESS][DOMAIN_NAME]"
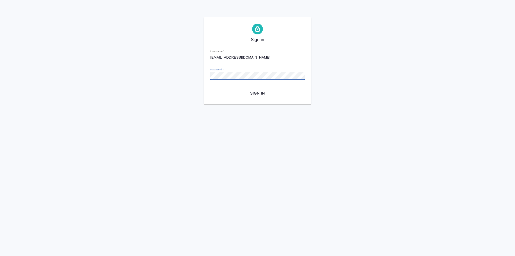
click at [210, 88] on button "Sign in" at bounding box center [257, 93] width 94 height 10
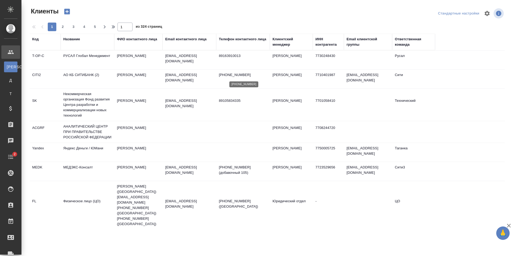
select select "RU"
click at [148, 59] on td "[PERSON_NAME]" at bounding box center [138, 59] width 48 height 19
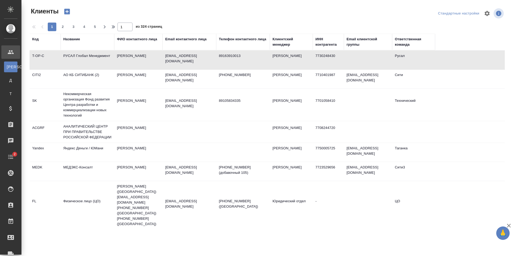
click at [148, 59] on td "[PERSON_NAME]" at bounding box center [138, 59] width 48 height 19
click at [76, 38] on div "Название" at bounding box center [71, 38] width 17 height 5
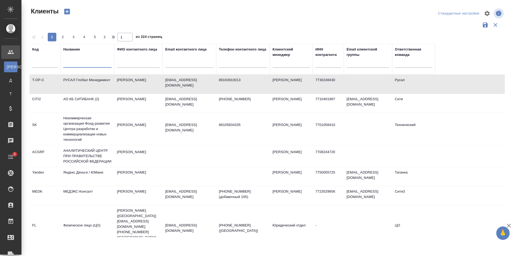
click at [76, 62] on input "text" at bounding box center [87, 64] width 48 height 7
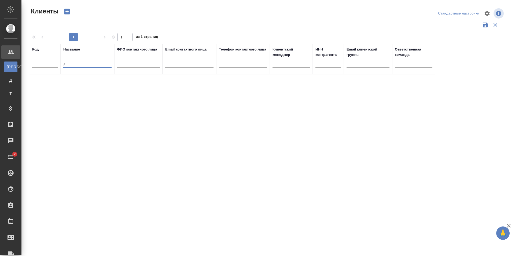
type input ","
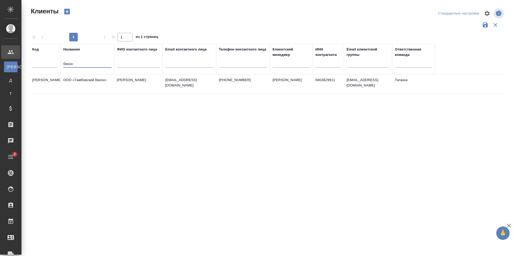
click at [85, 81] on td "ООО «Тамбовский бекон»" at bounding box center [88, 84] width 54 height 19
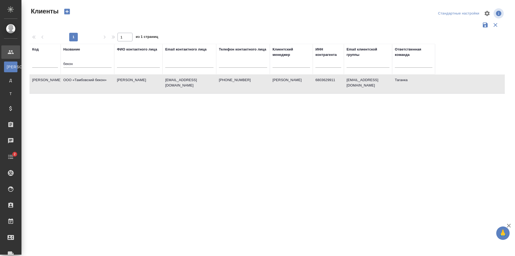
click at [85, 81] on td "ООО «Тамбовский бекон»" at bounding box center [88, 84] width 54 height 19
drag, startPoint x: 78, startPoint y: 64, endPoint x: 47, endPoint y: 67, distance: 31.5
click at [47, 67] on tr "Код Название бекон ФИО контактного лица Email контактного лица Телефон контактн…" at bounding box center [233, 59] width 406 height 31
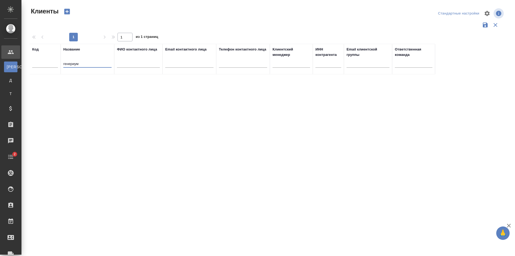
drag, startPoint x: 81, startPoint y: 63, endPoint x: 39, endPoint y: 68, distance: 41.9
click at [39, 68] on tr "Код Название генериум ФИО контактного лица Email контактного лица Телефон конта…" at bounding box center [233, 59] width 406 height 31
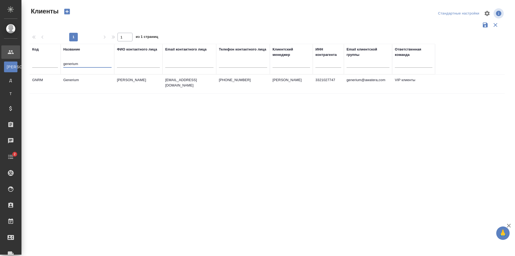
type input "generium"
click at [99, 91] on td "Generium" at bounding box center [88, 84] width 54 height 19
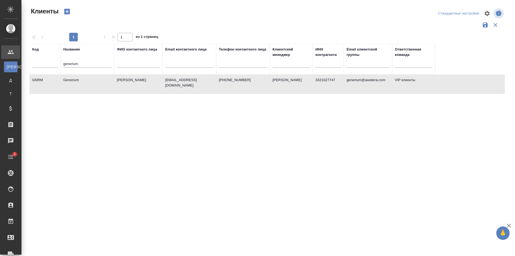
click at [99, 91] on td "Generium" at bounding box center [88, 84] width 54 height 19
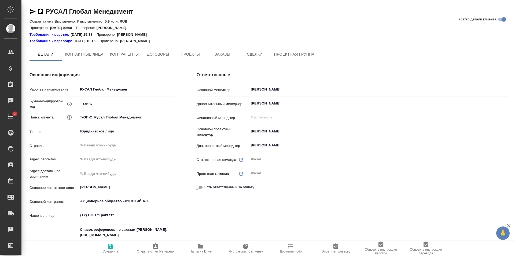
type textarea "x"
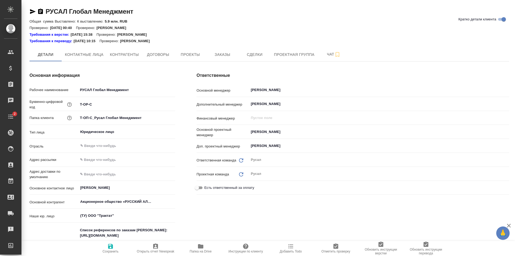
type textarea "x"
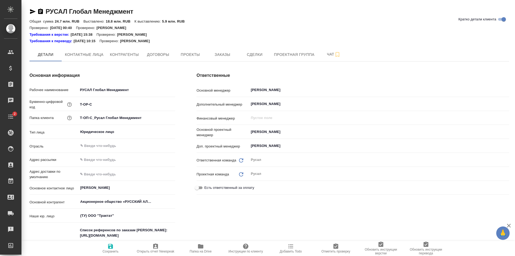
click at [200, 250] on span "Папка на Drive" at bounding box center [201, 251] width 22 height 4
type textarea "x"
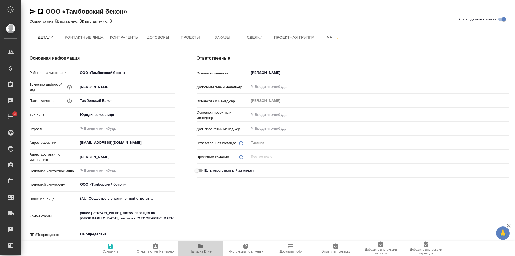
click at [196, 251] on span "Папка на Drive" at bounding box center [201, 251] width 22 height 4
click at [202, 247] on icon "button" at bounding box center [200, 246] width 5 height 4
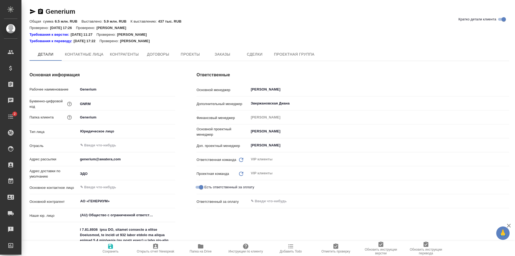
type textarea "x"
click at [200, 247] on icon "button" at bounding box center [200, 246] width 5 height 4
type textarea "x"
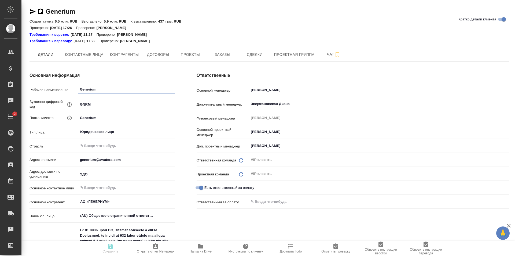
type textarea "x"
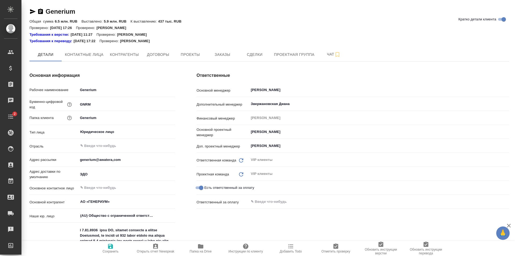
type textarea "x"
